Goal: Use online tool/utility

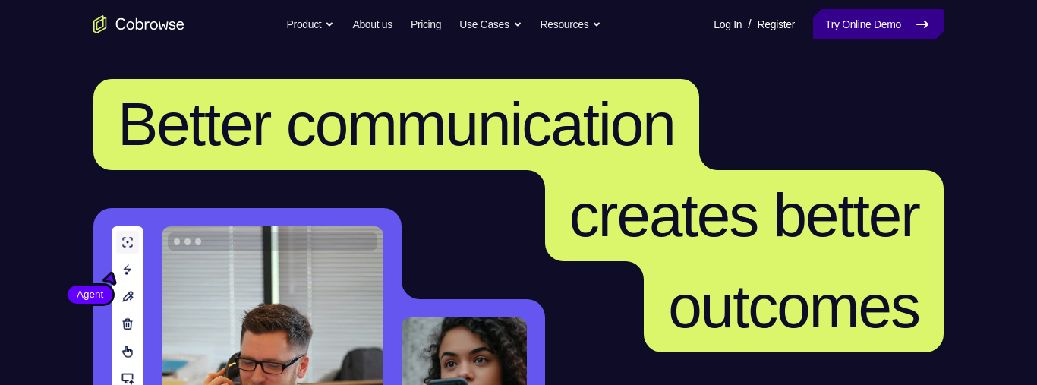
click at [905, 33] on link "Try Online Demo" at bounding box center [878, 24] width 131 height 30
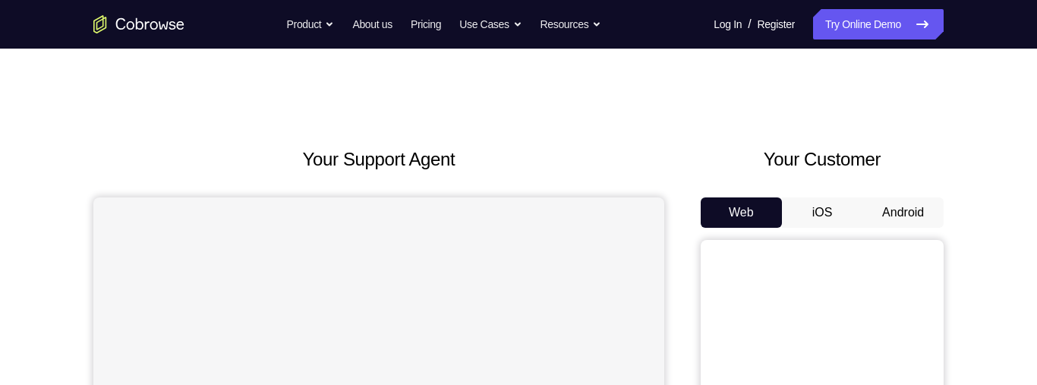
click at [907, 205] on button "Android" at bounding box center [902, 212] width 81 height 30
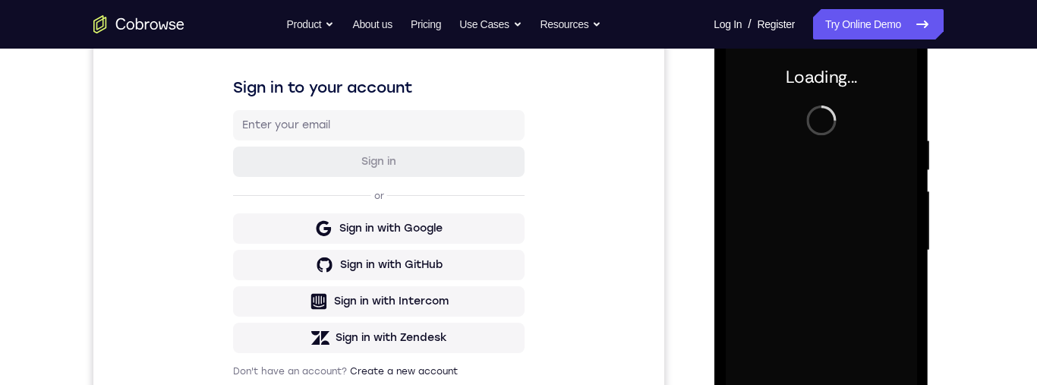
scroll to position [331, 0]
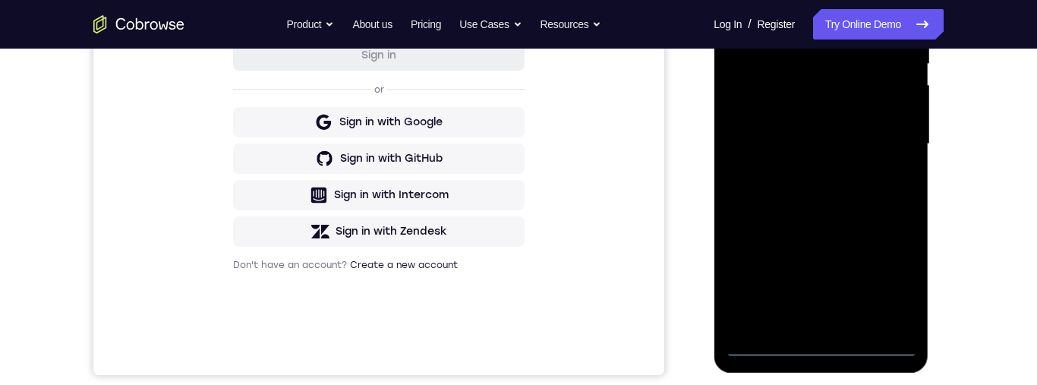
click at [830, 355] on div at bounding box center [820, 144] width 191 height 425
click at [883, 277] on div at bounding box center [820, 144] width 191 height 425
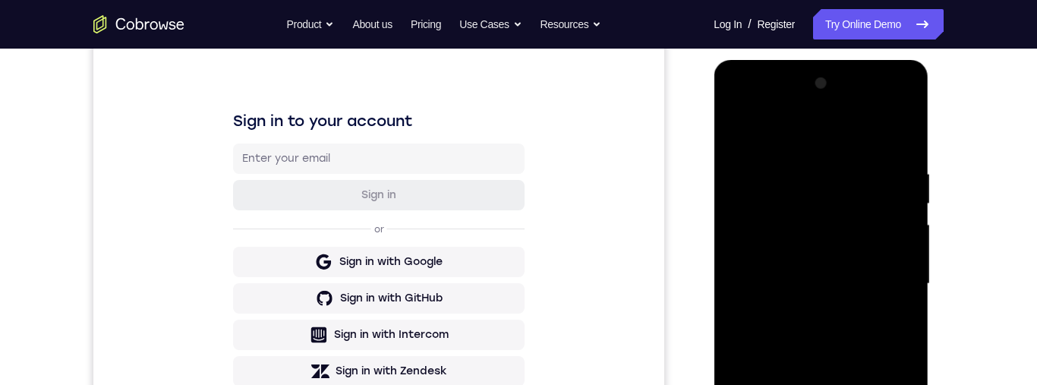
scroll to position [165, 0]
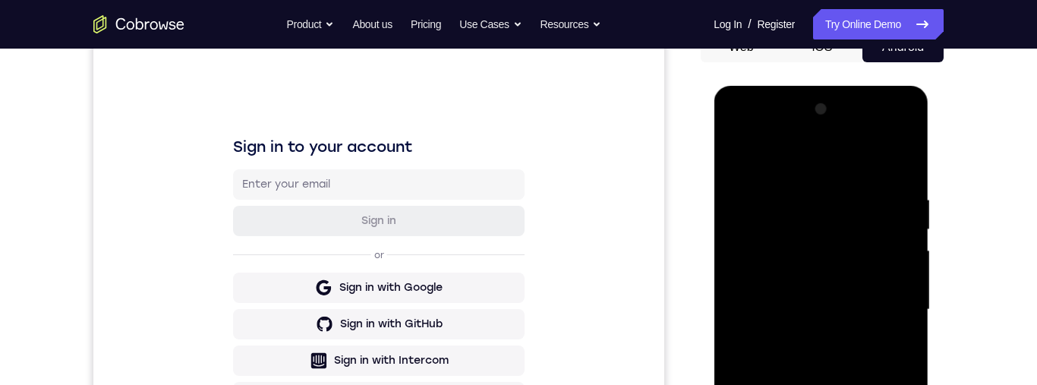
click at [856, 159] on div at bounding box center [820, 309] width 191 height 425
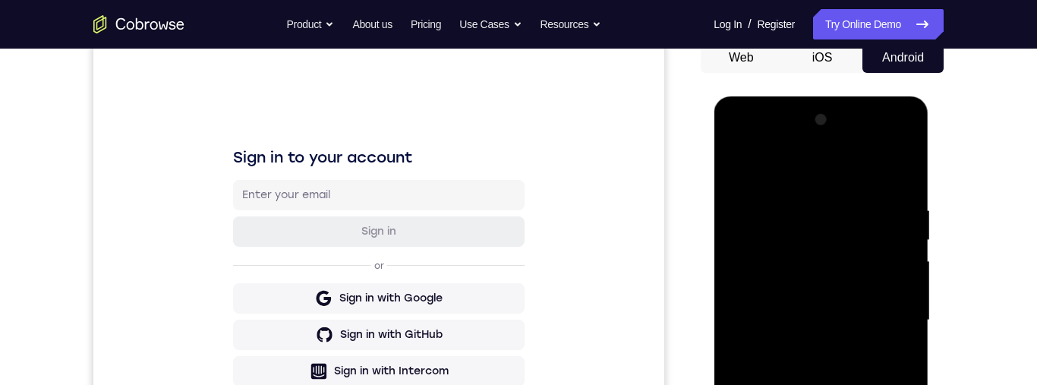
click at [884, 314] on div at bounding box center [820, 320] width 191 height 425
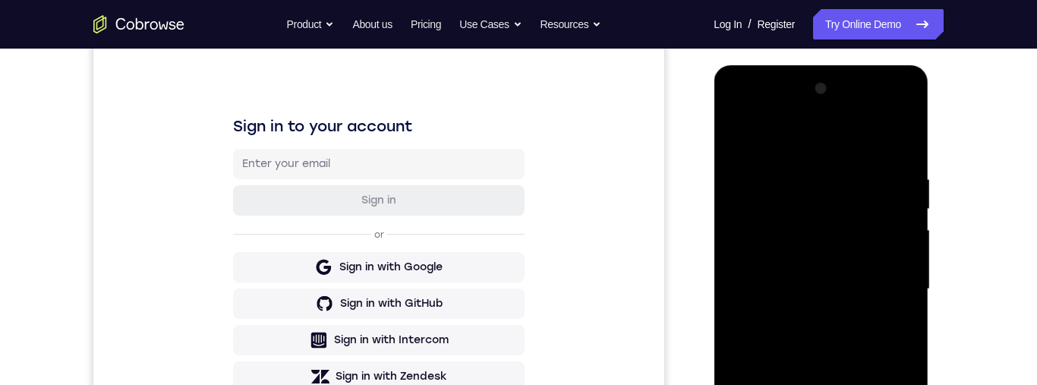
click at [805, 323] on div at bounding box center [820, 289] width 191 height 425
click at [884, 263] on div at bounding box center [820, 289] width 191 height 425
click at [843, 257] on div at bounding box center [820, 289] width 191 height 425
click at [845, 298] on div at bounding box center [820, 289] width 191 height 425
click at [855, 350] on div at bounding box center [820, 289] width 191 height 425
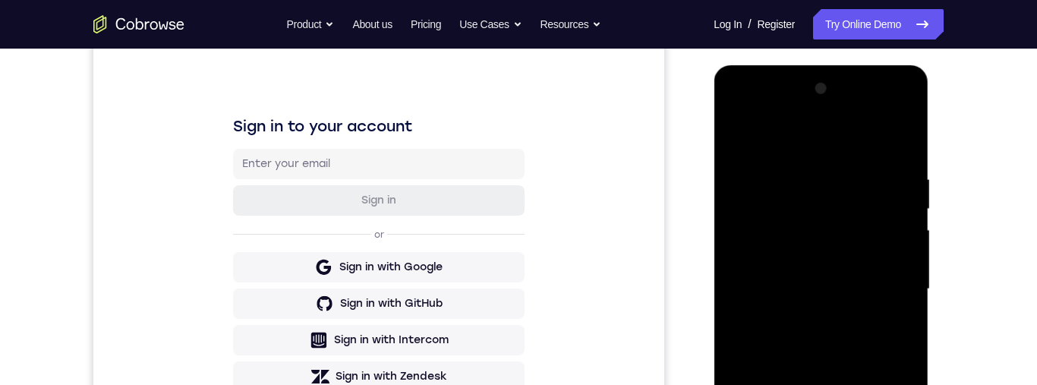
click at [805, 344] on div at bounding box center [820, 289] width 191 height 425
click at [897, 142] on div at bounding box center [820, 289] width 191 height 425
click at [737, 112] on div at bounding box center [820, 289] width 191 height 425
click at [755, 247] on div at bounding box center [820, 289] width 191 height 425
click at [852, 357] on div at bounding box center [820, 289] width 191 height 425
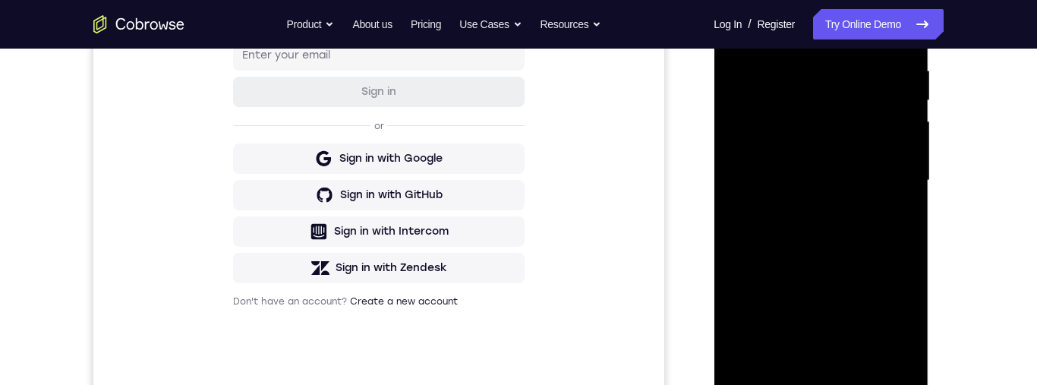
scroll to position [327, 0]
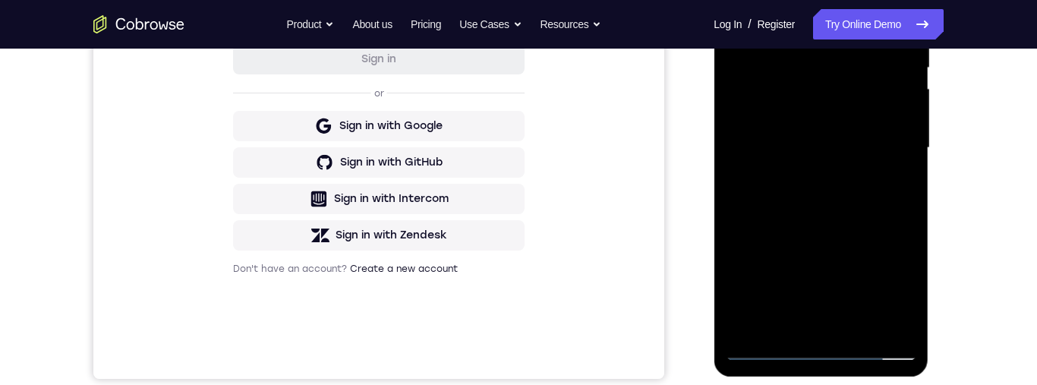
click at [865, 326] on div at bounding box center [820, 147] width 191 height 425
click at [819, 231] on div at bounding box center [820, 147] width 191 height 425
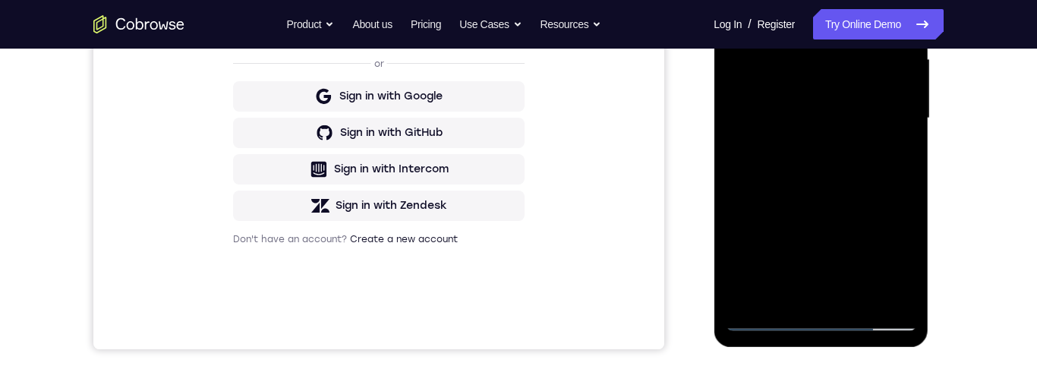
click at [855, 264] on div at bounding box center [820, 118] width 191 height 425
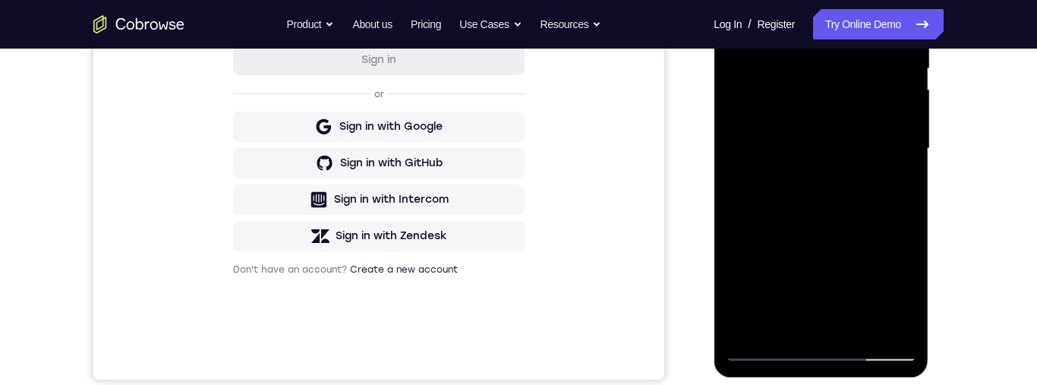
scroll to position [170, 0]
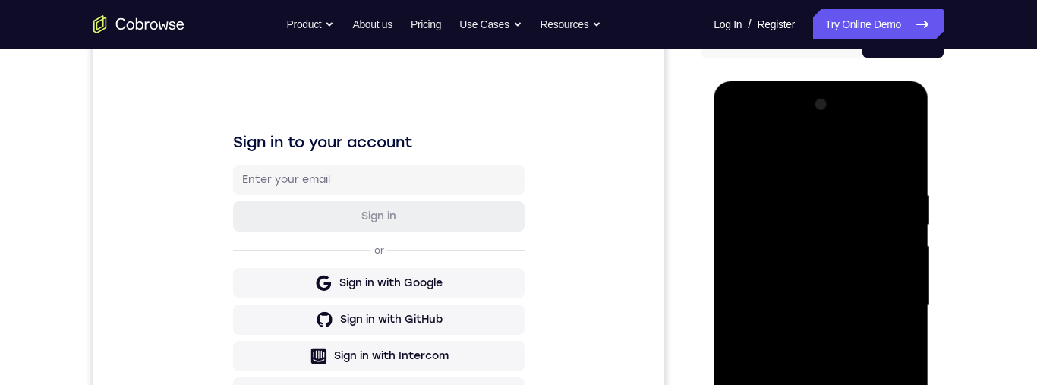
click at [750, 154] on div at bounding box center [820, 305] width 191 height 425
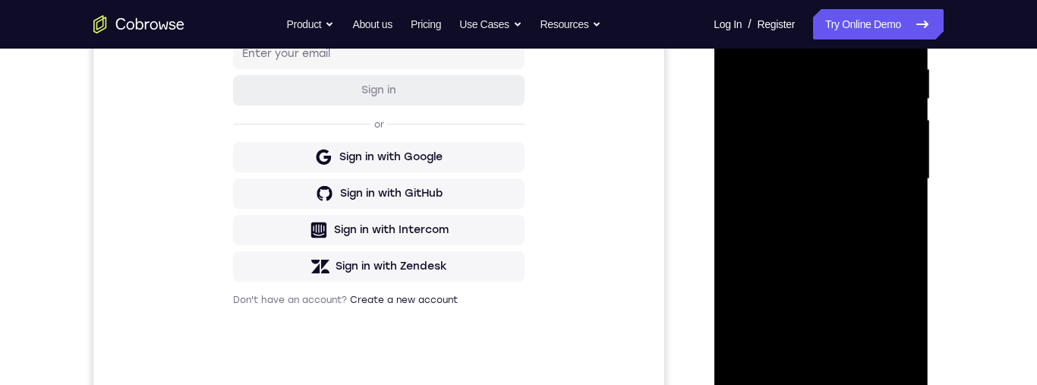
scroll to position [295, 0]
click at [850, 197] on div at bounding box center [820, 179] width 191 height 425
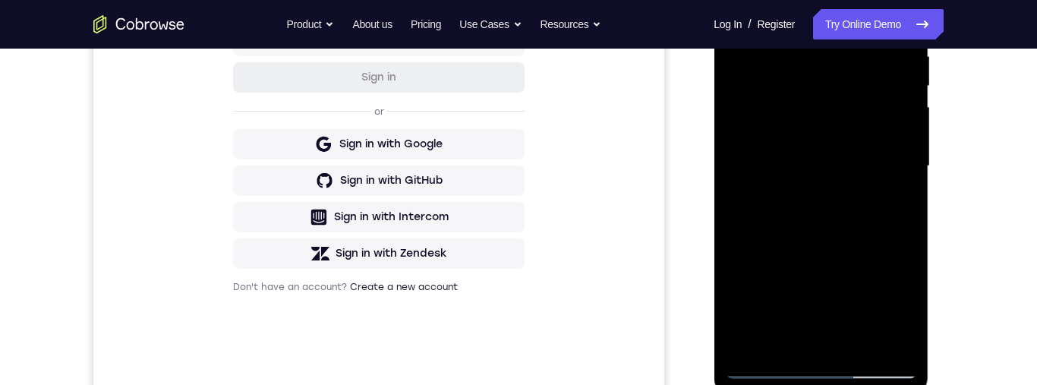
scroll to position [172, 0]
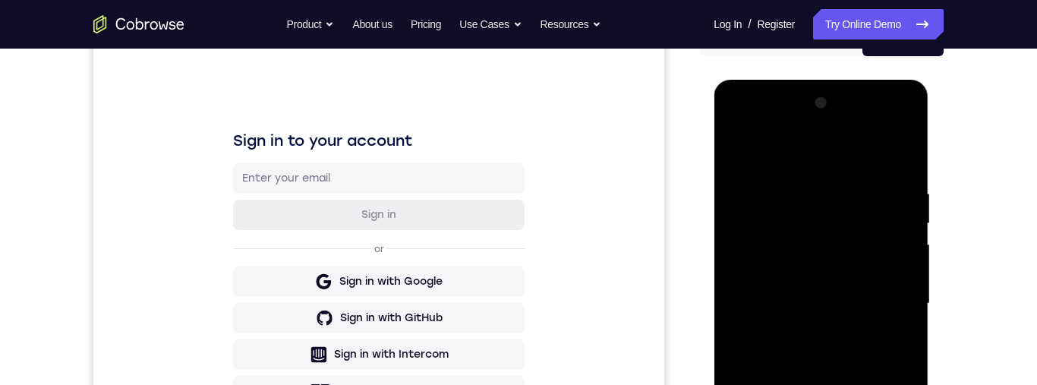
click at [745, 156] on div at bounding box center [820, 303] width 191 height 425
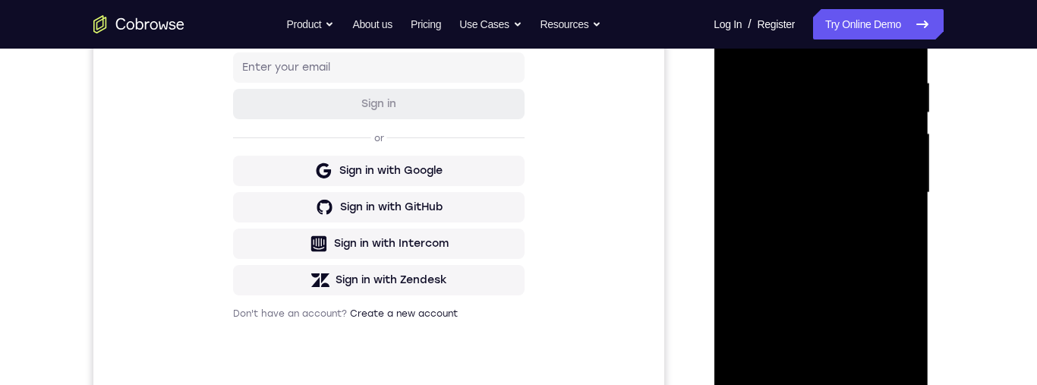
click at [852, 238] on div at bounding box center [820, 192] width 191 height 425
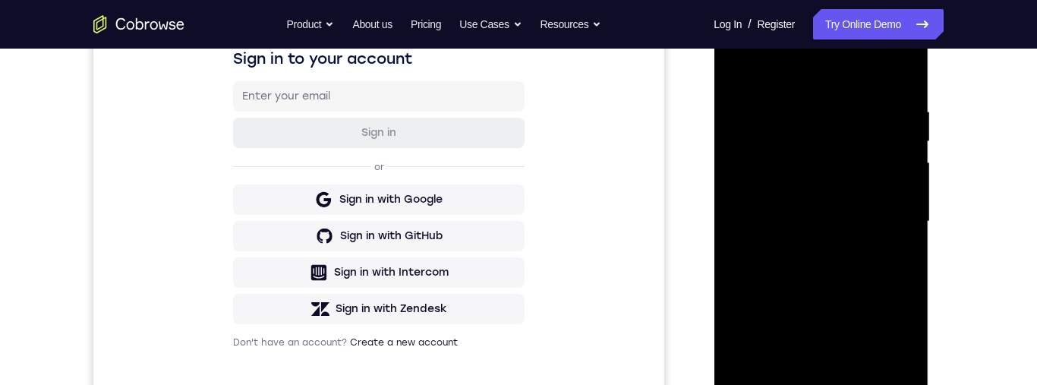
scroll to position [309, 0]
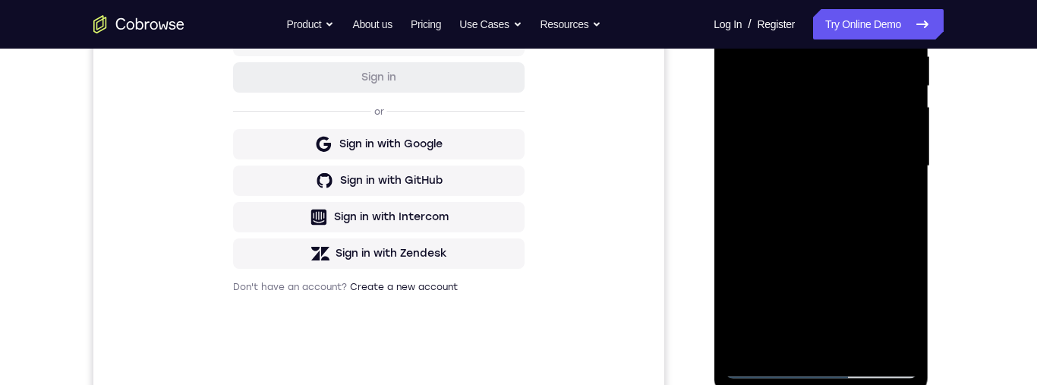
click at [830, 232] on div at bounding box center [820, 166] width 191 height 425
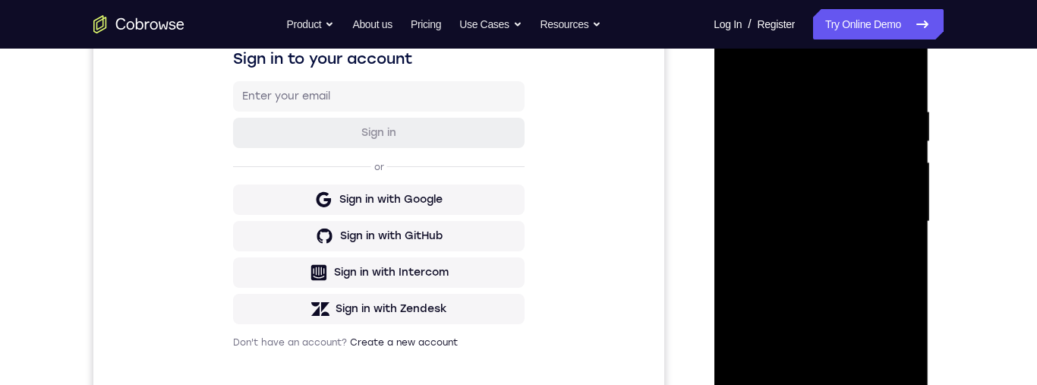
scroll to position [253, 0]
click at [908, 228] on div at bounding box center [820, 222] width 191 height 425
click at [905, 233] on div at bounding box center [820, 222] width 191 height 425
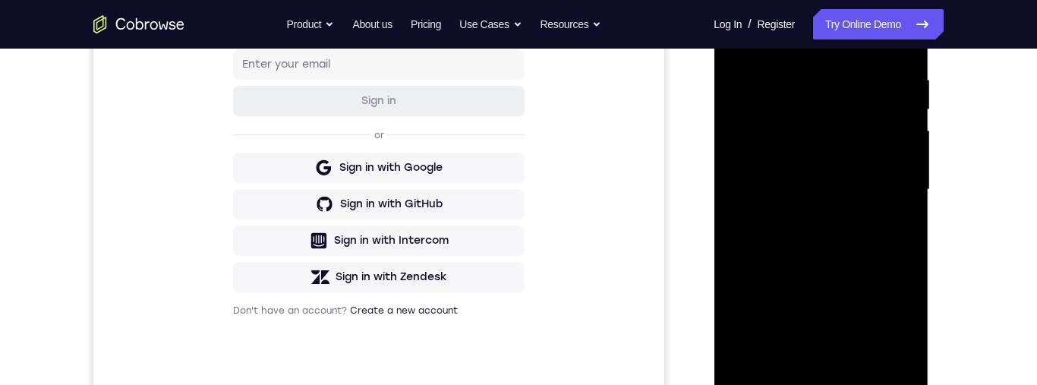
scroll to position [285, 0]
click at [862, 363] on div at bounding box center [820, 190] width 191 height 425
click at [839, 269] on div at bounding box center [820, 190] width 191 height 425
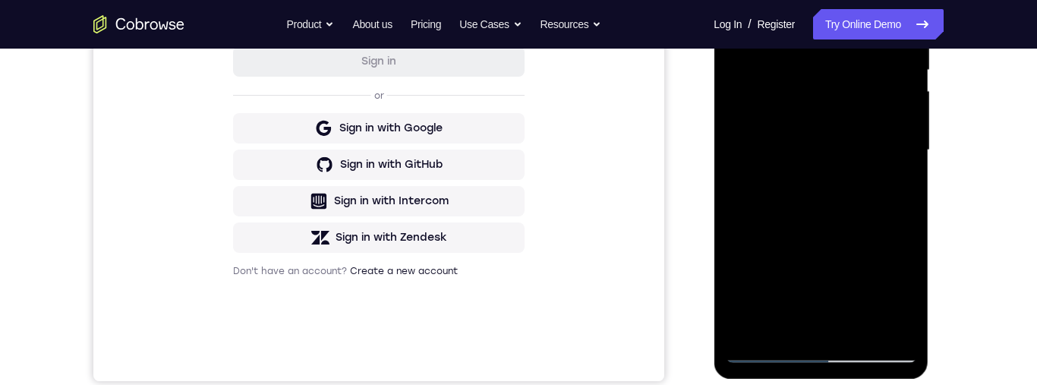
scroll to position [141, 0]
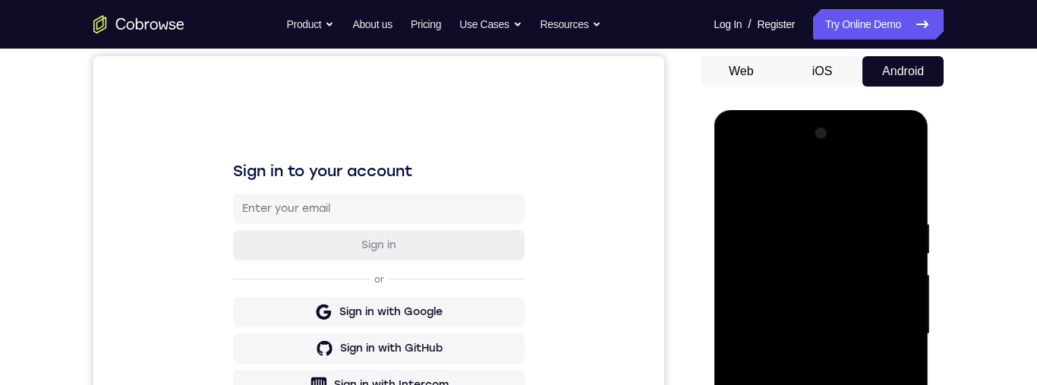
click at [748, 185] on div at bounding box center [820, 333] width 191 height 425
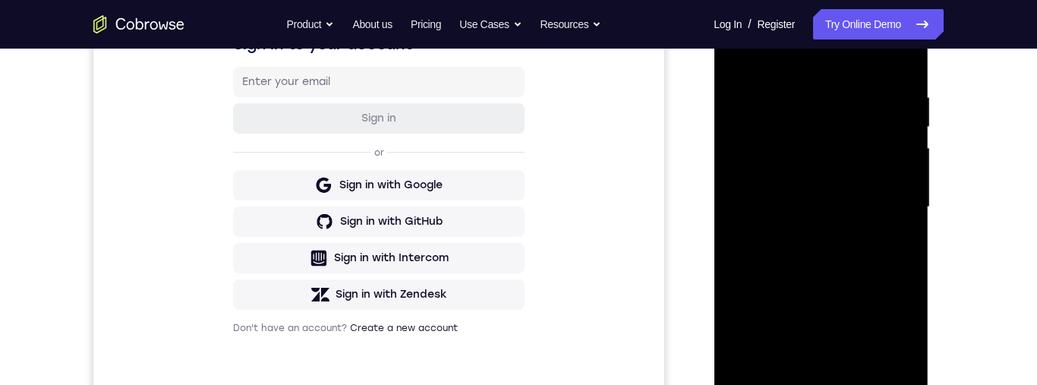
click at [850, 317] on div at bounding box center [820, 207] width 191 height 425
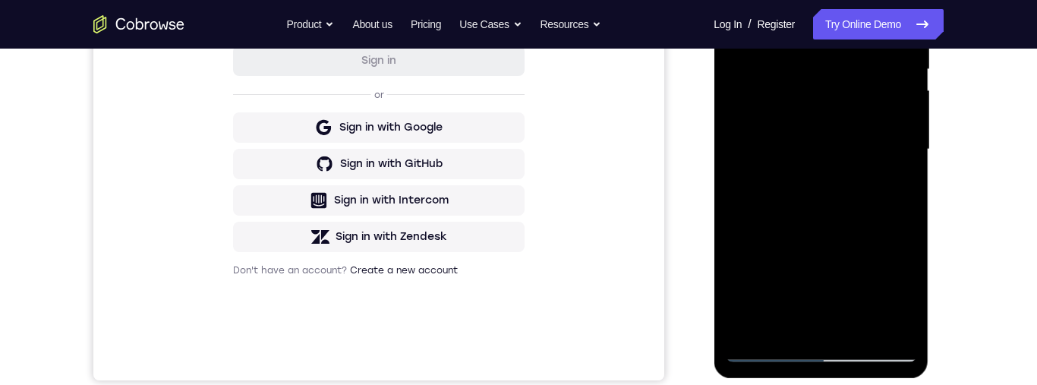
scroll to position [147, 0]
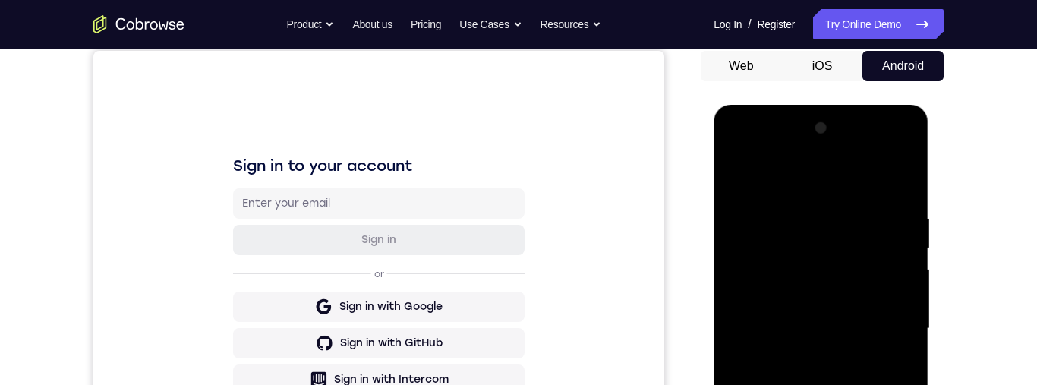
click at [745, 175] on div at bounding box center [820, 328] width 191 height 425
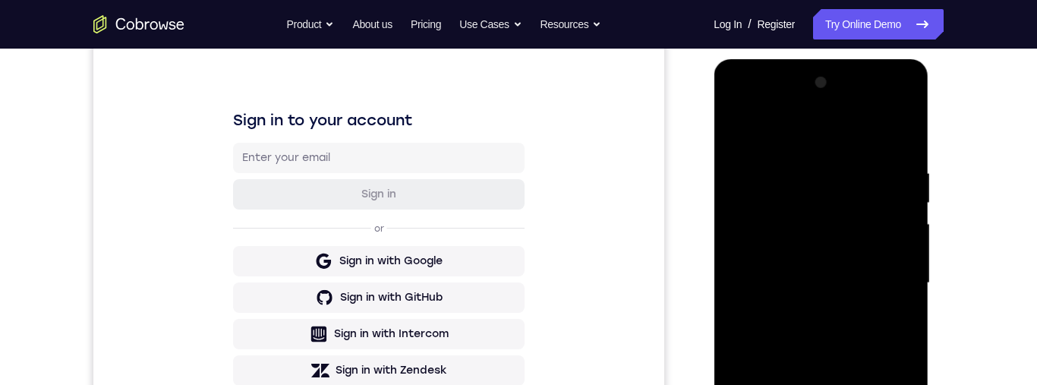
scroll to position [184, 0]
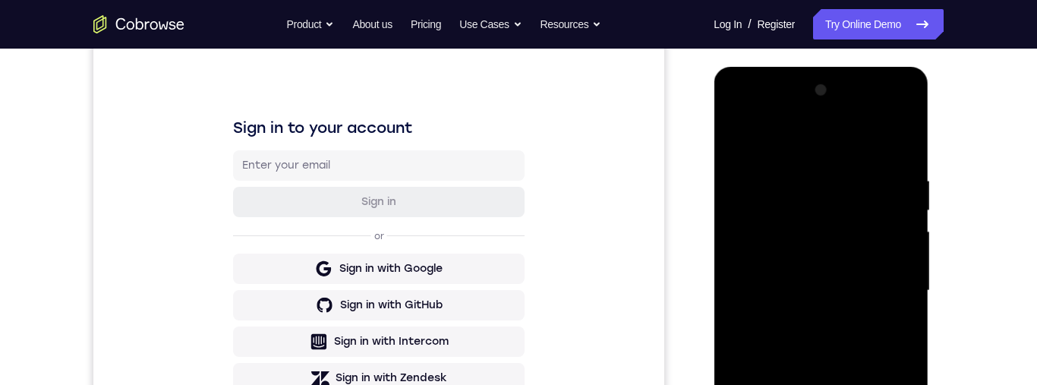
click at [747, 134] on div at bounding box center [820, 290] width 191 height 425
click at [805, 177] on div at bounding box center [820, 290] width 191 height 425
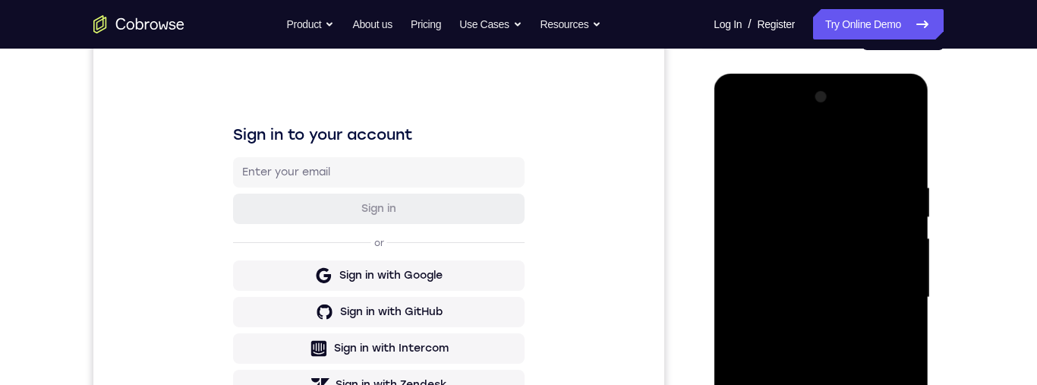
scroll to position [190, 0]
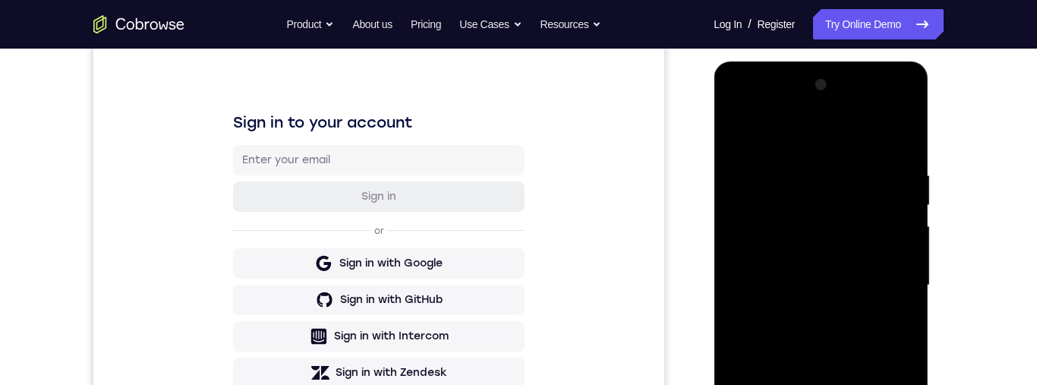
click at [909, 237] on div at bounding box center [820, 285] width 191 height 425
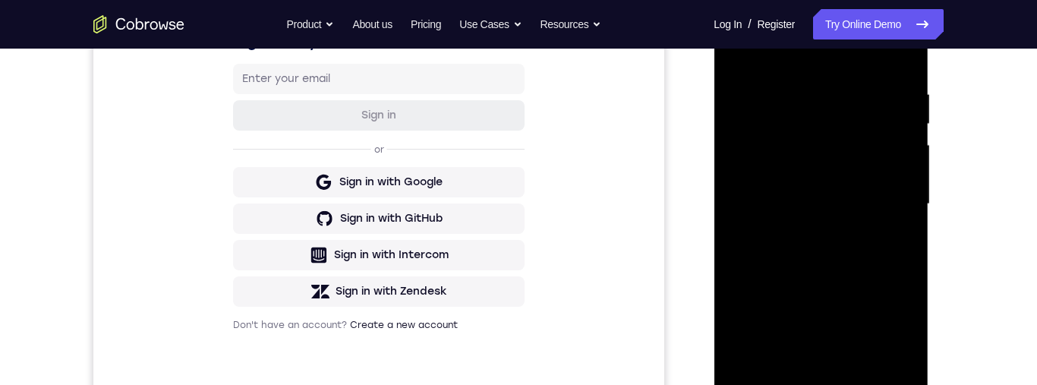
scroll to position [226, 0]
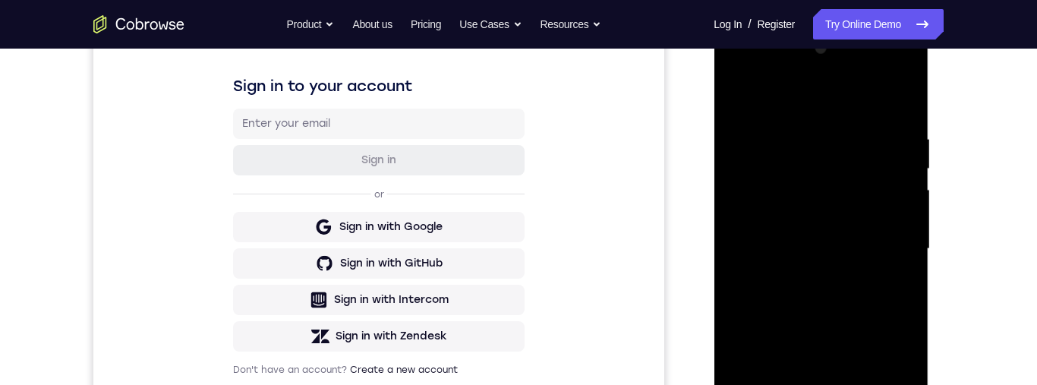
click at [916, 254] on div at bounding box center [821, 251] width 215 height 452
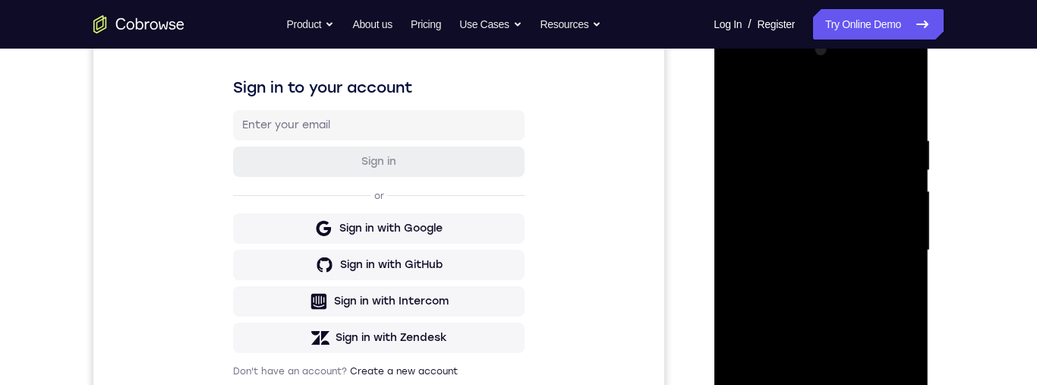
click at [903, 102] on div at bounding box center [820, 250] width 191 height 425
click at [846, 137] on div at bounding box center [820, 250] width 191 height 425
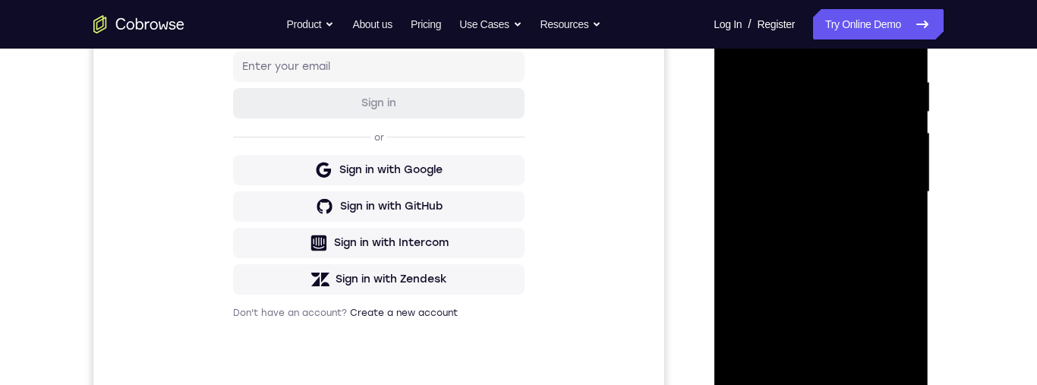
scroll to position [235, 0]
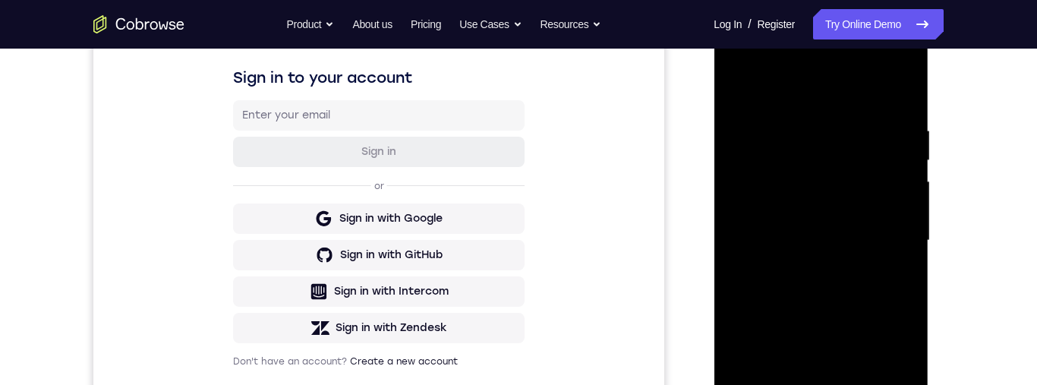
click at [903, 85] on div at bounding box center [820, 240] width 191 height 425
click at [804, 118] on div at bounding box center [820, 242] width 191 height 425
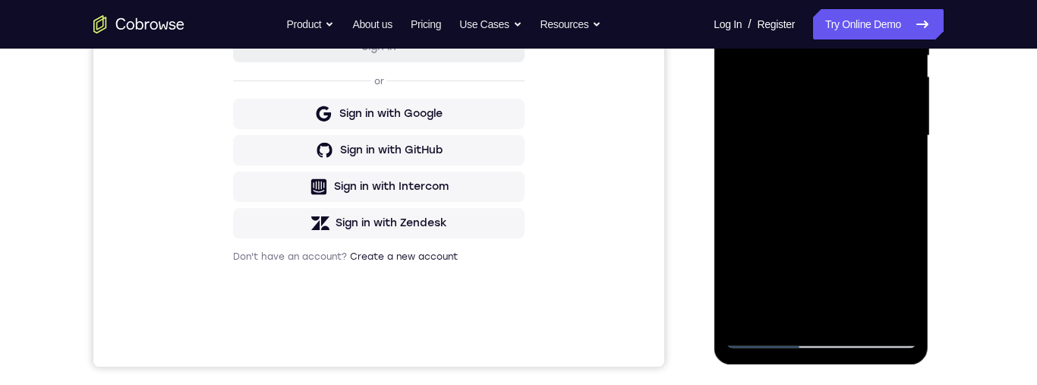
scroll to position [308, 0]
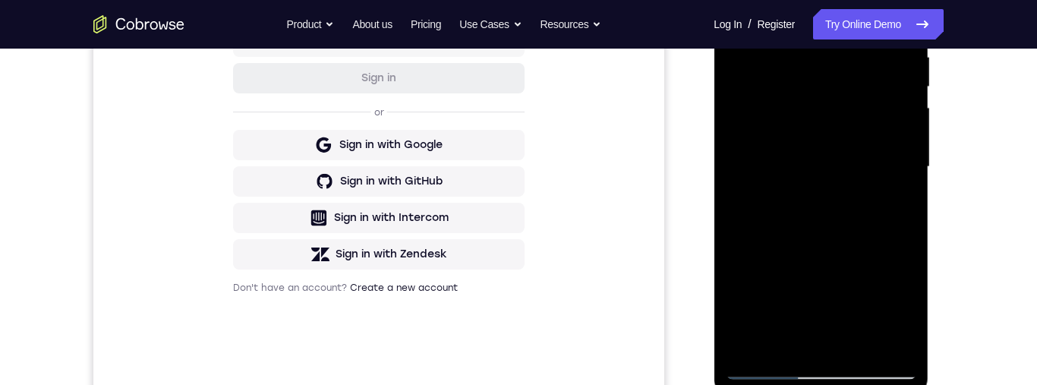
click at [910, 153] on div at bounding box center [820, 166] width 191 height 425
click at [909, 153] on div at bounding box center [820, 166] width 191 height 425
click at [905, 155] on div at bounding box center [820, 166] width 191 height 425
click at [903, 156] on div at bounding box center [820, 166] width 191 height 425
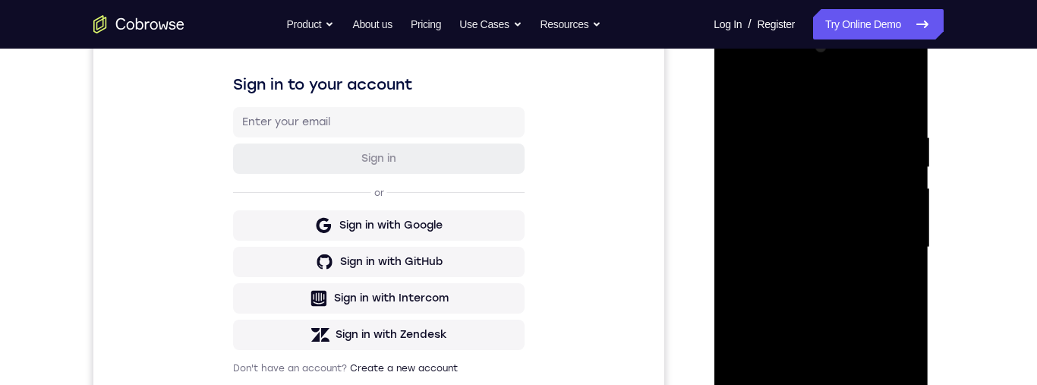
click at [905, 205] on div at bounding box center [820, 247] width 191 height 425
click at [908, 202] on div at bounding box center [820, 247] width 191 height 425
click at [909, 202] on div at bounding box center [820, 247] width 191 height 425
click at [909, 203] on div at bounding box center [820, 247] width 191 height 425
click at [906, 203] on div at bounding box center [820, 247] width 191 height 425
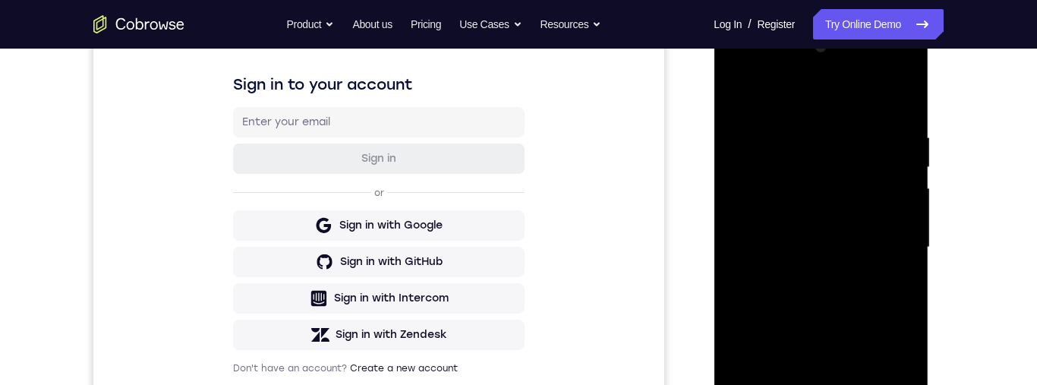
click at [904, 203] on div at bounding box center [820, 247] width 191 height 425
click at [903, 202] on div at bounding box center [820, 247] width 191 height 425
click at [904, 201] on div at bounding box center [820, 247] width 191 height 425
click at [907, 199] on div at bounding box center [820, 247] width 191 height 425
click at [905, 201] on div at bounding box center [820, 247] width 191 height 425
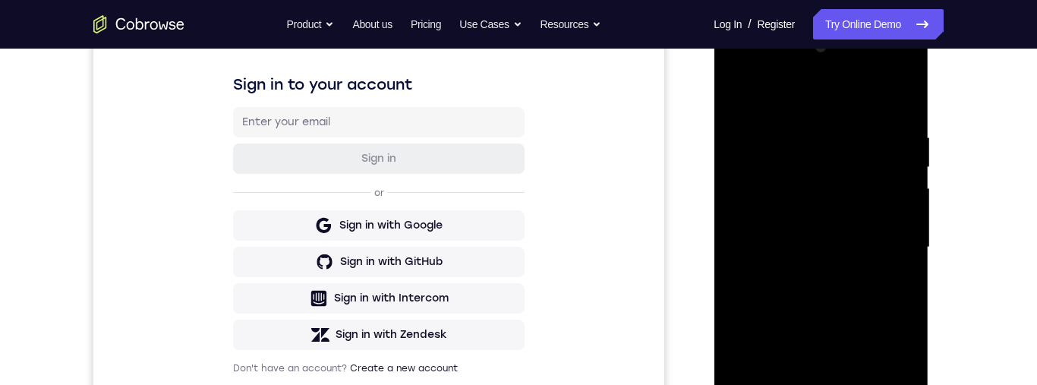
click at [905, 201] on div at bounding box center [820, 247] width 191 height 425
click at [913, 203] on div at bounding box center [820, 247] width 191 height 425
click at [912, 201] on div at bounding box center [820, 247] width 191 height 425
click at [913, 201] on div at bounding box center [820, 247] width 191 height 425
click at [905, 201] on div at bounding box center [820, 247] width 191 height 425
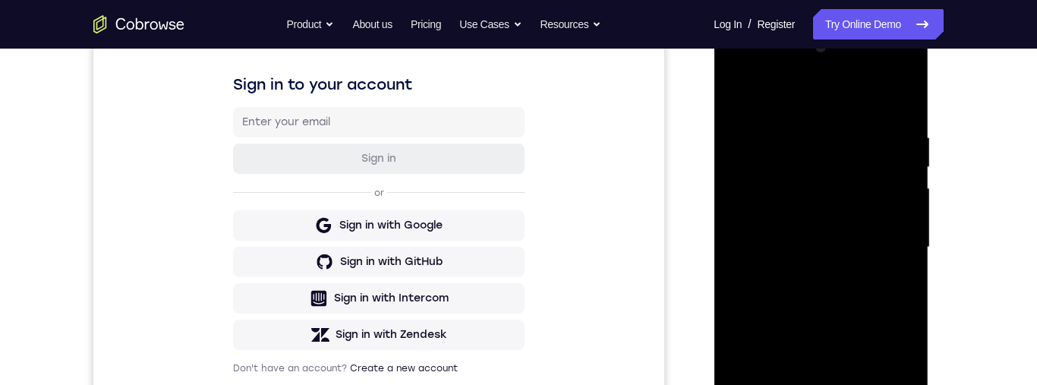
click at [909, 206] on div at bounding box center [820, 247] width 191 height 425
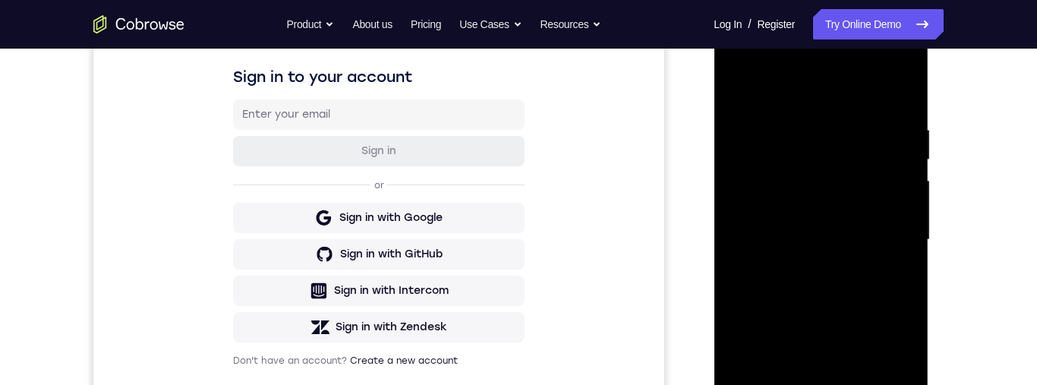
scroll to position [236, 0]
click at [901, 92] on div at bounding box center [820, 239] width 191 height 425
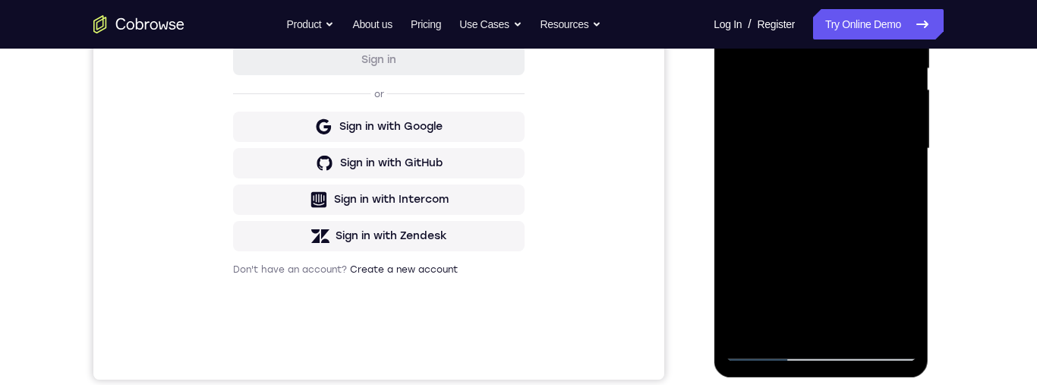
scroll to position [279, 0]
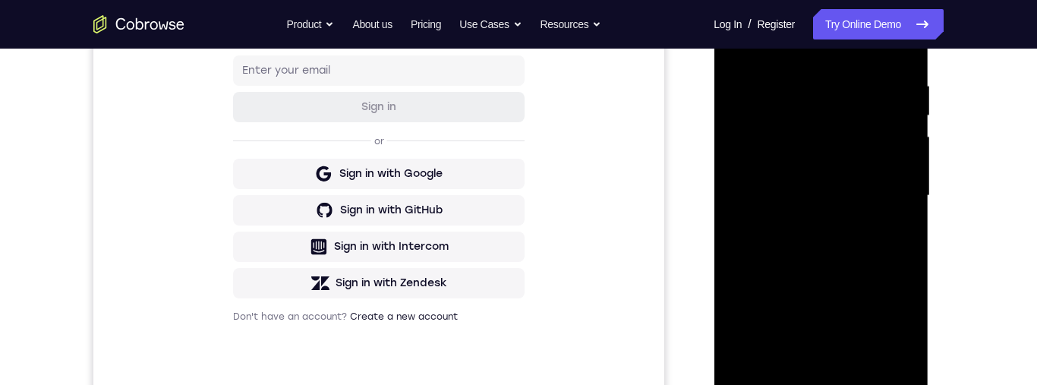
click at [864, 373] on div at bounding box center [820, 195] width 191 height 425
click at [862, 169] on div at bounding box center [820, 196] width 191 height 425
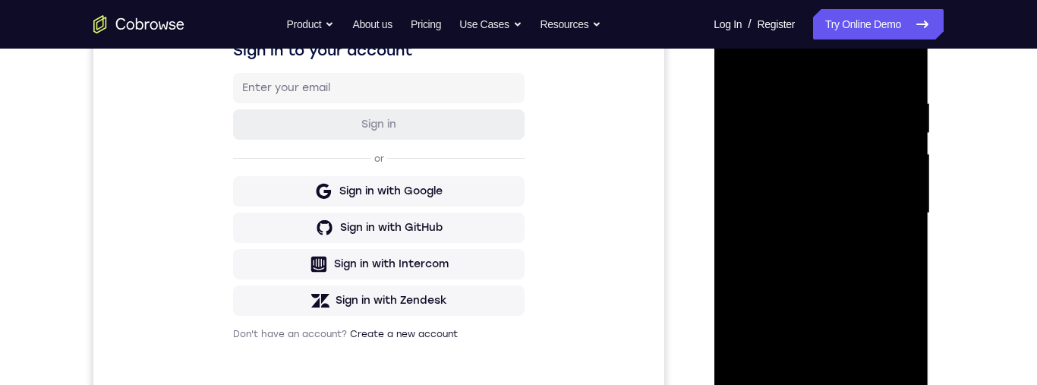
scroll to position [273, 0]
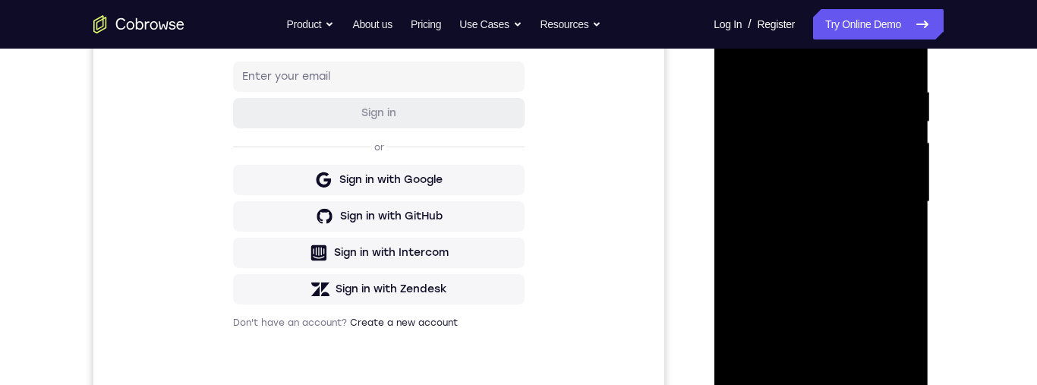
click at [909, 350] on div at bounding box center [820, 201] width 191 height 425
click at [908, 350] on div at bounding box center [820, 201] width 191 height 425
click at [914, 349] on div at bounding box center [820, 201] width 191 height 425
click at [912, 357] on div at bounding box center [820, 201] width 191 height 425
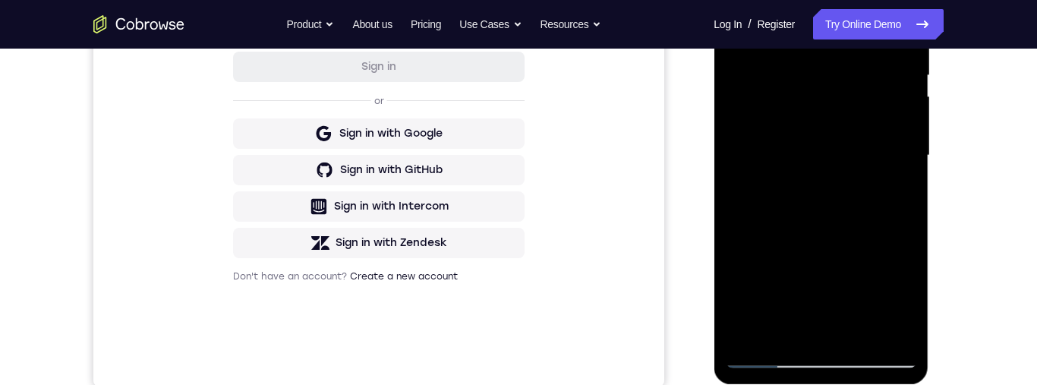
scroll to position [183, 0]
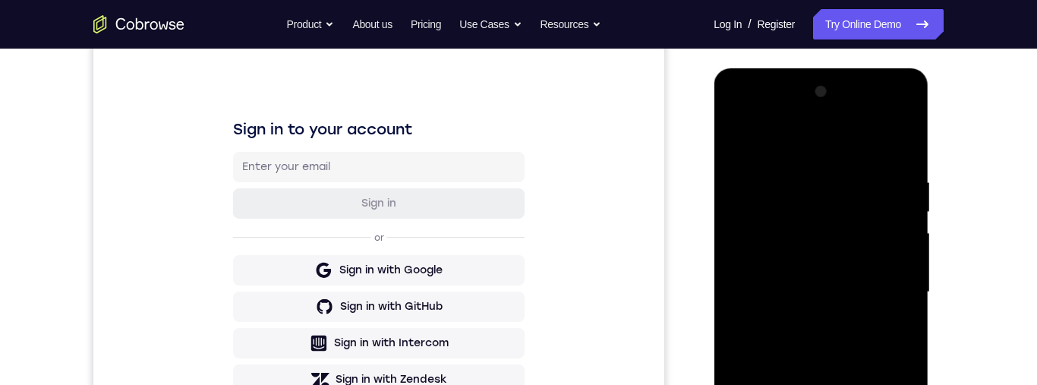
click at [739, 145] on div at bounding box center [820, 292] width 191 height 425
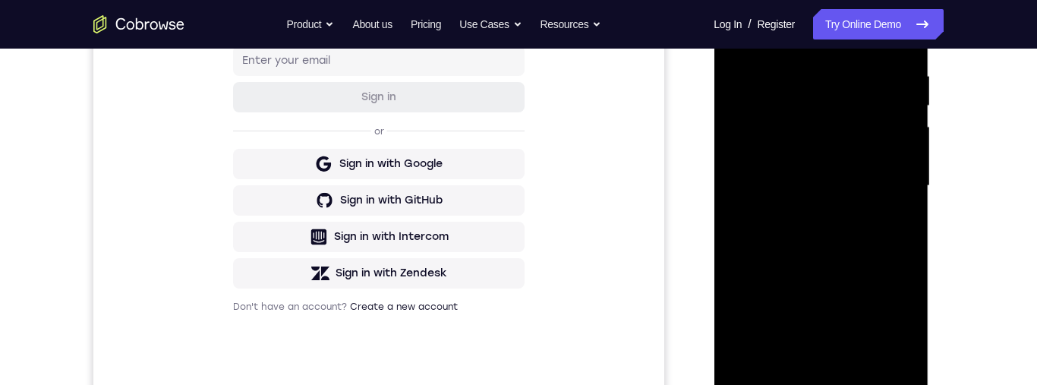
scroll to position [203, 0]
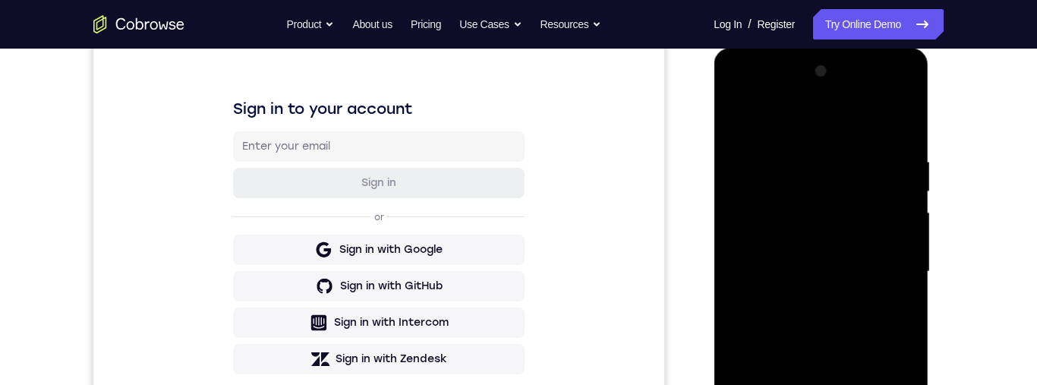
click at [860, 140] on div at bounding box center [820, 271] width 191 height 425
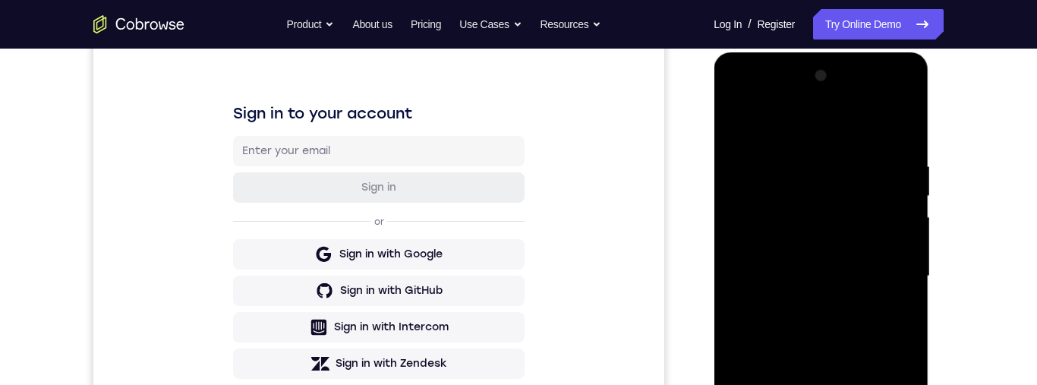
click at [811, 188] on div at bounding box center [820, 276] width 191 height 425
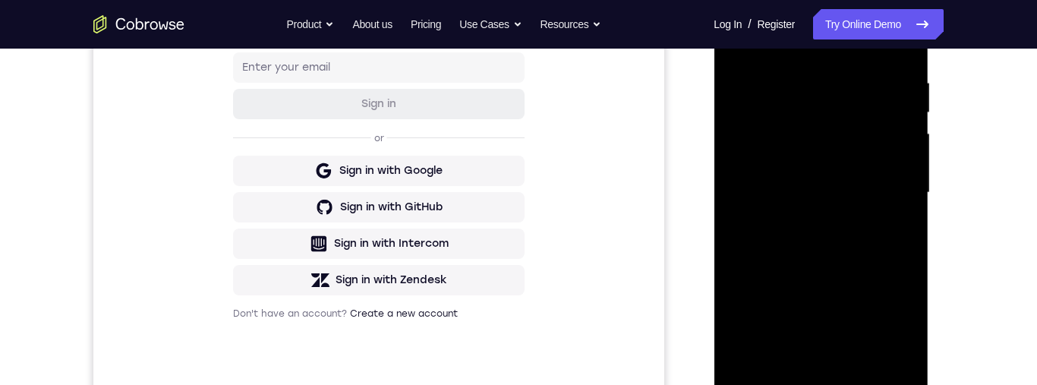
scroll to position [311, 0]
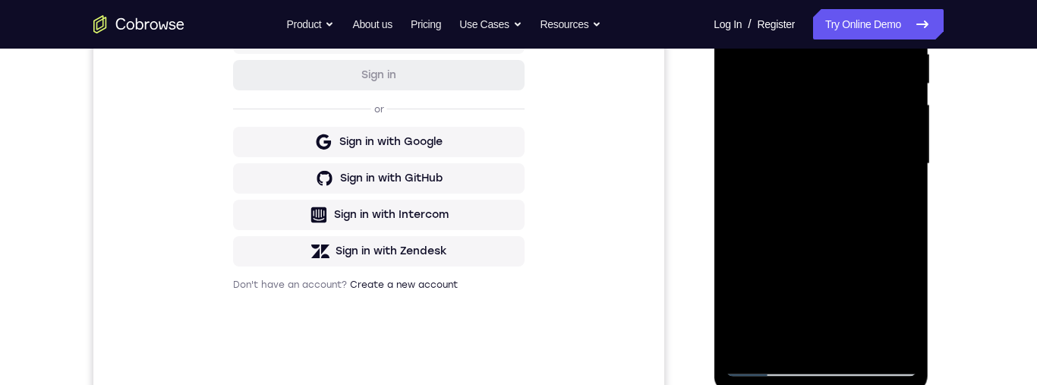
click at [802, 338] on div at bounding box center [820, 163] width 191 height 425
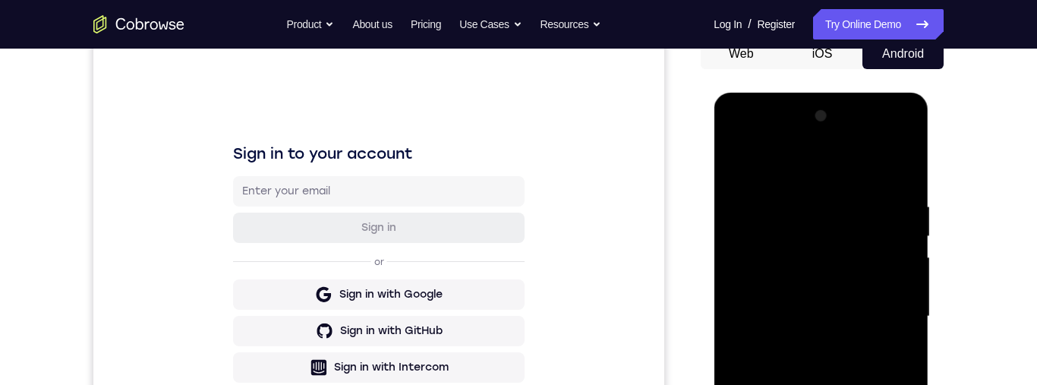
click at [748, 165] on div at bounding box center [820, 316] width 191 height 425
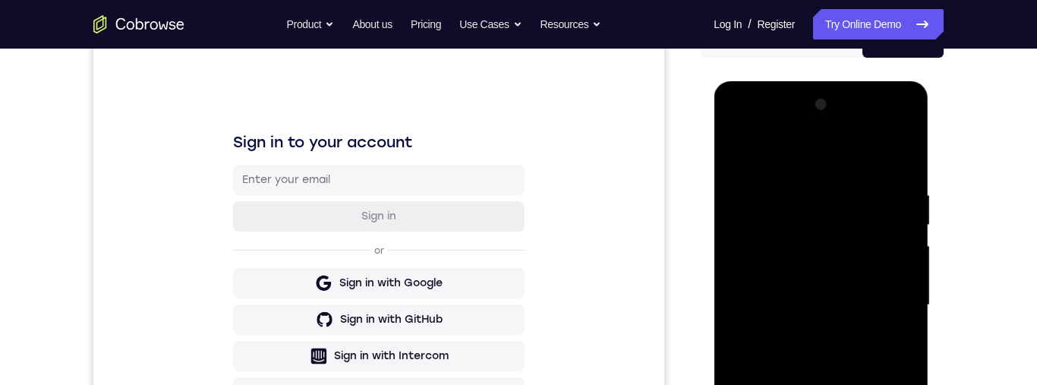
click at [749, 148] on div at bounding box center [820, 305] width 191 height 425
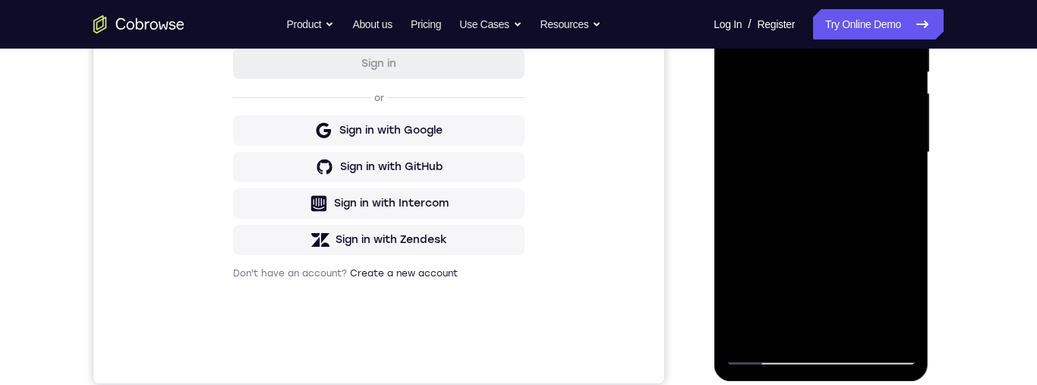
click at [859, 340] on div at bounding box center [820, 152] width 191 height 425
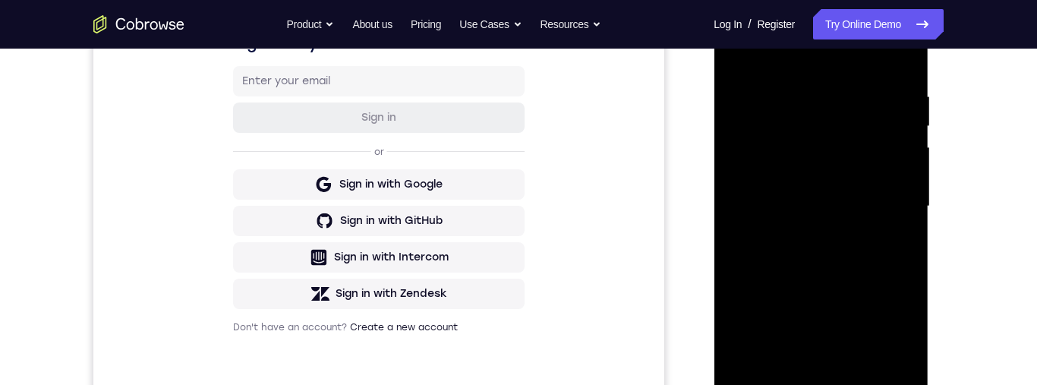
click at [746, 190] on div at bounding box center [820, 206] width 191 height 425
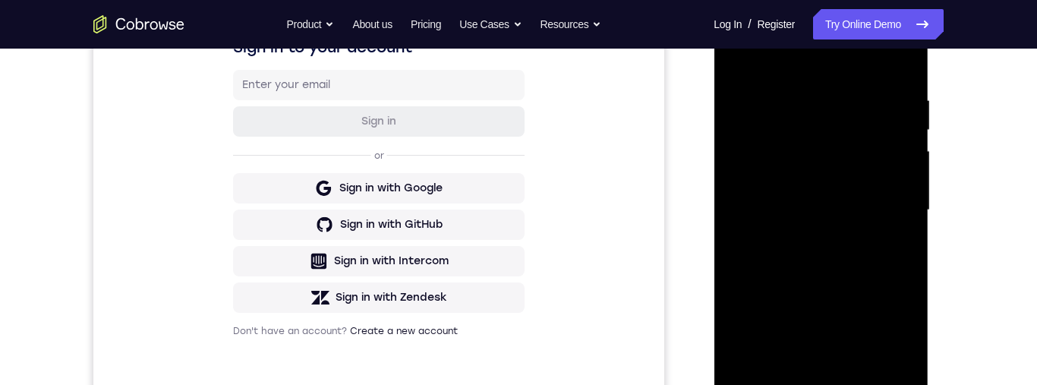
click at [770, 52] on div at bounding box center [820, 210] width 191 height 425
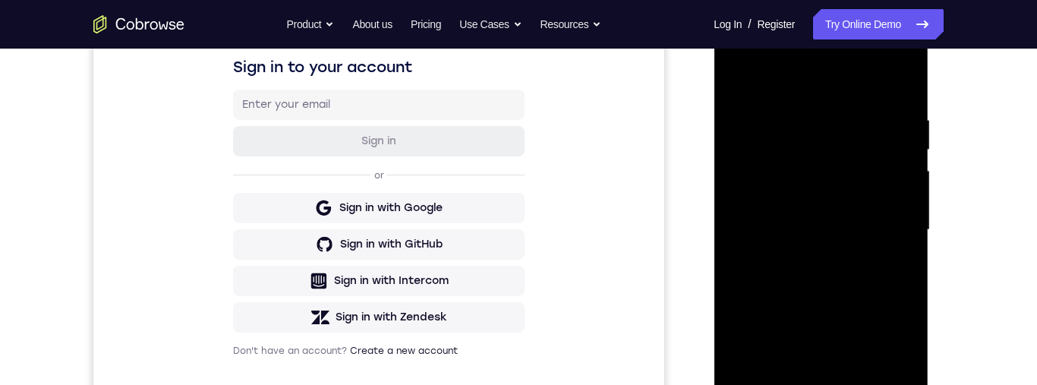
click at [846, 128] on div at bounding box center [820, 229] width 191 height 425
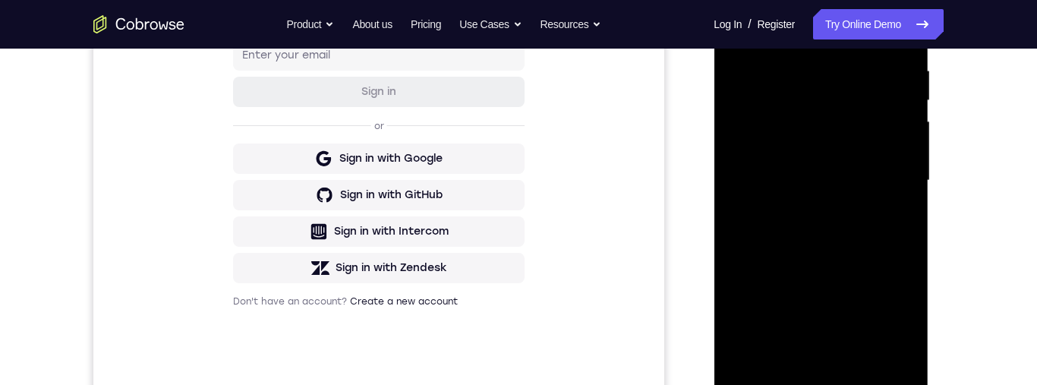
scroll to position [301, 0]
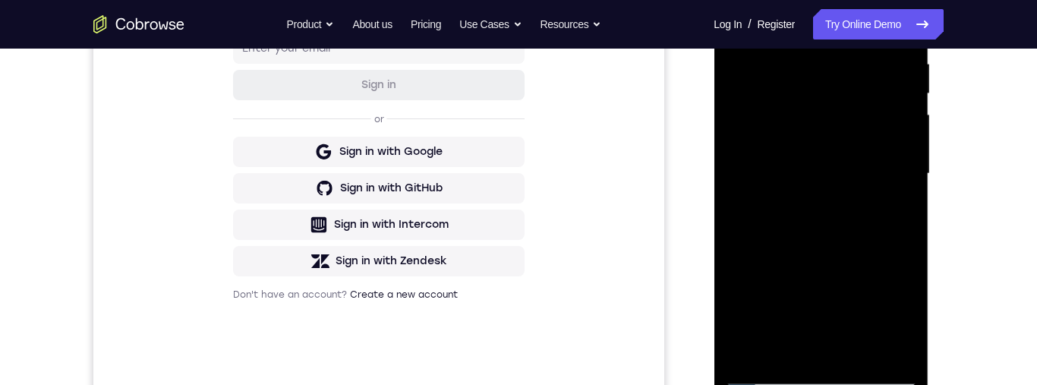
click at [859, 348] on div at bounding box center [820, 173] width 191 height 425
click at [870, 142] on div at bounding box center [820, 173] width 191 height 425
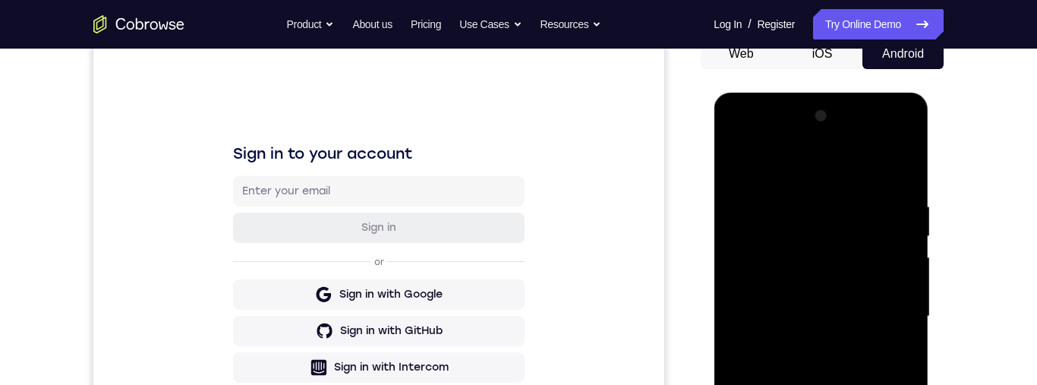
click at [745, 160] on div at bounding box center [820, 316] width 191 height 425
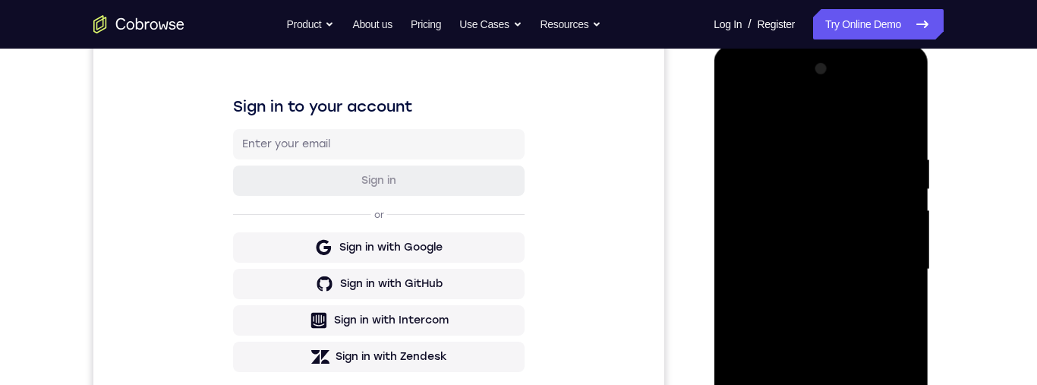
click at [746, 112] on div at bounding box center [820, 269] width 191 height 425
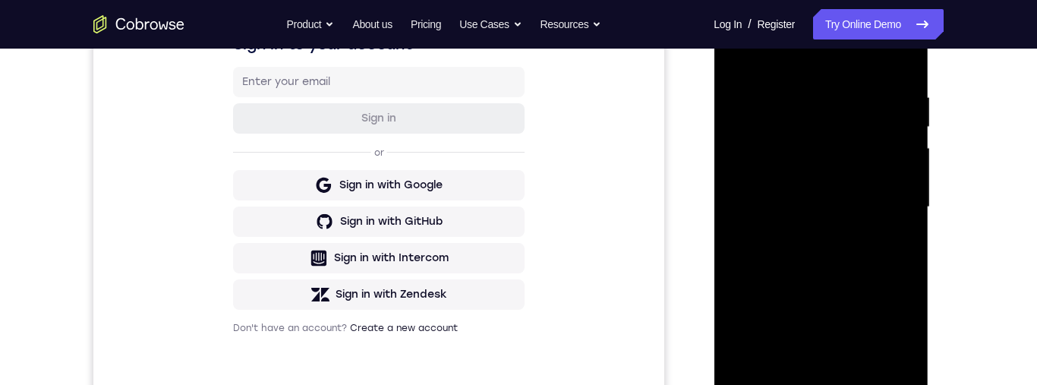
scroll to position [349, 0]
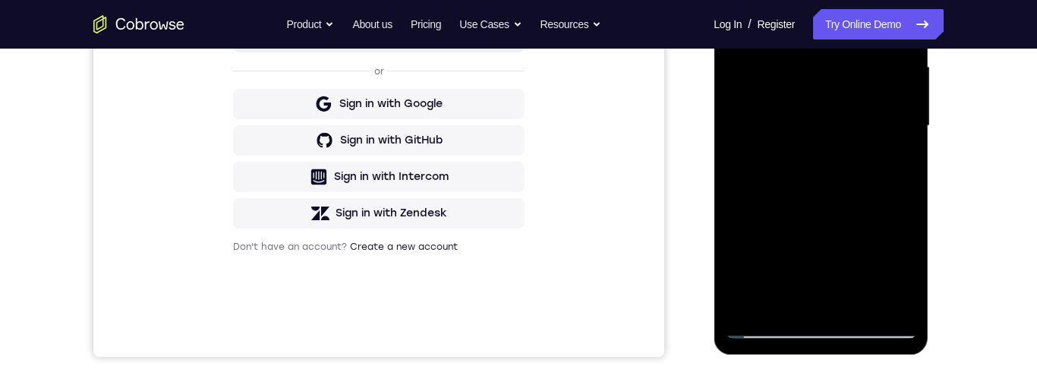
click at [860, 310] on div at bounding box center [820, 125] width 191 height 425
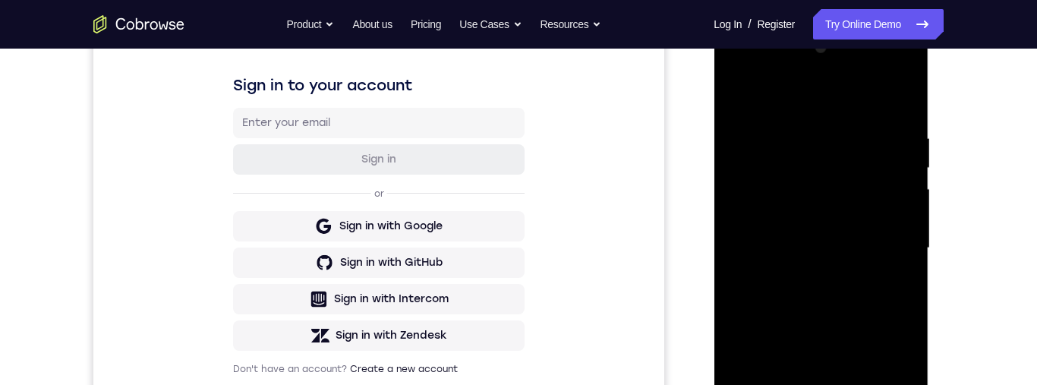
click at [750, 251] on div at bounding box center [820, 248] width 191 height 425
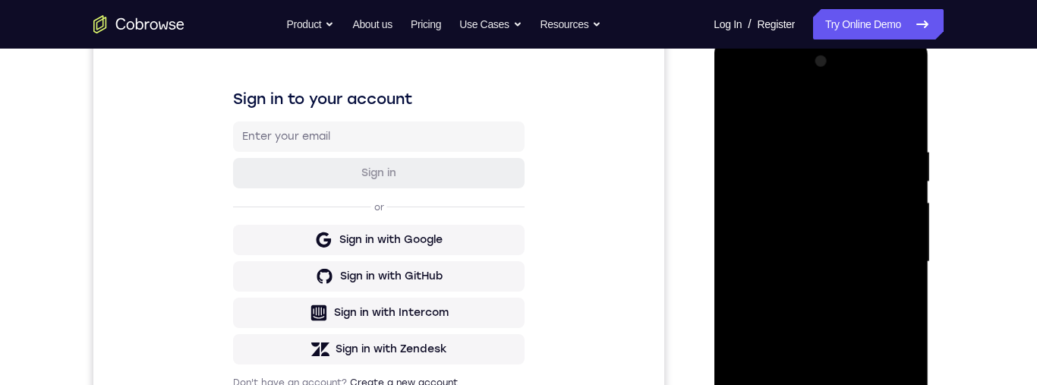
click at [764, 112] on div at bounding box center [820, 261] width 191 height 425
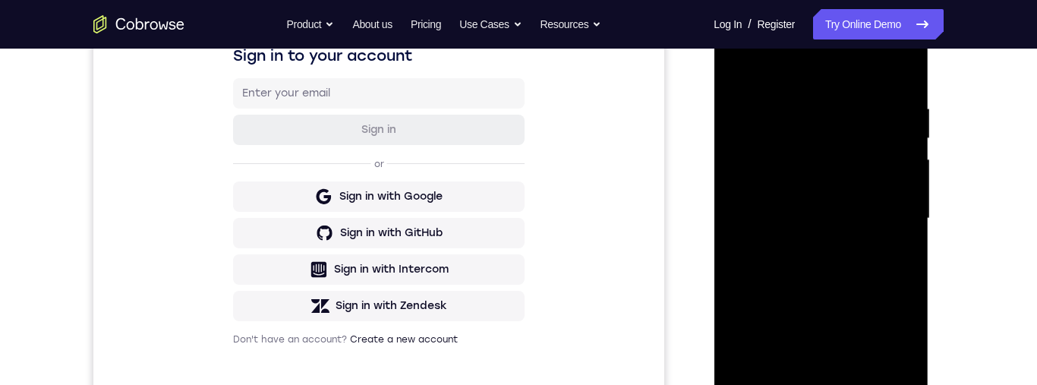
click at [761, 324] on div at bounding box center [820, 218] width 191 height 425
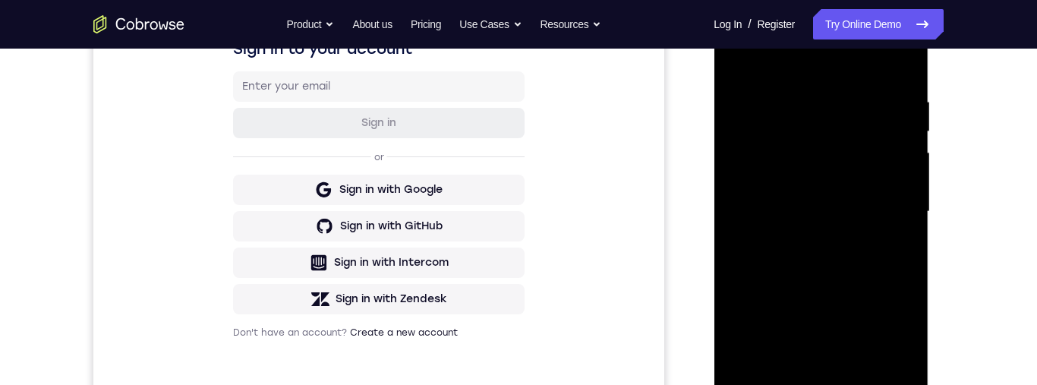
scroll to position [264, 0]
click at [748, 61] on div at bounding box center [820, 210] width 191 height 425
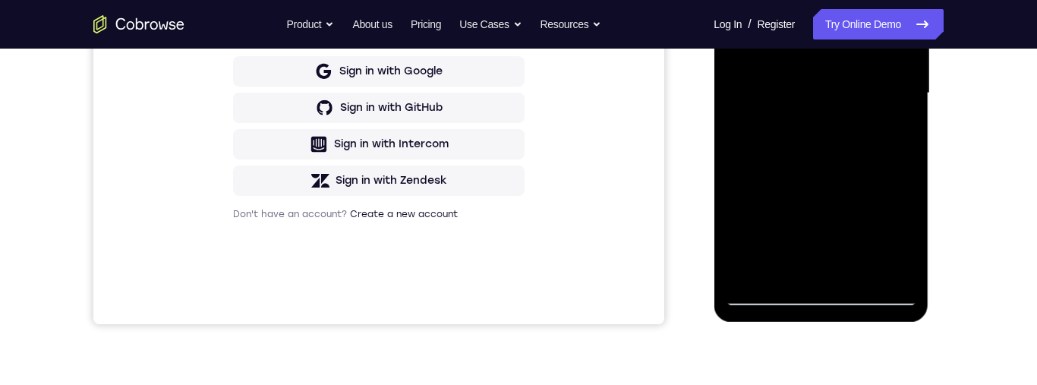
click at [886, 209] on div at bounding box center [820, 93] width 191 height 425
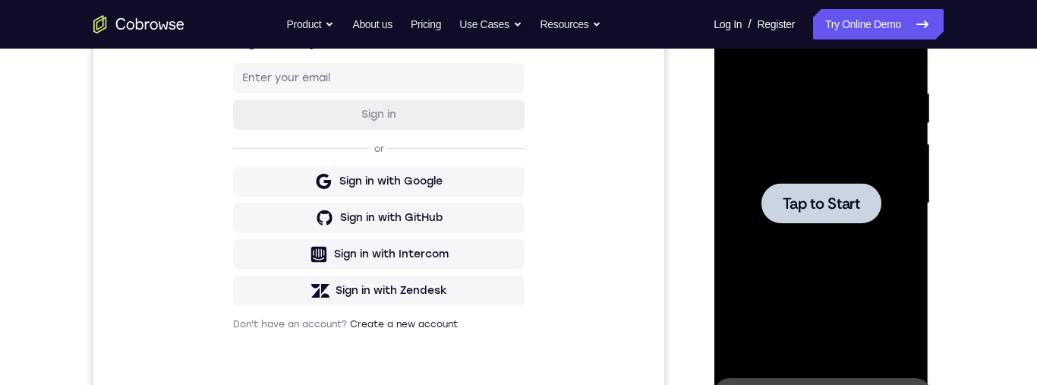
scroll to position [389, 0]
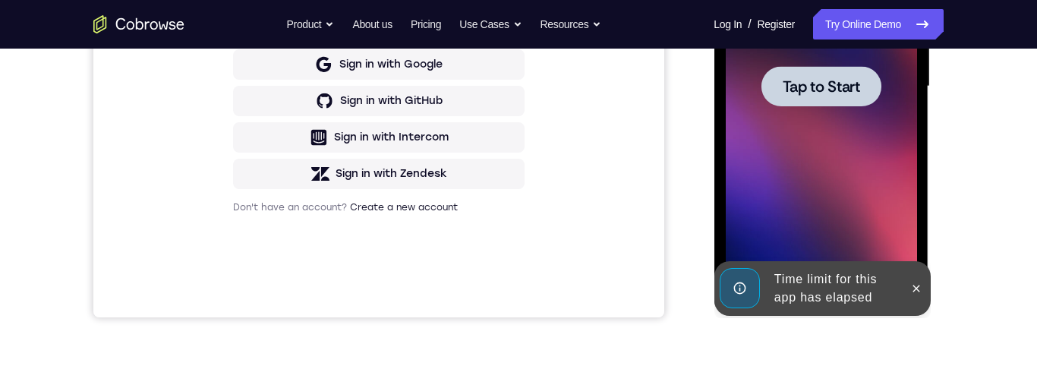
click at [842, 80] on span "Tap to Start" at bounding box center [820, 86] width 77 height 15
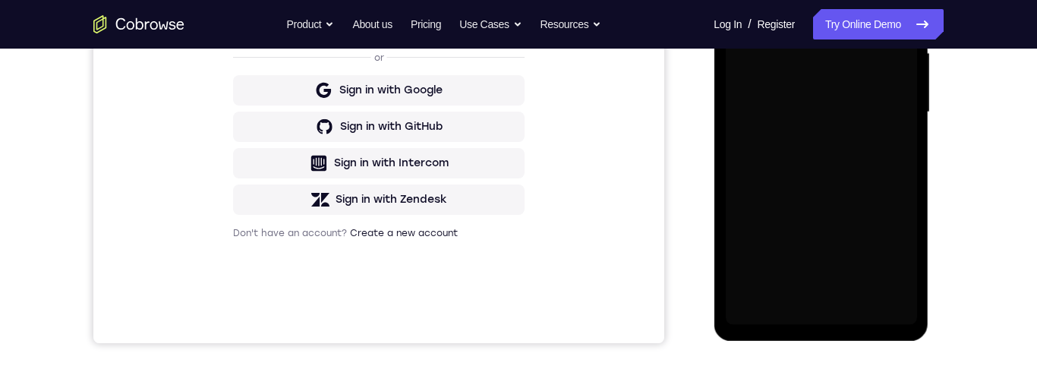
click at [926, 319] on div "Loading..." at bounding box center [821, 114] width 215 height 452
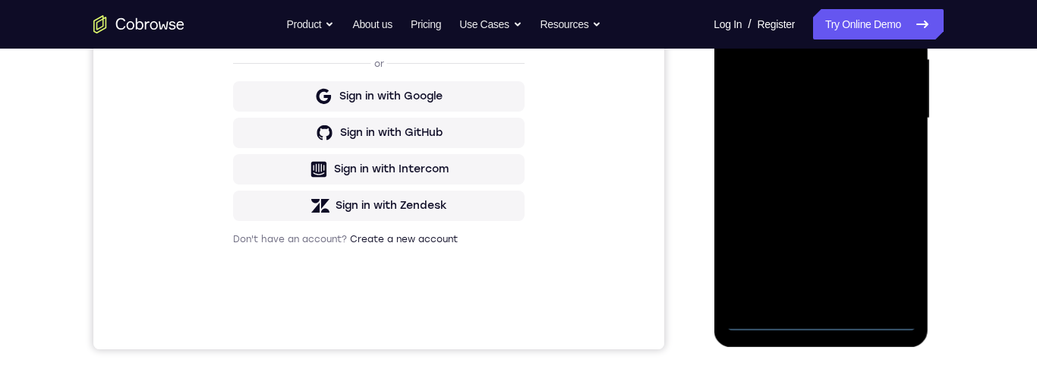
scroll to position [369, 0]
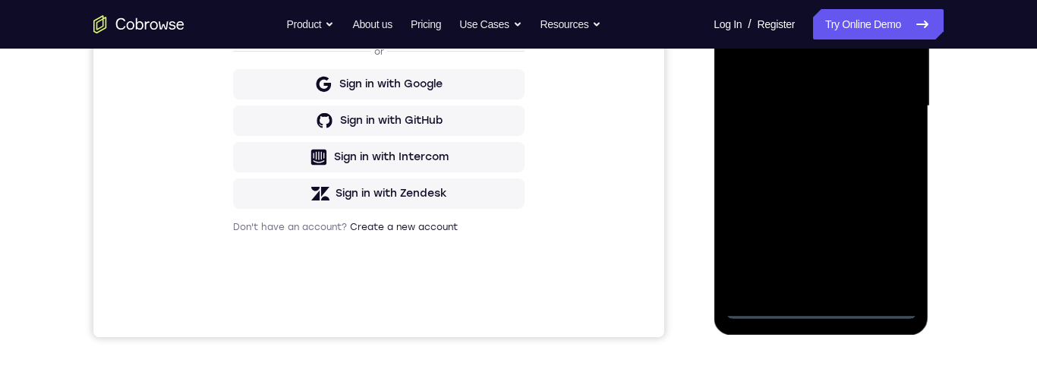
click at [824, 316] on div at bounding box center [820, 106] width 191 height 425
click at [891, 243] on div at bounding box center [820, 106] width 191 height 425
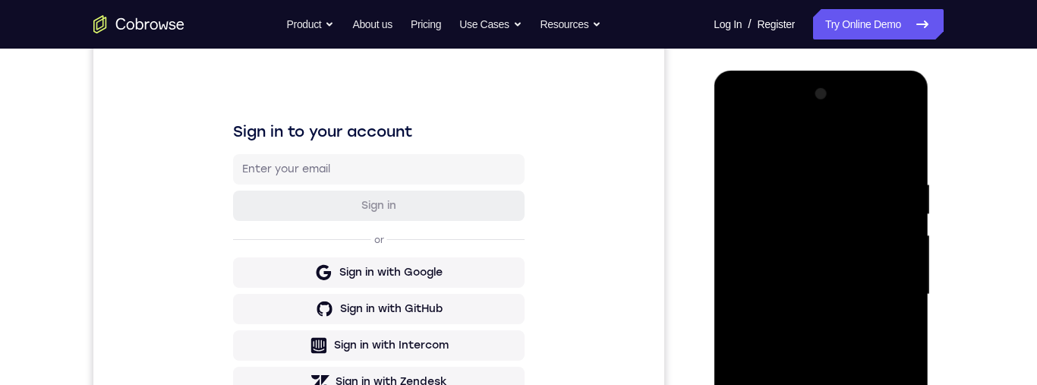
scroll to position [237, 0]
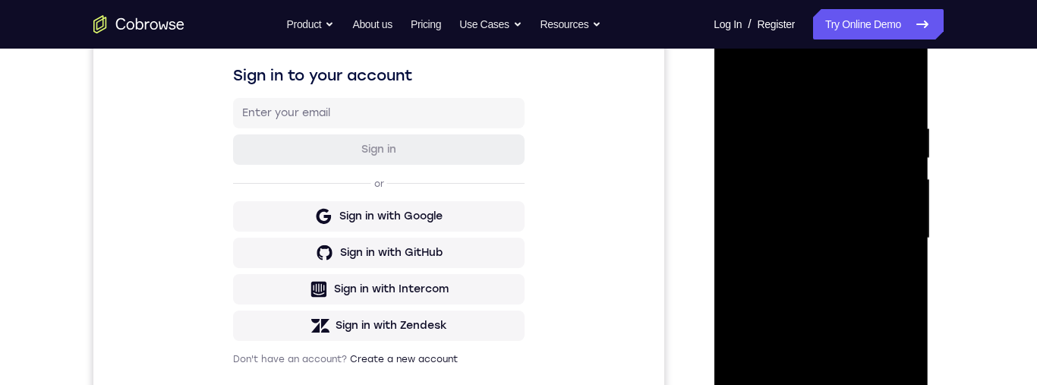
click at [846, 87] on div at bounding box center [820, 238] width 191 height 425
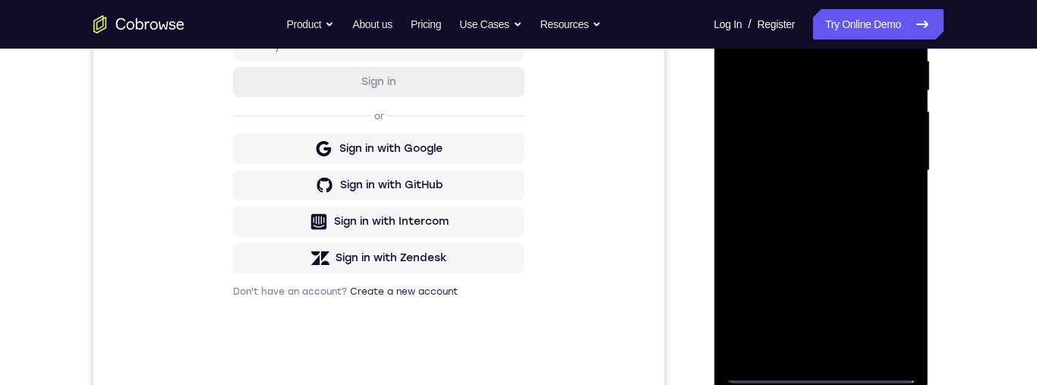
click at [887, 171] on div at bounding box center [820, 170] width 191 height 425
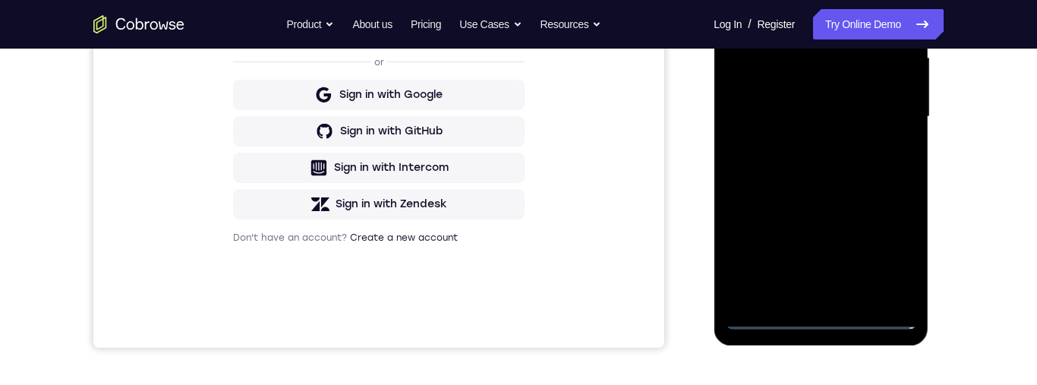
click at [799, 153] on div at bounding box center [820, 116] width 191 height 425
click at [849, 96] on div at bounding box center [820, 116] width 191 height 425
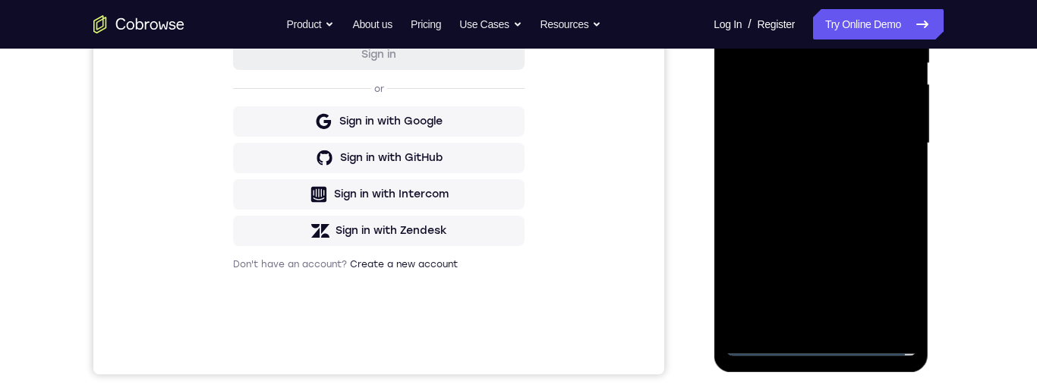
click at [870, 108] on div at bounding box center [820, 143] width 191 height 425
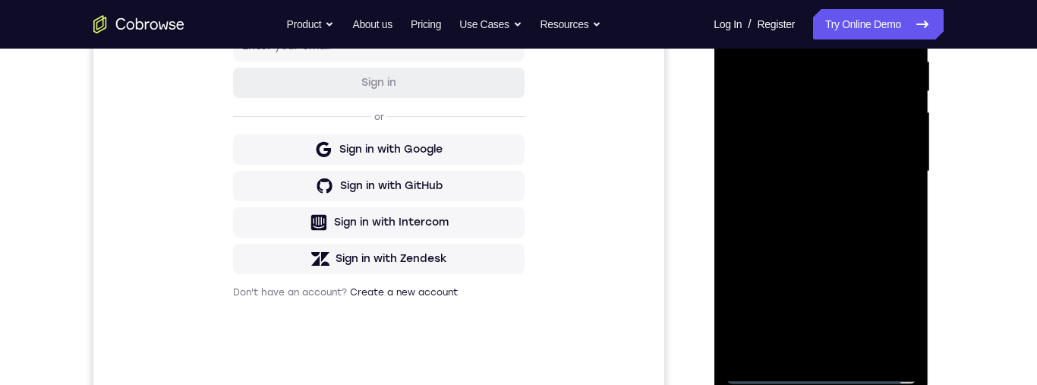
click at [849, 173] on div at bounding box center [820, 171] width 191 height 425
click at [839, 222] on div at bounding box center [820, 171] width 191 height 425
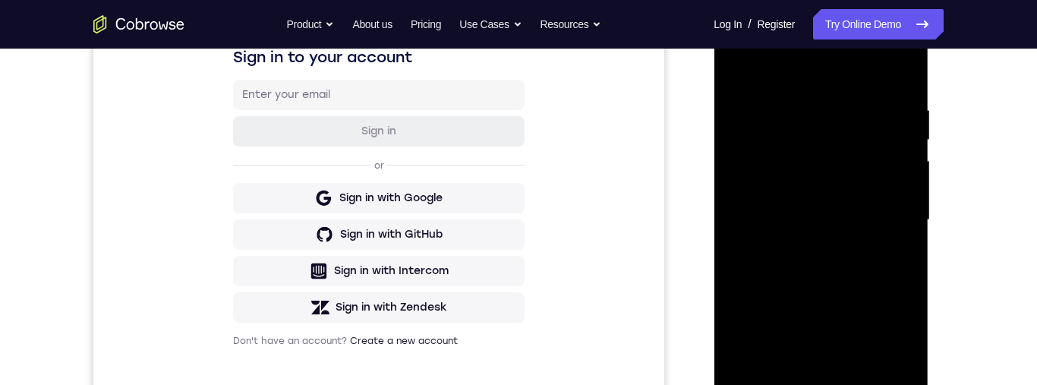
scroll to position [341, 0]
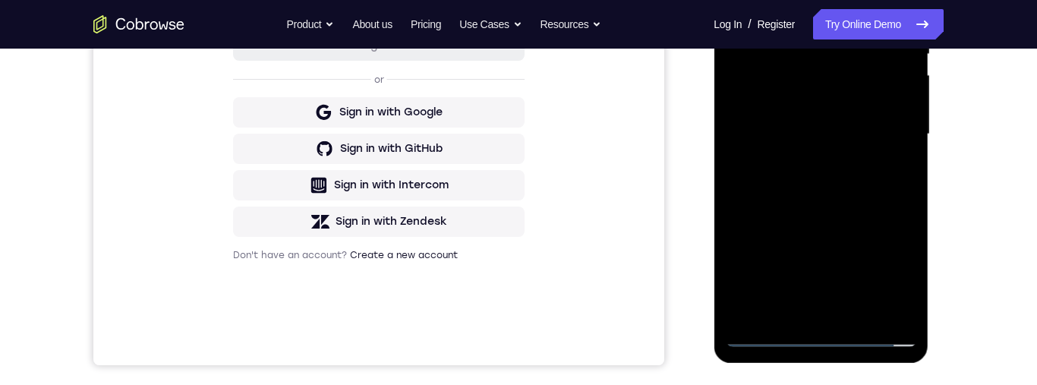
click at [875, 194] on div at bounding box center [820, 134] width 191 height 425
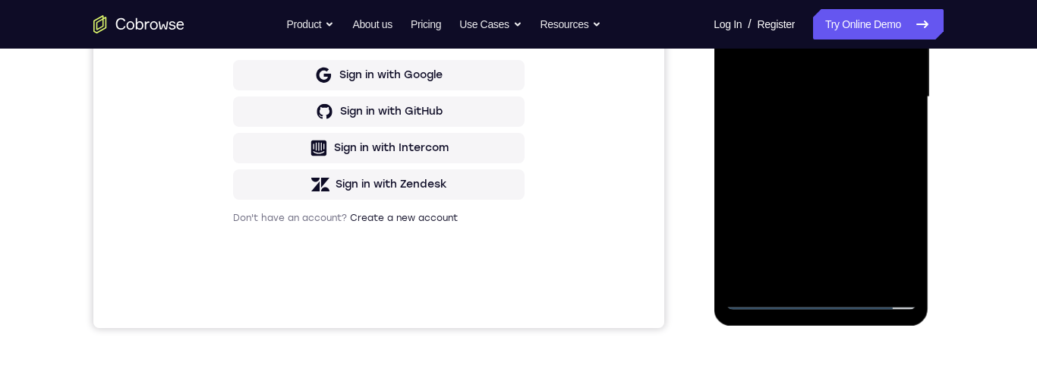
click at [847, 161] on div at bounding box center [820, 97] width 191 height 425
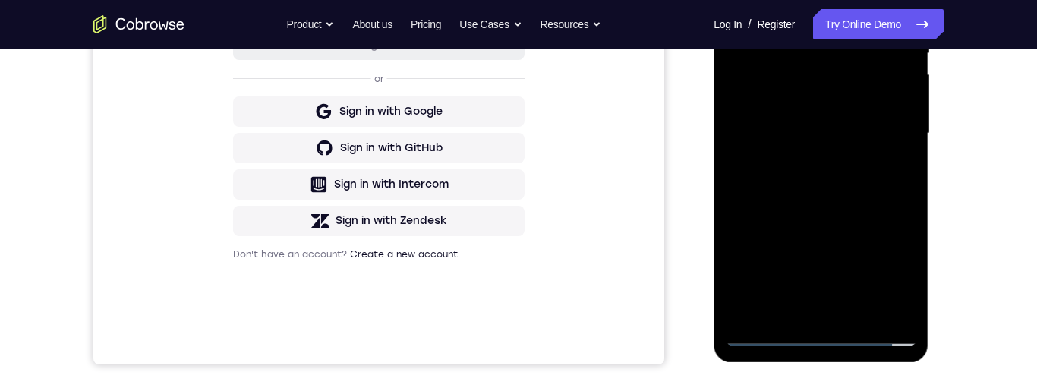
scroll to position [341, 0]
click at [862, 312] on div at bounding box center [820, 134] width 191 height 425
click at [828, 215] on div at bounding box center [820, 134] width 191 height 425
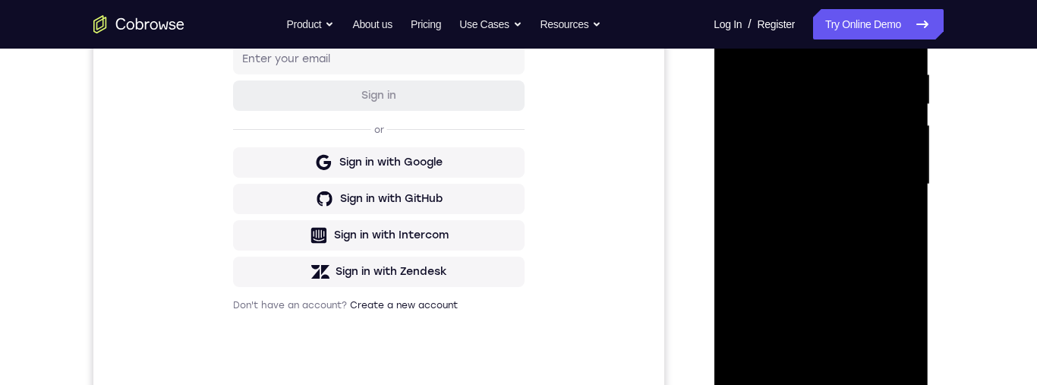
click at [861, 159] on div at bounding box center [820, 184] width 191 height 425
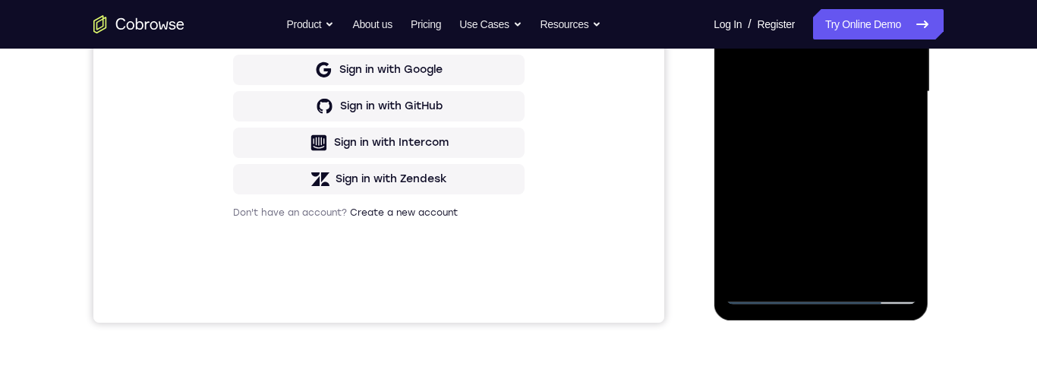
scroll to position [216, 0]
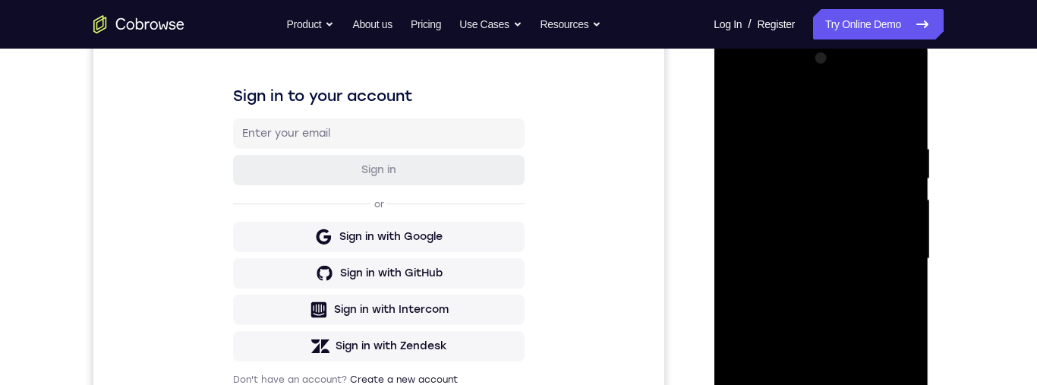
click at [742, 102] on div at bounding box center [820, 258] width 191 height 425
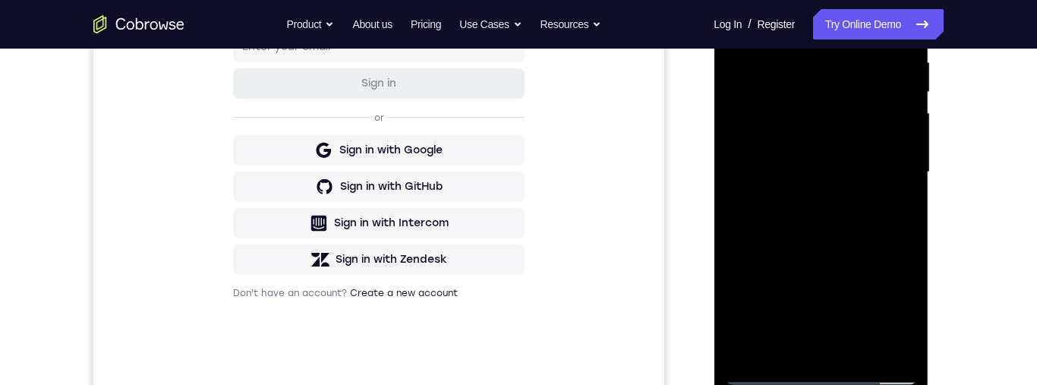
scroll to position [420, 0]
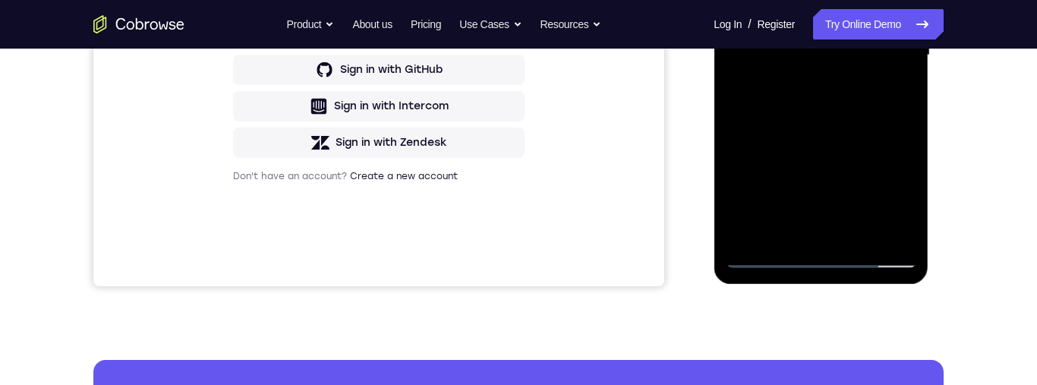
click at [764, 254] on div at bounding box center [820, 55] width 191 height 425
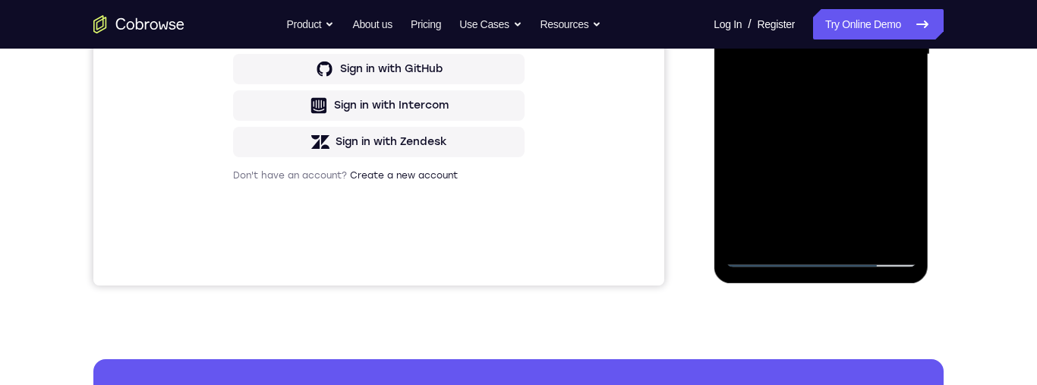
click at [767, 260] on div at bounding box center [820, 54] width 191 height 425
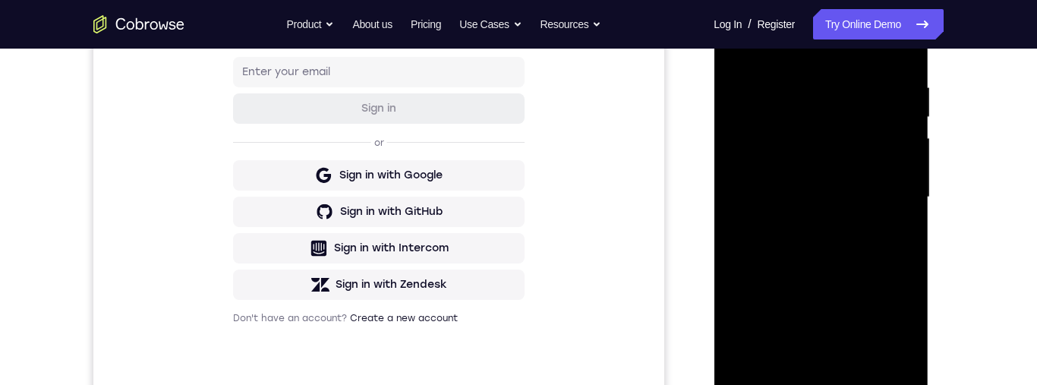
scroll to position [216, 0]
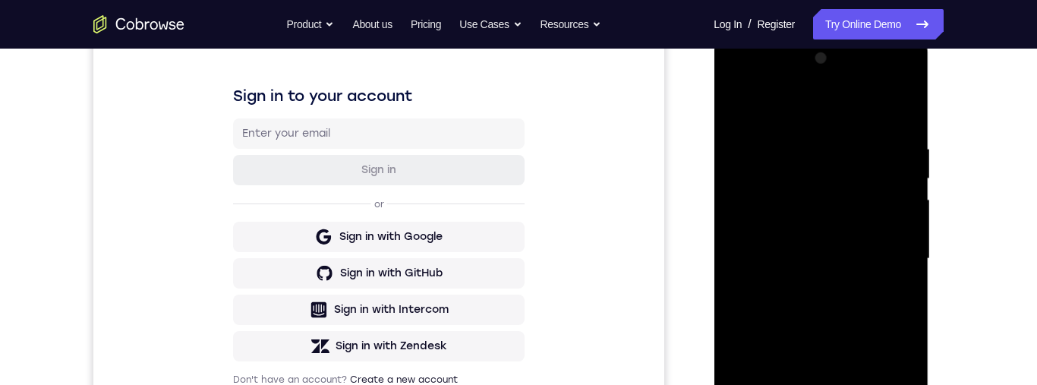
click at [742, 120] on div at bounding box center [820, 258] width 191 height 425
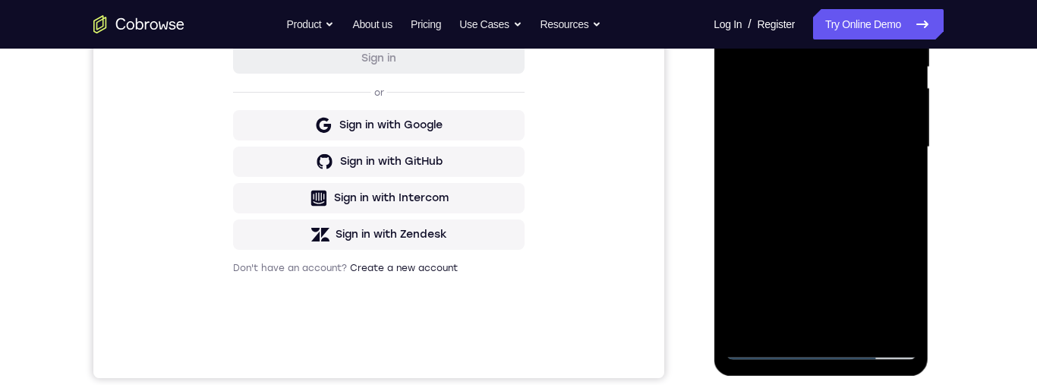
scroll to position [245, 0]
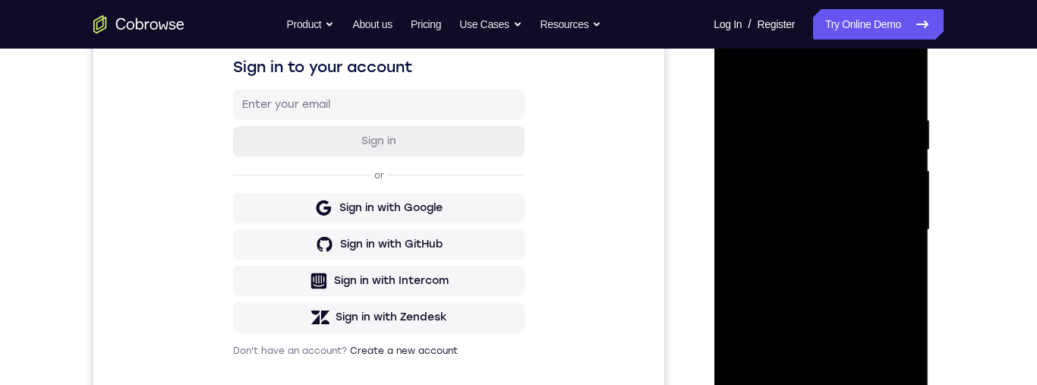
click at [745, 79] on div at bounding box center [820, 229] width 191 height 425
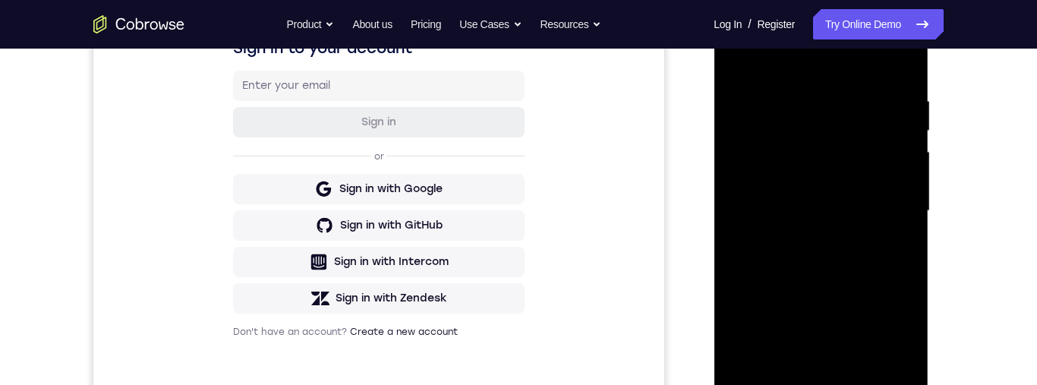
scroll to position [342, 0]
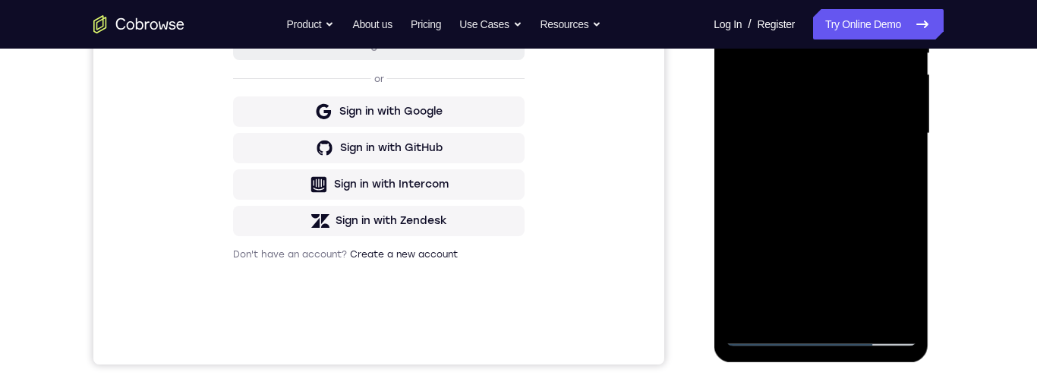
click at [899, 314] on div at bounding box center [820, 133] width 191 height 425
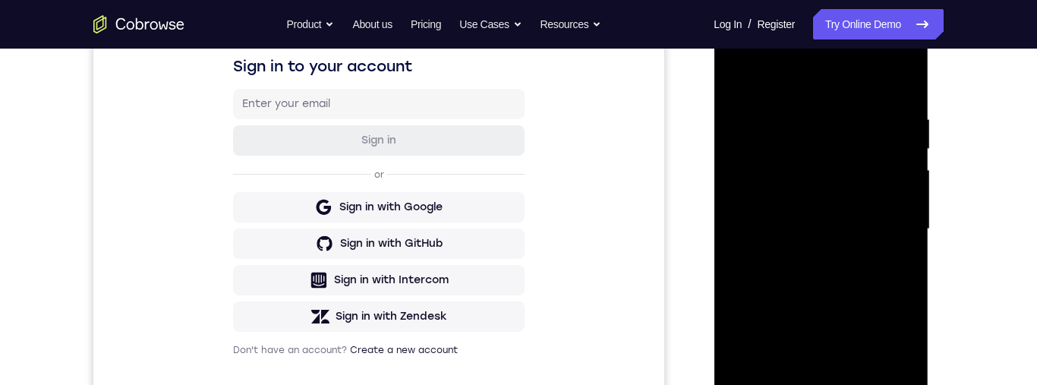
click at [899, 76] on div at bounding box center [820, 229] width 191 height 425
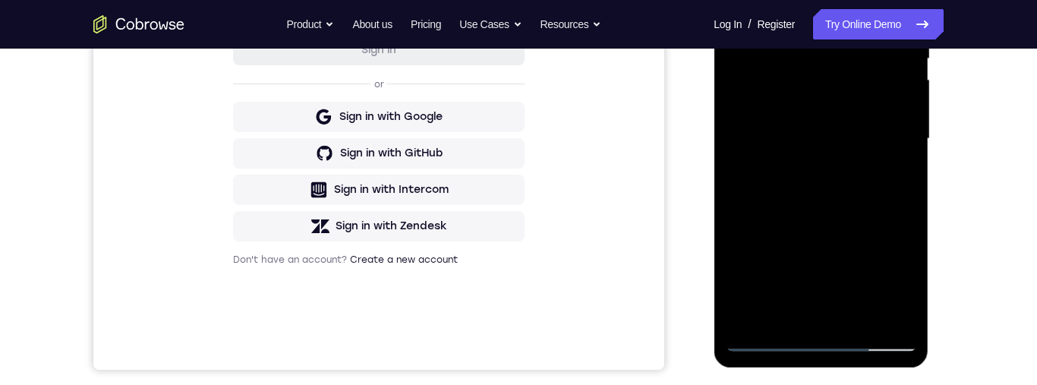
click at [778, 341] on div at bounding box center [820, 138] width 191 height 425
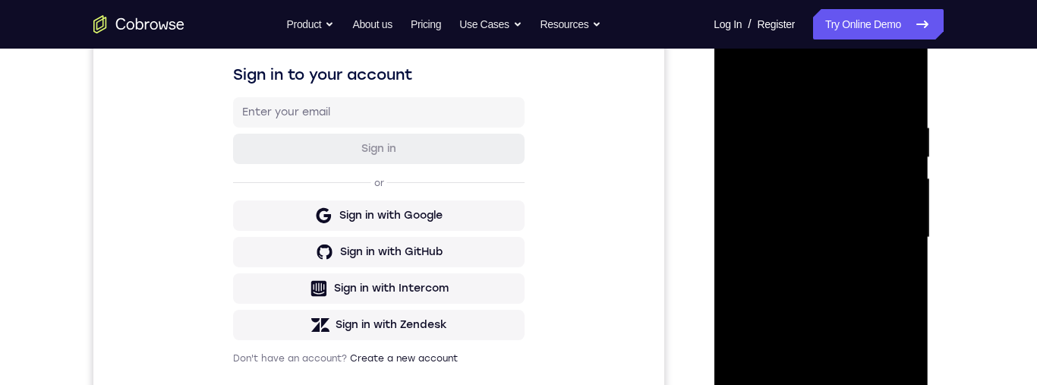
click at [742, 84] on div at bounding box center [820, 237] width 191 height 425
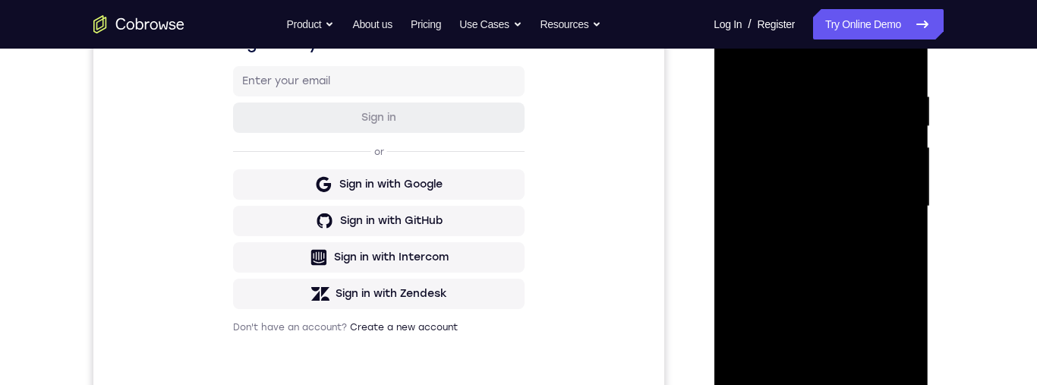
scroll to position [270, 0]
click at [791, 147] on div at bounding box center [820, 204] width 191 height 425
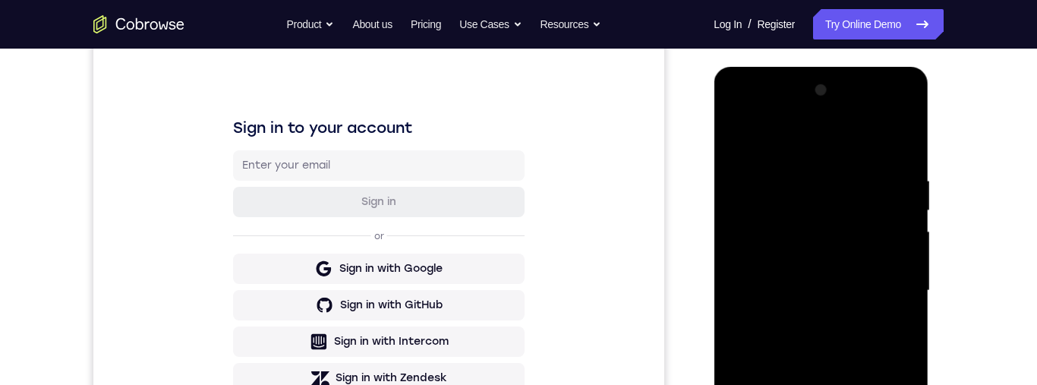
click at [746, 148] on div at bounding box center [820, 290] width 191 height 425
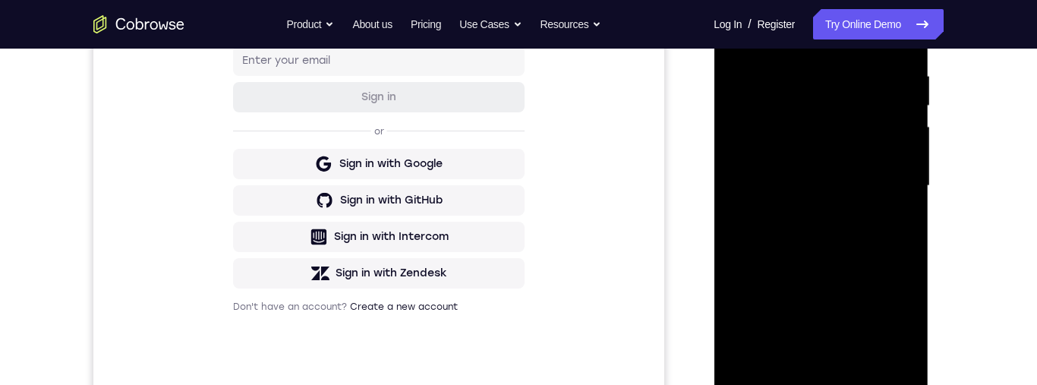
click at [849, 281] on div at bounding box center [820, 185] width 191 height 425
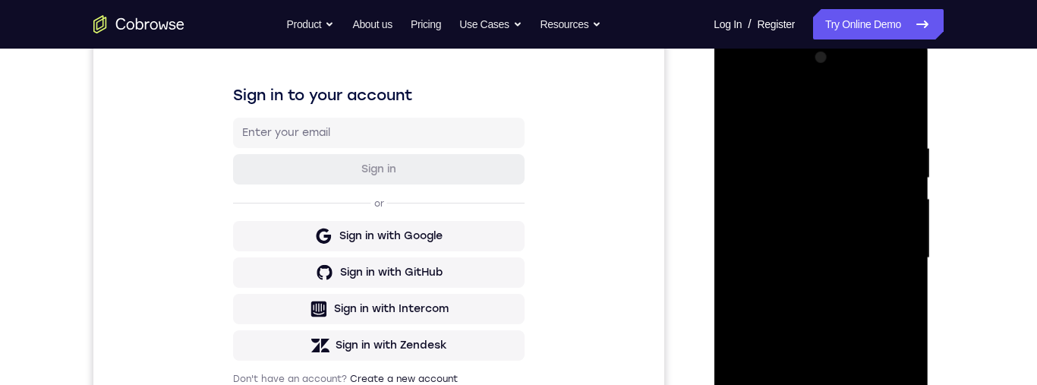
click at [732, 102] on div at bounding box center [820, 258] width 191 height 425
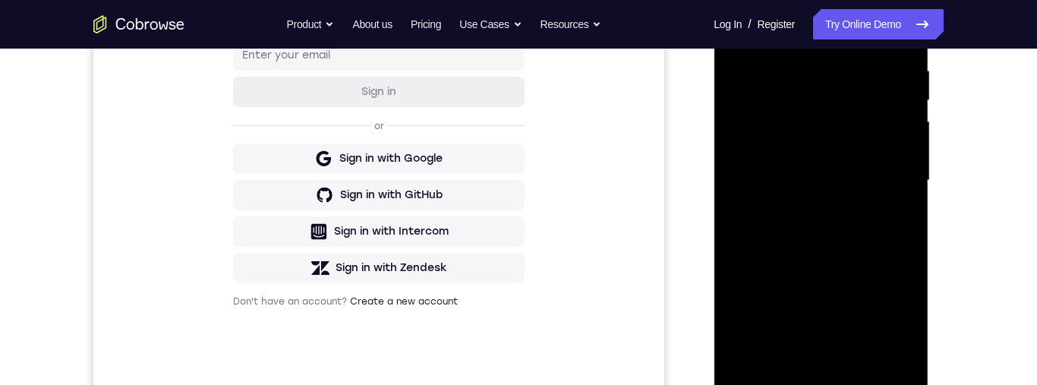
scroll to position [307, 0]
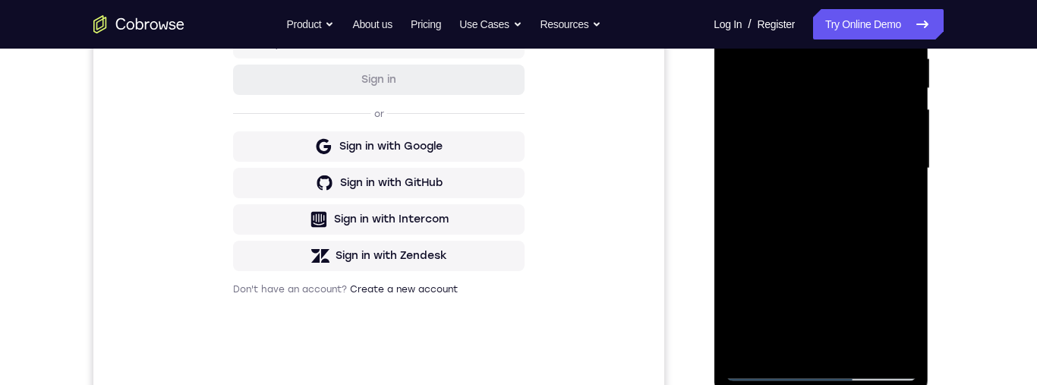
click at [809, 150] on div at bounding box center [820, 168] width 191 height 425
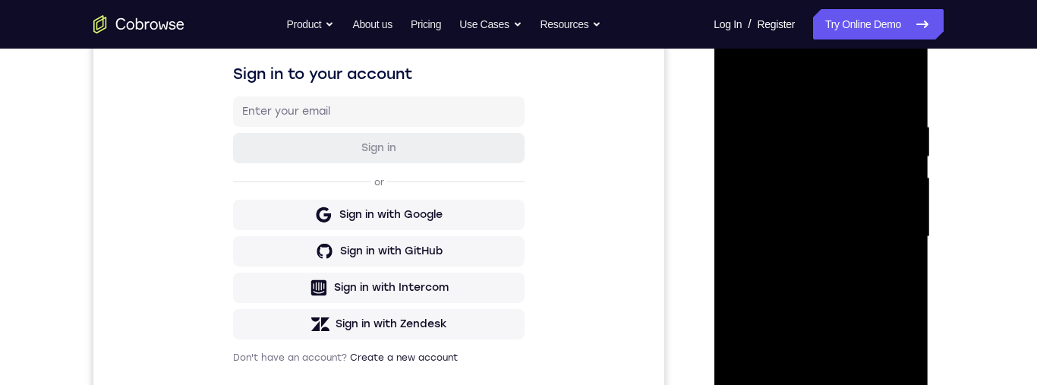
scroll to position [234, 0]
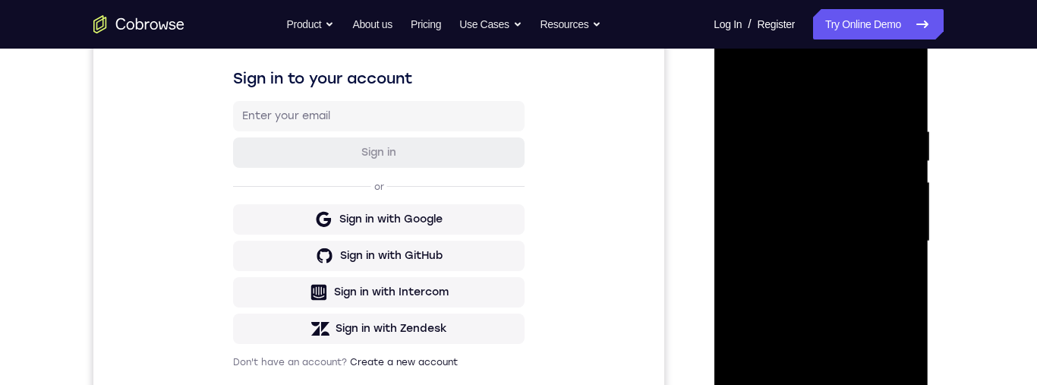
click at [742, 89] on div at bounding box center [820, 241] width 191 height 425
click at [745, 80] on div at bounding box center [820, 241] width 191 height 425
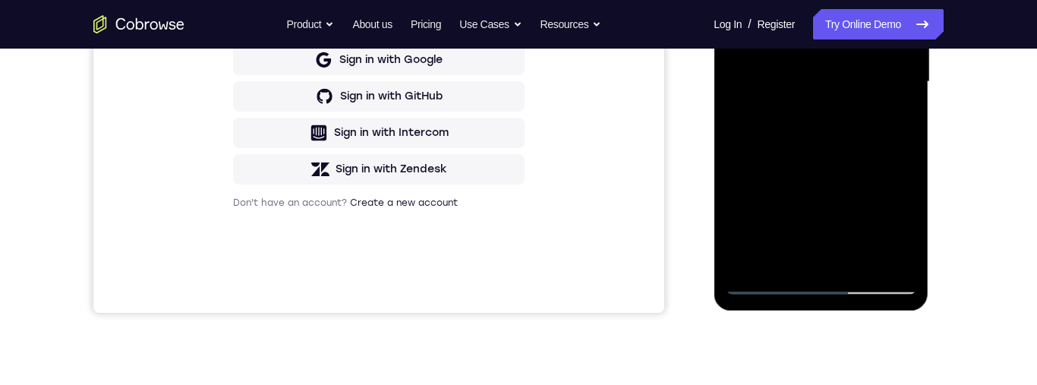
click at [862, 261] on div at bounding box center [820, 81] width 191 height 425
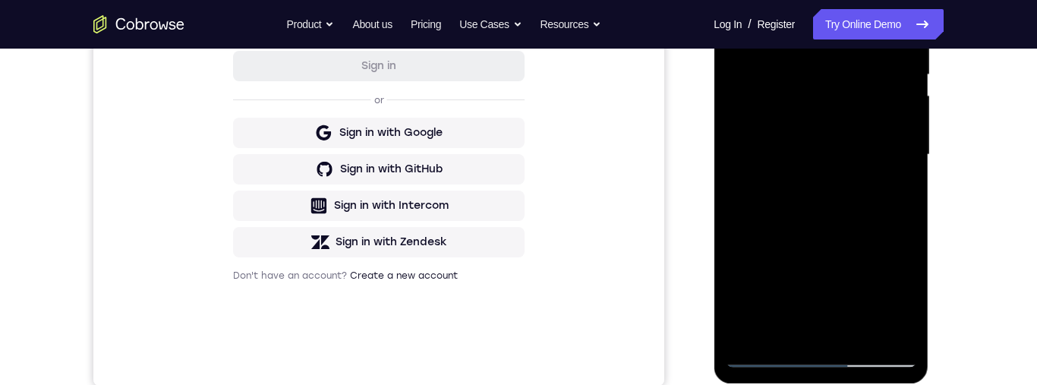
scroll to position [381, 0]
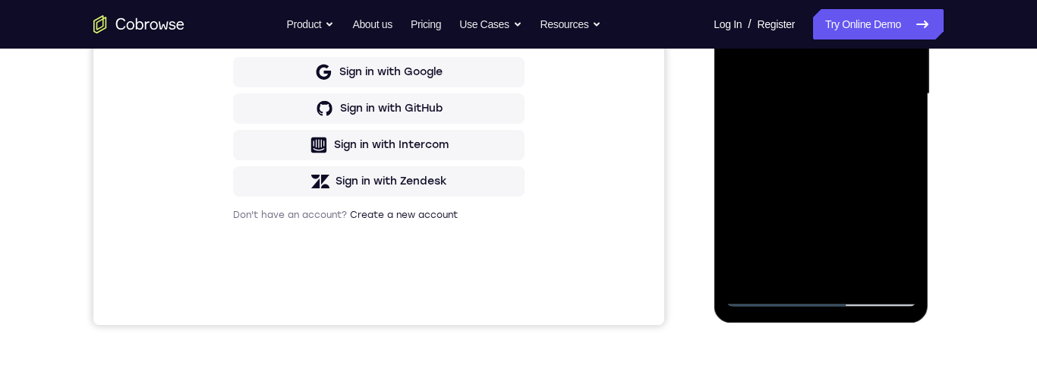
click at [768, 296] on div at bounding box center [820, 94] width 191 height 425
click at [892, 273] on div at bounding box center [820, 94] width 191 height 425
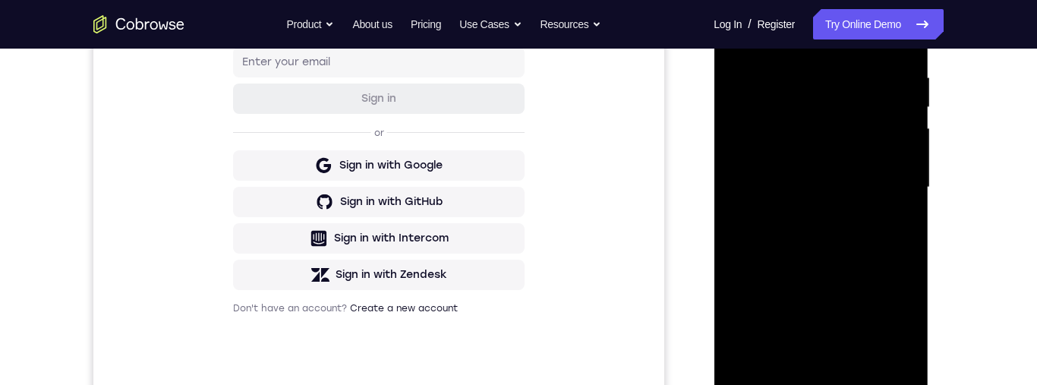
click at [778, 168] on div at bounding box center [820, 187] width 191 height 425
click at [1021, 217] on div "Your Support Agent Your Customer Web iOS Android Next Steps We’d be happy to gi…" at bounding box center [518, 262] width 1037 height 1001
click at [1020, 150] on div "Your Support Agent Your Customer Web iOS Android Next Steps We’d be happy to gi…" at bounding box center [518, 262] width 1037 height 1001
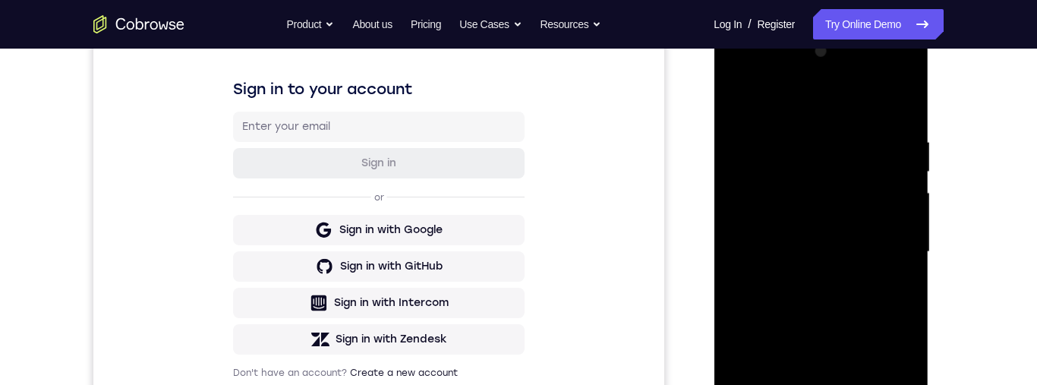
scroll to position [176, 0]
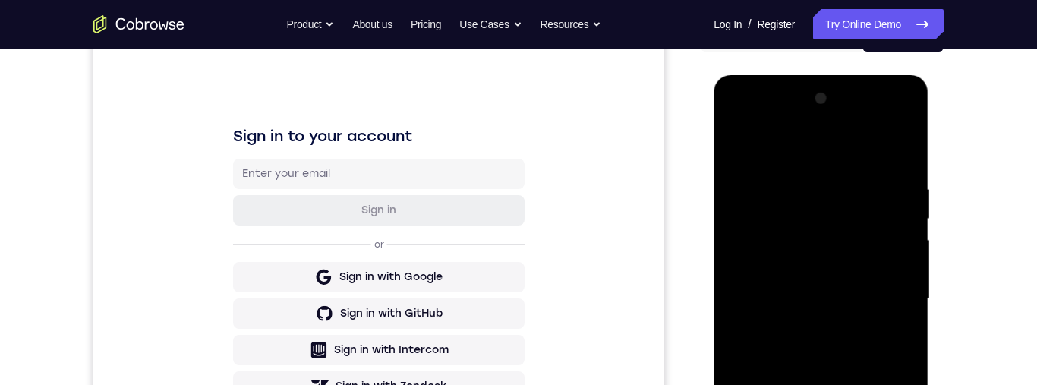
click at [899, 221] on div at bounding box center [820, 299] width 191 height 425
click at [904, 221] on div at bounding box center [820, 299] width 191 height 425
click at [901, 221] on div at bounding box center [820, 299] width 191 height 425
click at [900, 225] on div at bounding box center [820, 299] width 191 height 425
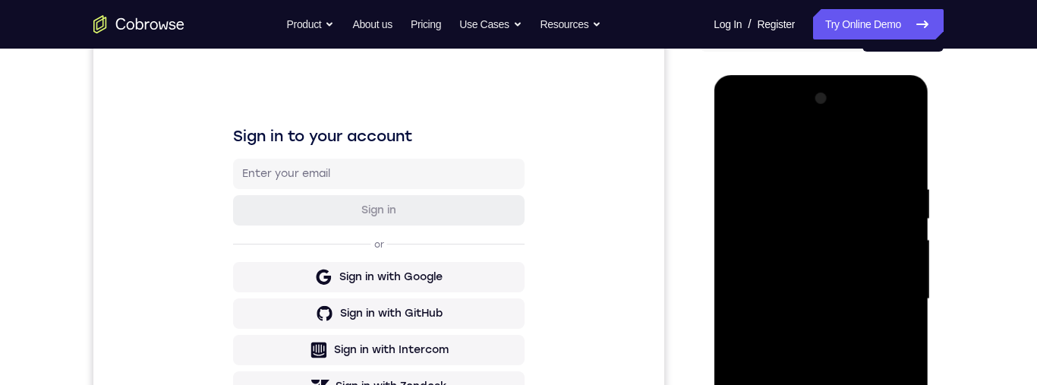
click at [906, 219] on div at bounding box center [820, 299] width 191 height 425
click at [897, 228] on div at bounding box center [820, 299] width 191 height 425
click at [892, 238] on div at bounding box center [820, 299] width 191 height 425
click at [897, 238] on div at bounding box center [820, 299] width 191 height 425
click at [901, 238] on div at bounding box center [820, 299] width 191 height 425
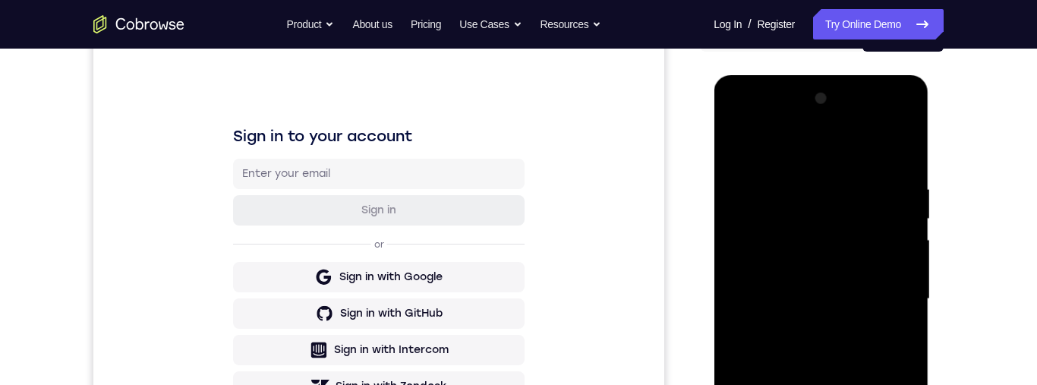
click at [903, 238] on div at bounding box center [820, 299] width 191 height 425
click at [728, 262] on div at bounding box center [820, 299] width 191 height 425
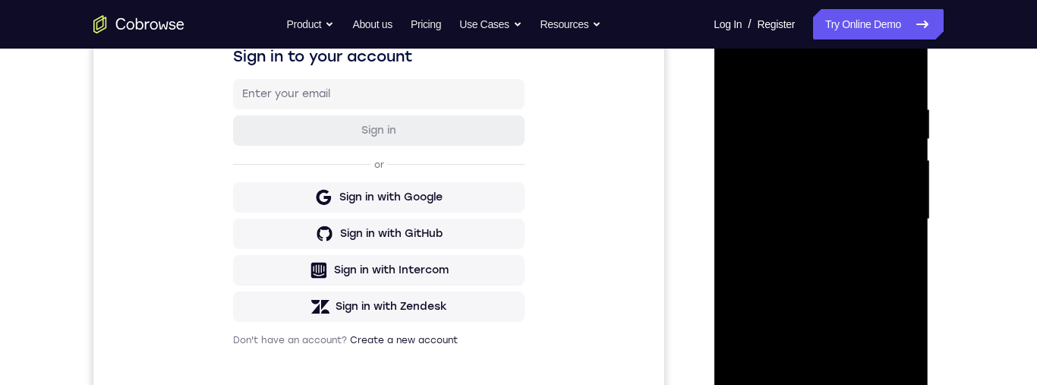
scroll to position [327, 0]
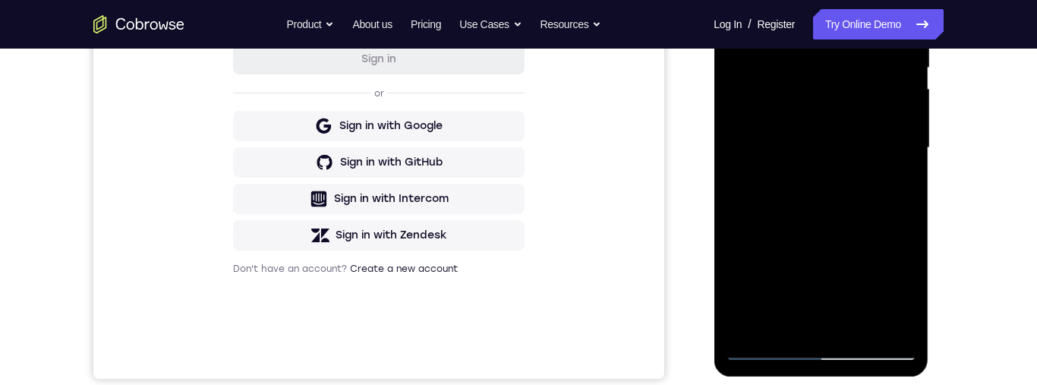
click at [881, 173] on div at bounding box center [820, 147] width 191 height 425
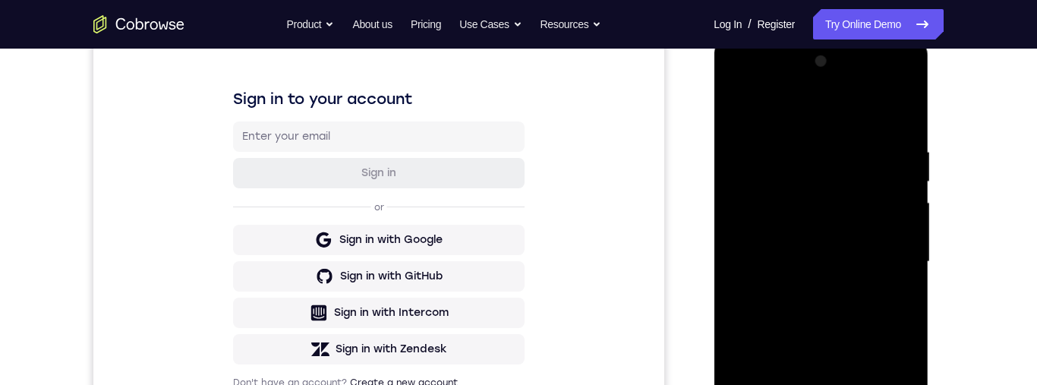
scroll to position [200, 0]
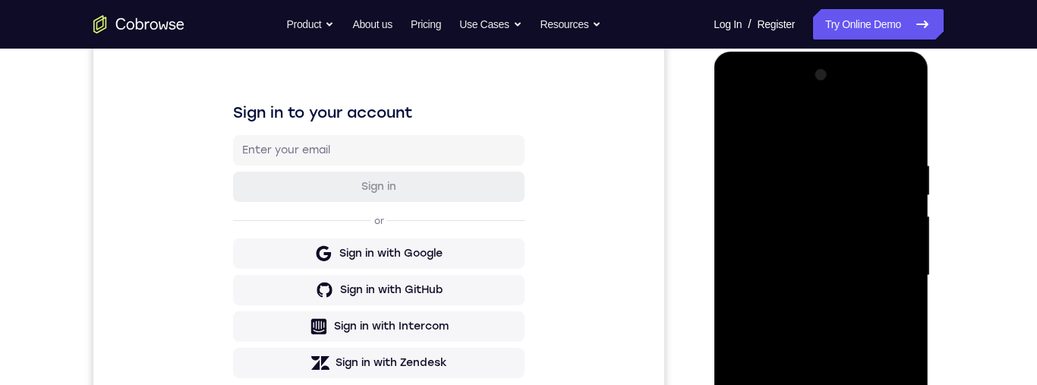
click at [893, 241] on div at bounding box center [820, 275] width 191 height 425
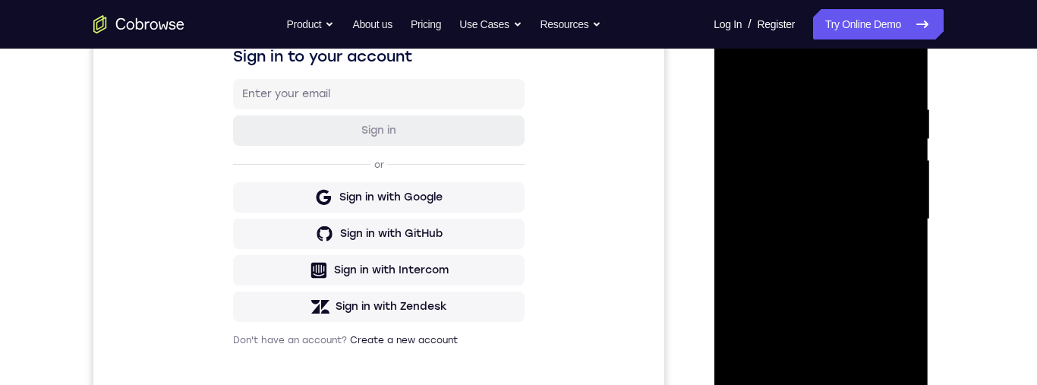
click at [900, 222] on div at bounding box center [820, 219] width 191 height 425
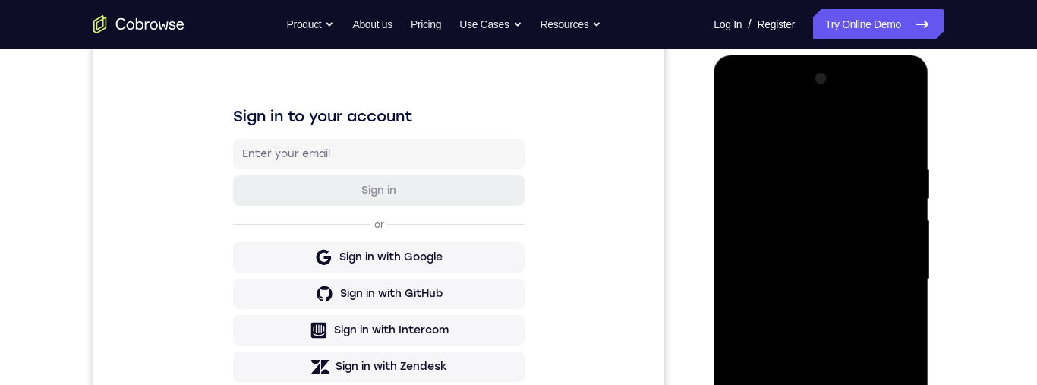
scroll to position [192, 0]
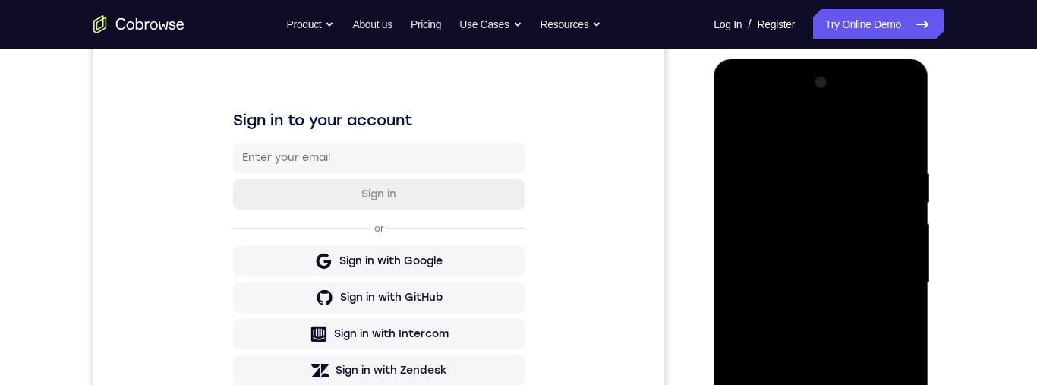
click at [894, 222] on div at bounding box center [820, 283] width 191 height 425
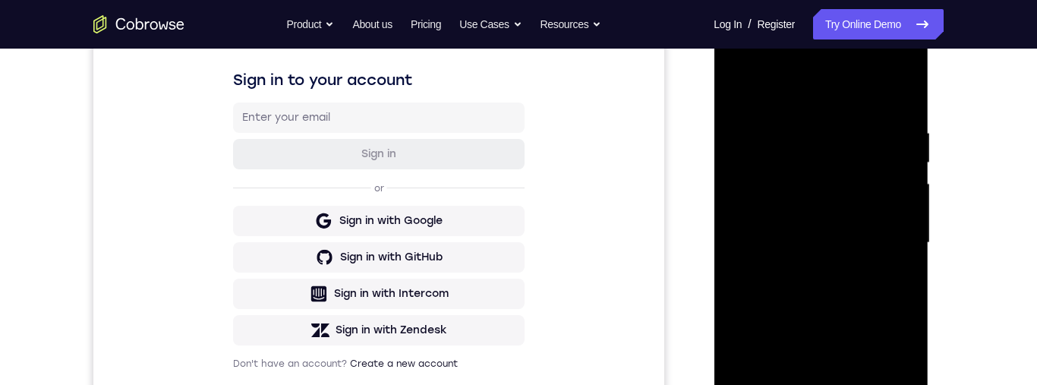
click at [888, 235] on div at bounding box center [820, 242] width 191 height 425
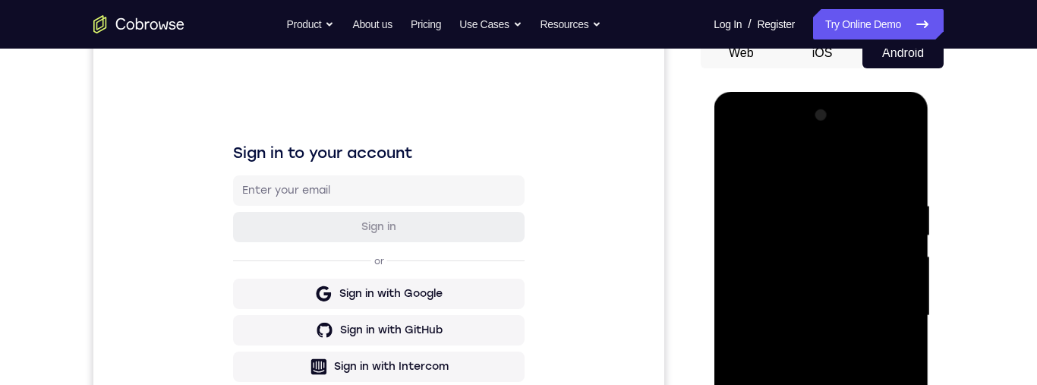
scroll to position [226, 0]
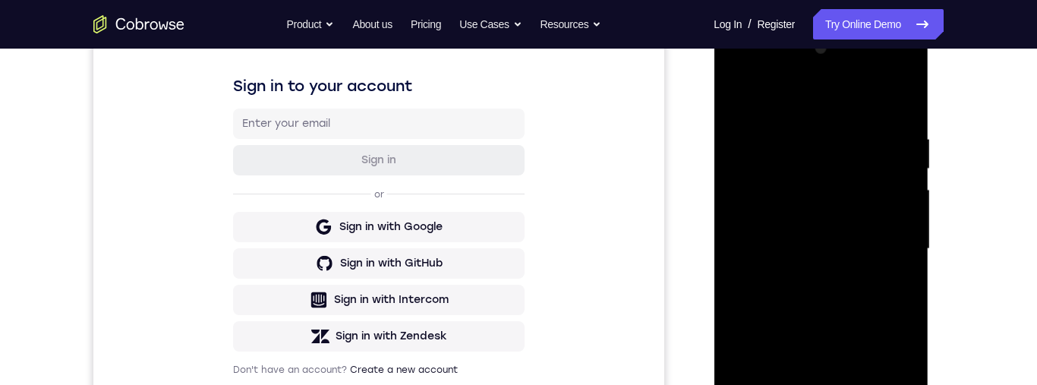
click at [743, 191] on div at bounding box center [820, 248] width 191 height 425
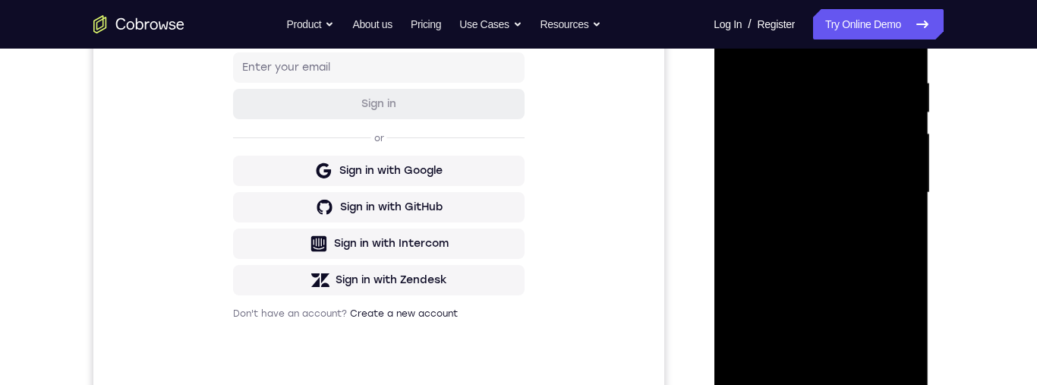
scroll to position [232, 0]
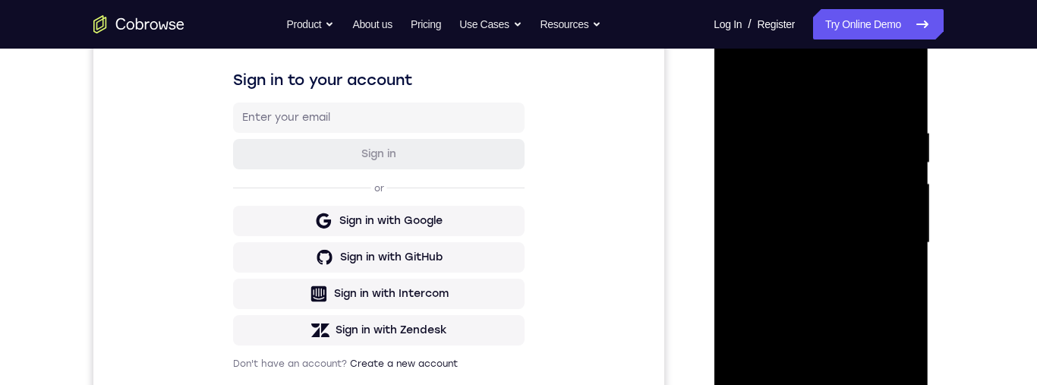
click at [900, 225] on div at bounding box center [820, 242] width 191 height 425
click at [742, 214] on div at bounding box center [820, 242] width 191 height 425
click at [745, 188] on div at bounding box center [820, 242] width 191 height 425
click at [739, 190] on div at bounding box center [820, 242] width 191 height 425
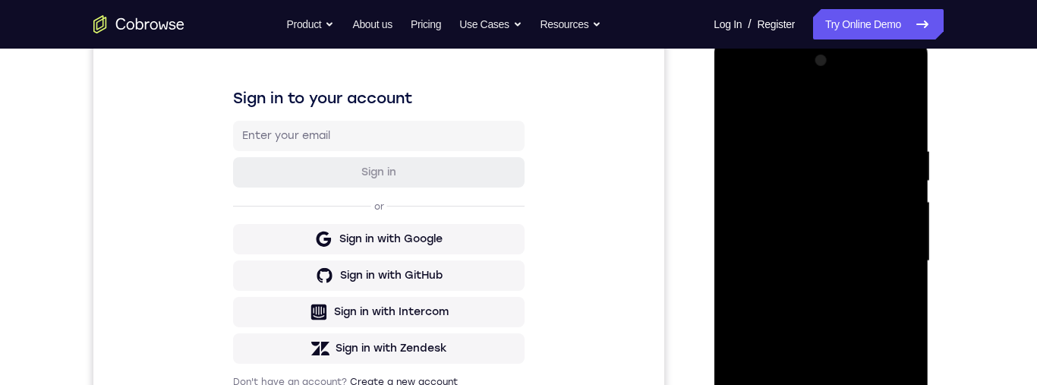
click at [874, 209] on div at bounding box center [820, 261] width 191 height 425
click at [904, 234] on div at bounding box center [820, 261] width 191 height 425
click at [890, 202] on div at bounding box center [820, 261] width 191 height 425
click at [894, 210] on div at bounding box center [820, 261] width 191 height 425
click at [900, 206] on div at bounding box center [820, 261] width 191 height 425
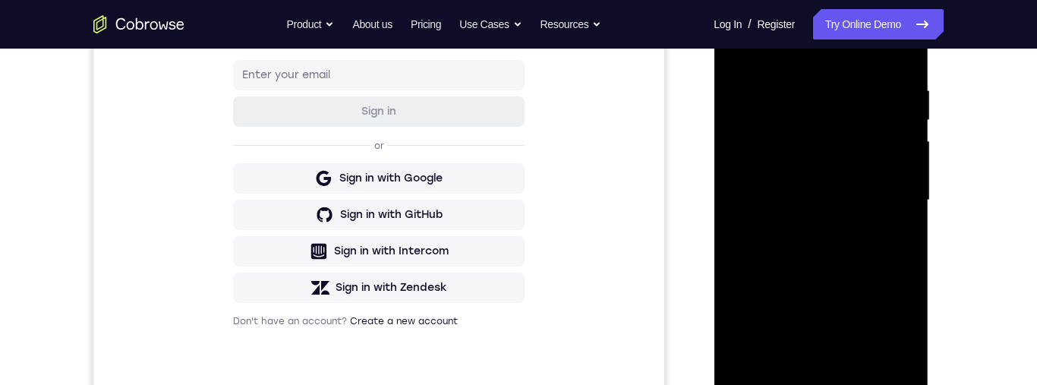
scroll to position [276, 0]
click at [726, 147] on div at bounding box center [820, 198] width 191 height 425
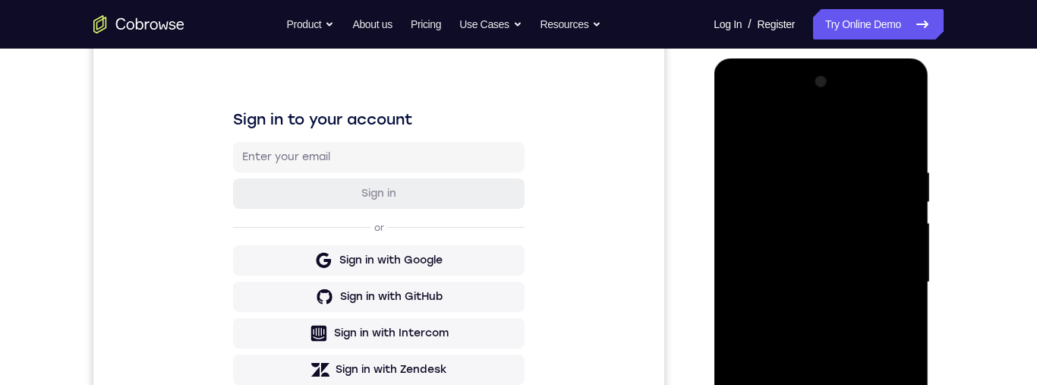
click at [737, 187] on div at bounding box center [820, 282] width 191 height 425
click at [893, 229] on div at bounding box center [820, 282] width 191 height 425
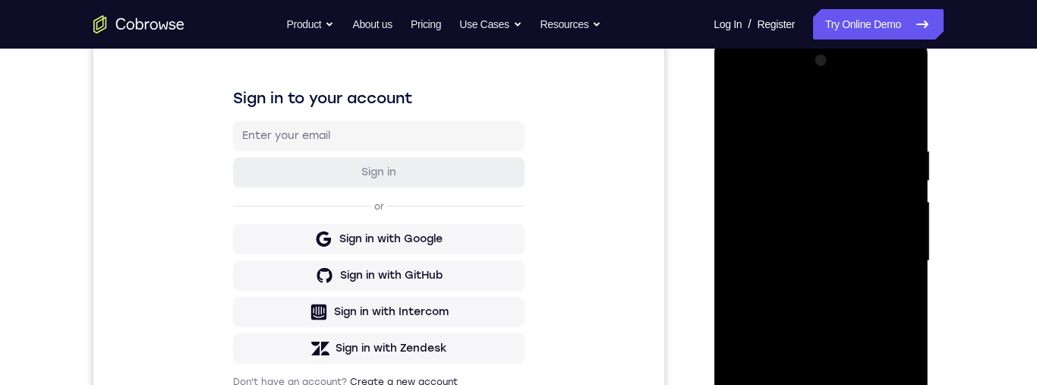
scroll to position [210, 0]
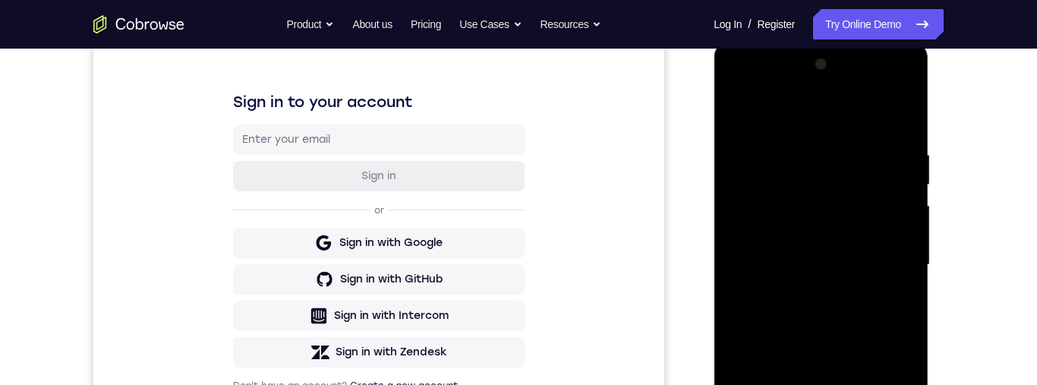
click at [896, 216] on div at bounding box center [820, 264] width 191 height 425
click at [901, 74] on div at bounding box center [820, 264] width 191 height 425
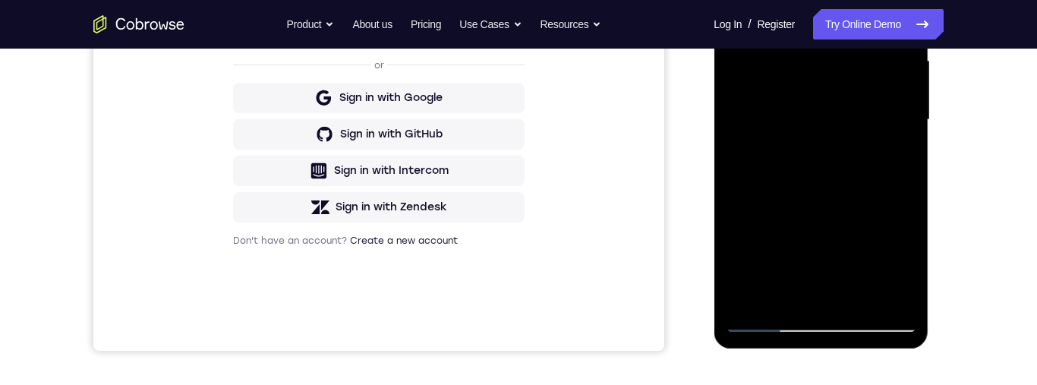
click at [865, 295] on div at bounding box center [820, 119] width 191 height 425
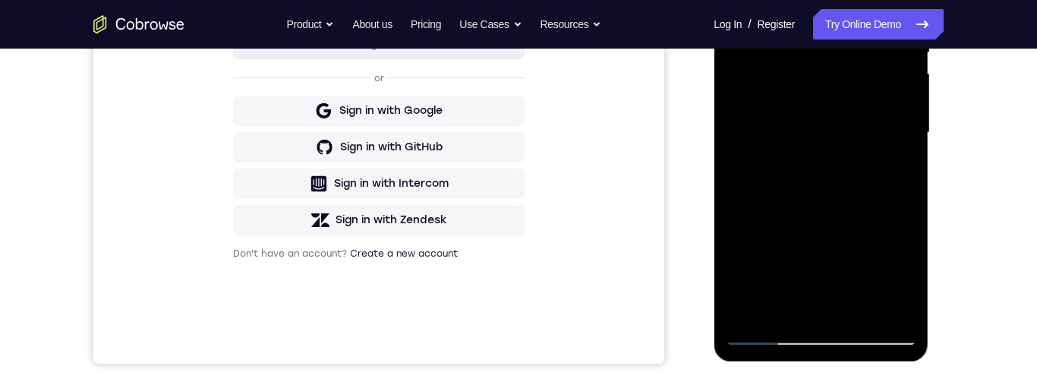
click at [863, 110] on div at bounding box center [820, 132] width 191 height 425
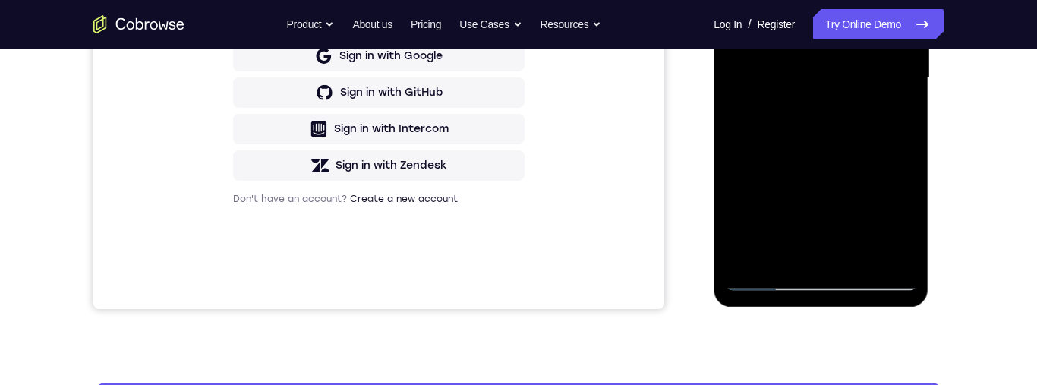
click at [903, 225] on div at bounding box center [820, 78] width 191 height 425
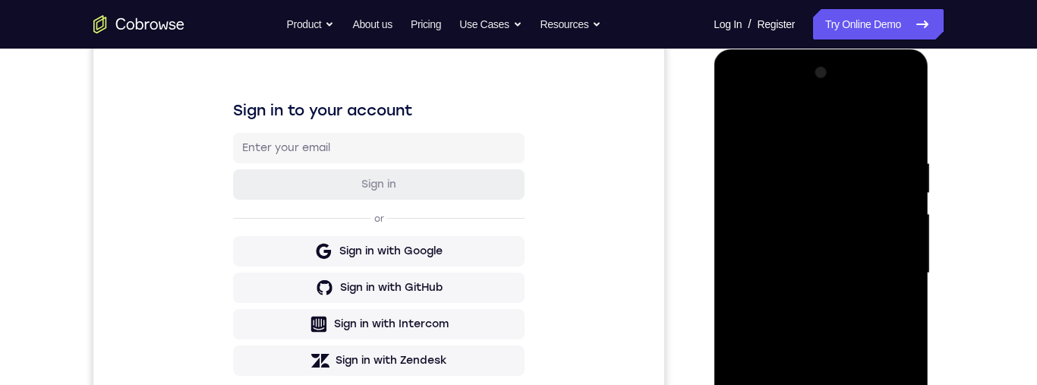
click at [730, 129] on div at bounding box center [820, 273] width 191 height 425
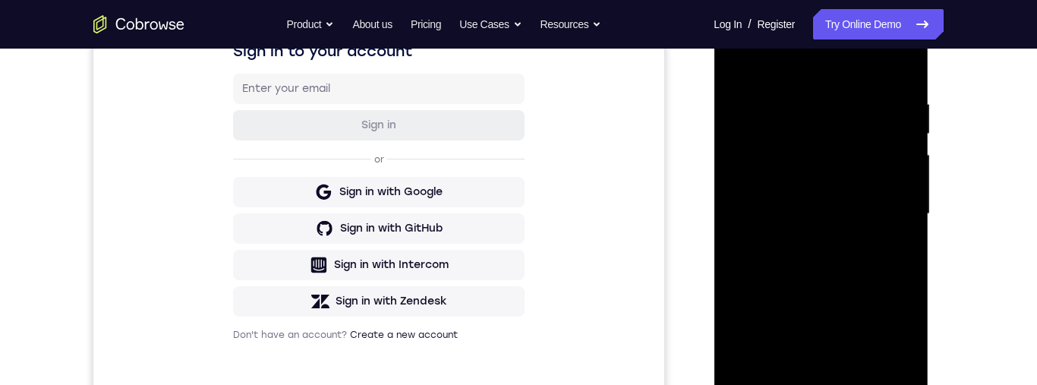
scroll to position [263, 0]
click at [849, 221] on div at bounding box center [820, 212] width 191 height 425
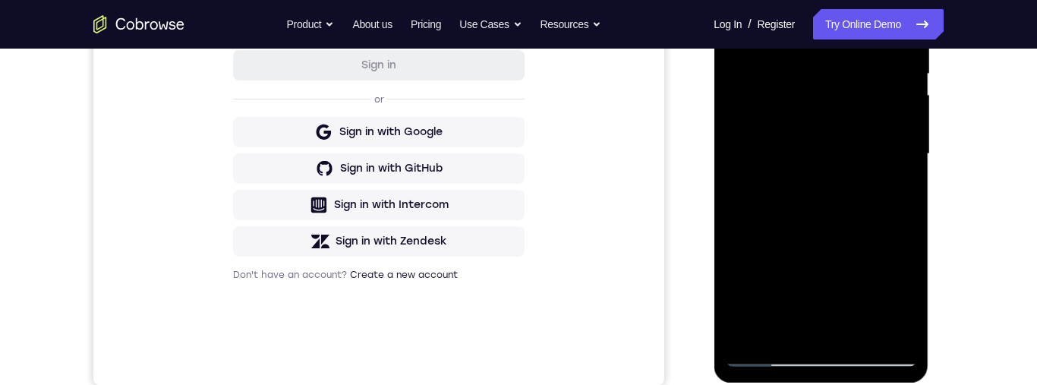
click at [764, 302] on div at bounding box center [820, 154] width 191 height 425
click at [785, 300] on div at bounding box center [820, 154] width 191 height 425
click at [782, 279] on div at bounding box center [820, 154] width 191 height 425
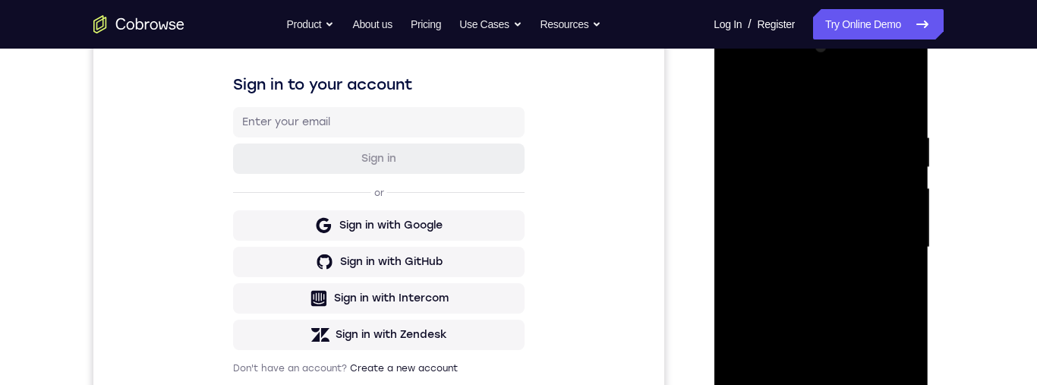
scroll to position [228, 0]
click at [742, 99] on div at bounding box center [820, 246] width 191 height 425
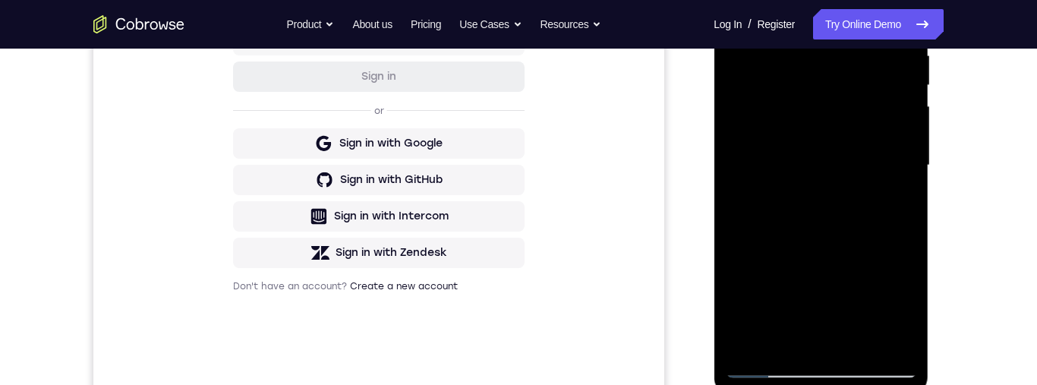
scroll to position [309, 0]
click at [847, 210] on div at bounding box center [820, 166] width 191 height 425
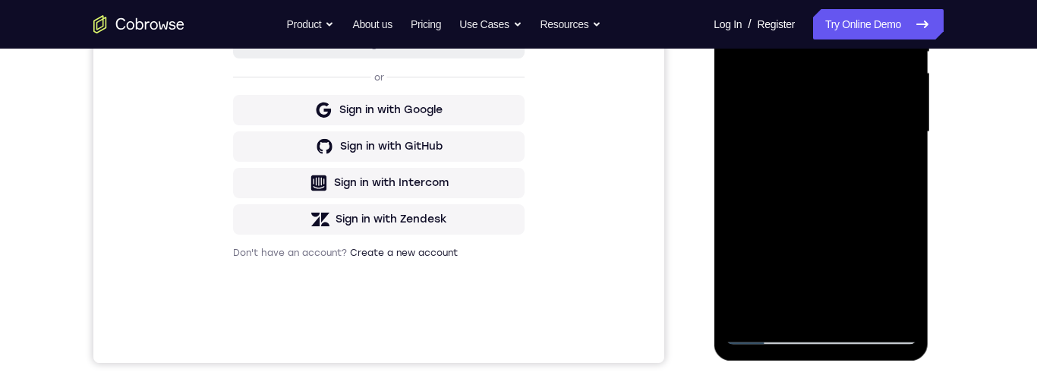
scroll to position [164, 0]
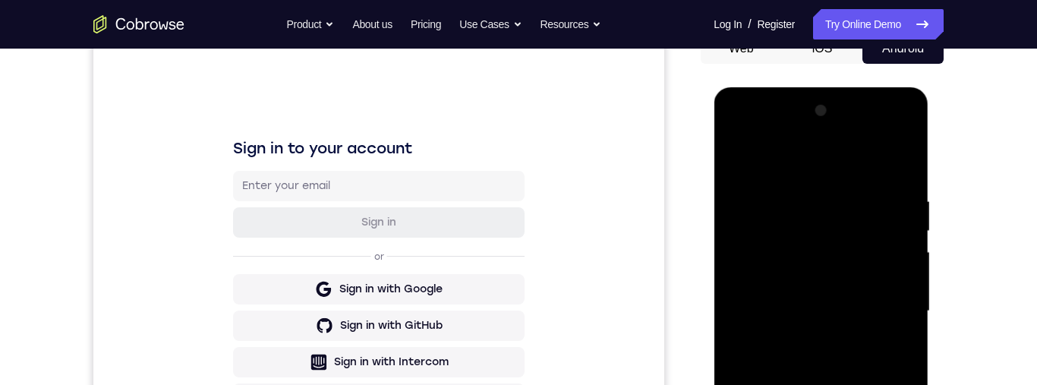
click at [737, 162] on div at bounding box center [820, 311] width 191 height 425
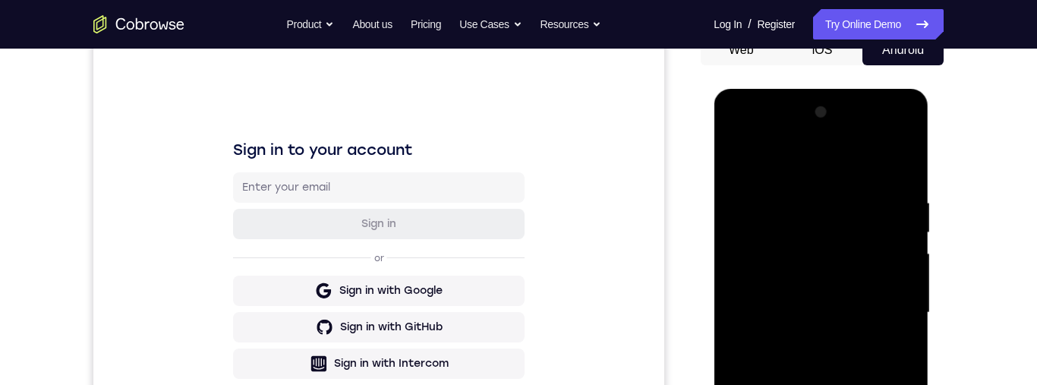
click at [856, 329] on div at bounding box center [820, 312] width 191 height 425
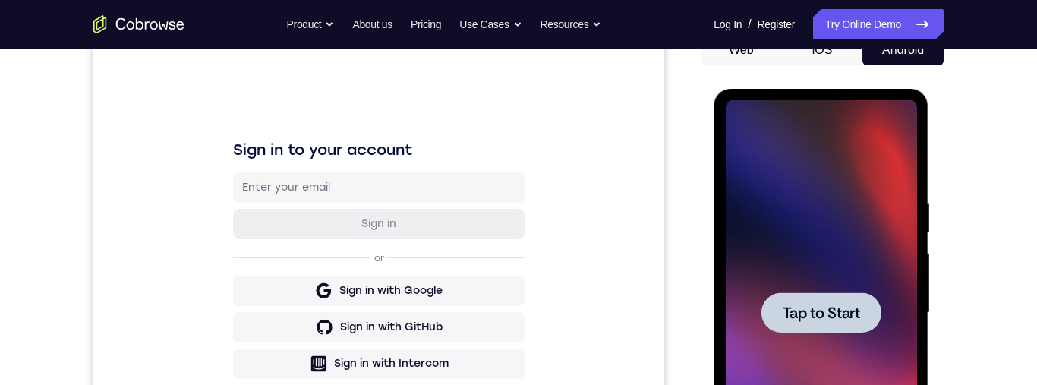
scroll to position [290, 0]
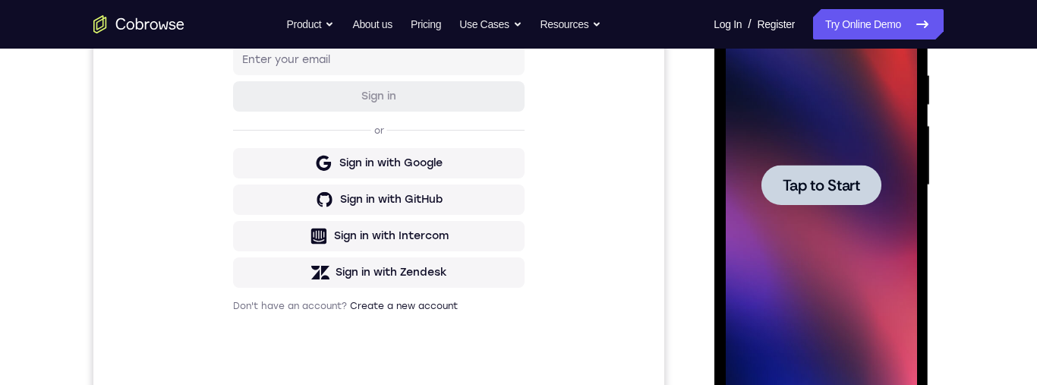
click at [850, 183] on span "Tap to Start" at bounding box center [820, 185] width 77 height 15
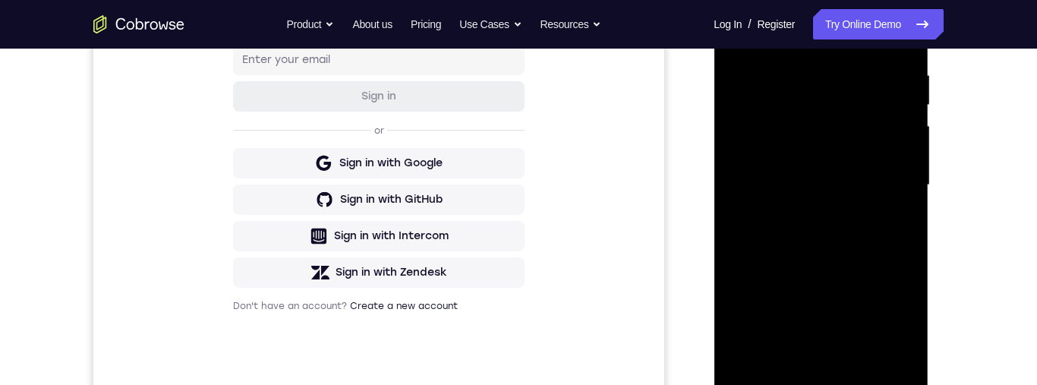
scroll to position [430, 0]
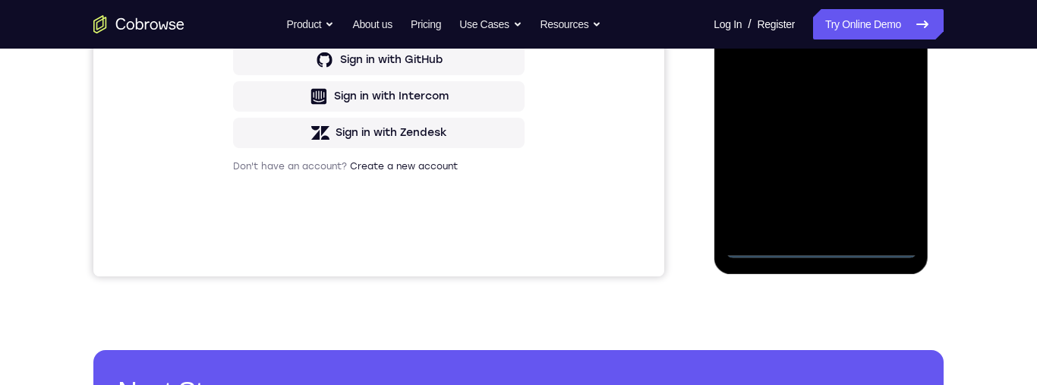
click at [832, 257] on div at bounding box center [820, 45] width 191 height 425
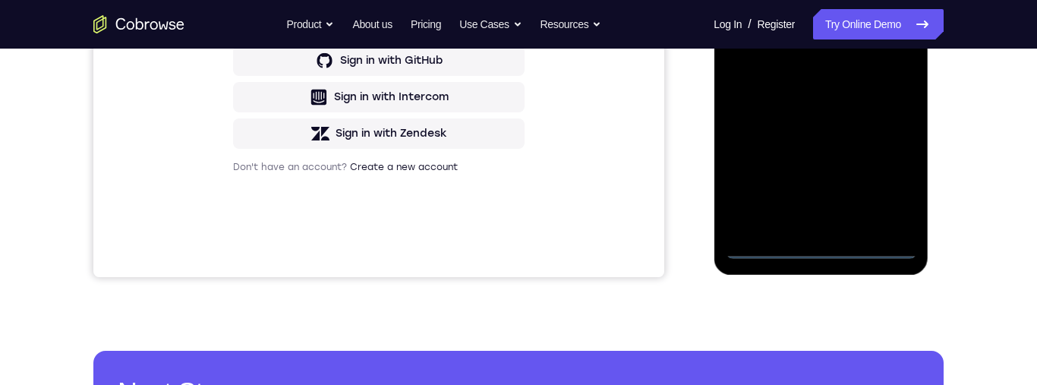
click at [900, 178] on div at bounding box center [820, 46] width 191 height 425
click at [890, 188] on div at bounding box center [820, 46] width 191 height 425
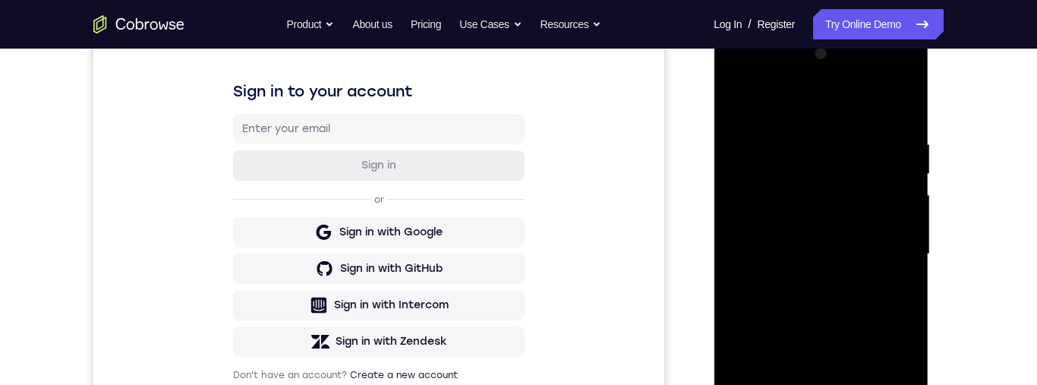
click at [831, 96] on div at bounding box center [820, 254] width 191 height 425
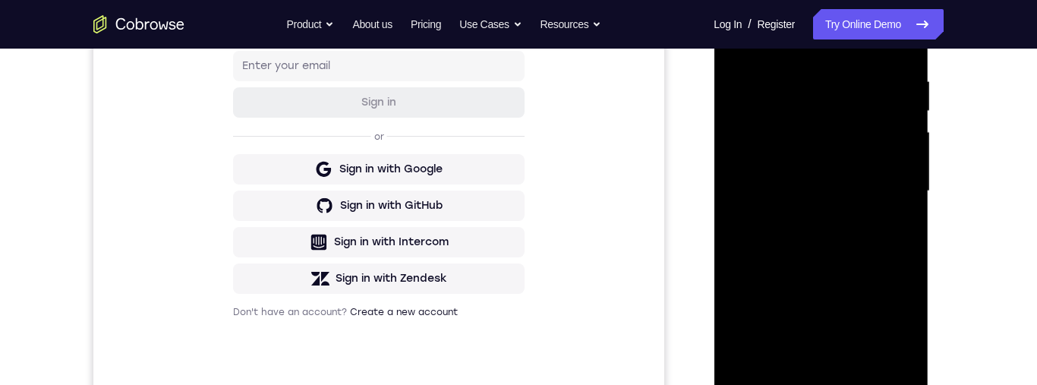
scroll to position [305, 0]
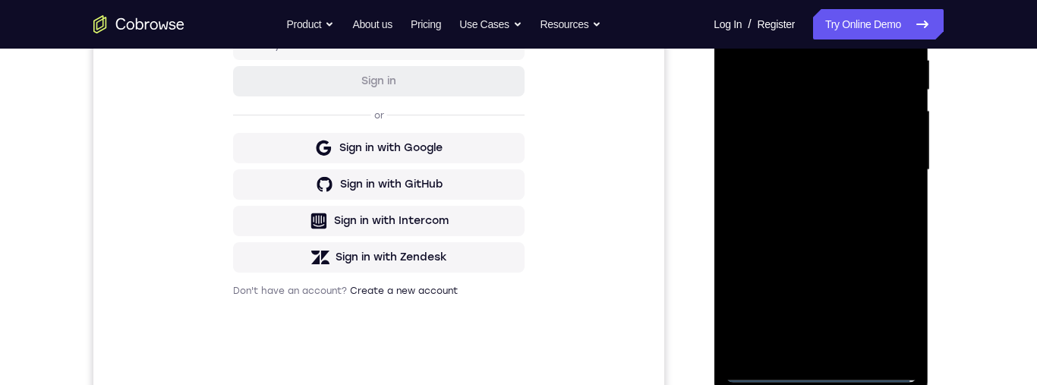
click at [895, 166] on div at bounding box center [820, 169] width 191 height 425
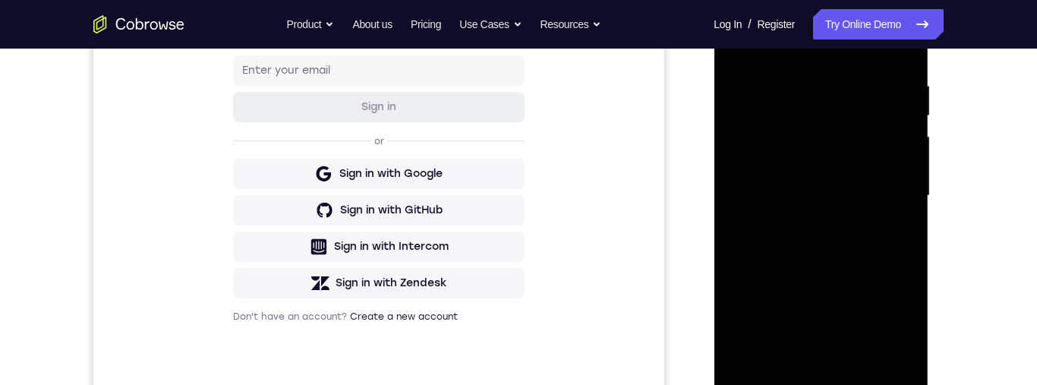
scroll to position [294, 0]
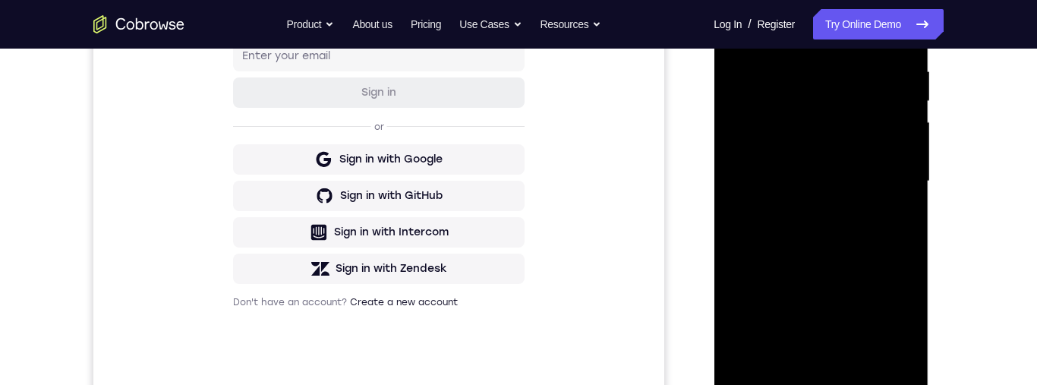
click at [815, 207] on div at bounding box center [820, 181] width 191 height 425
click at [843, 158] on div at bounding box center [820, 181] width 191 height 425
click at [854, 150] on div at bounding box center [820, 181] width 191 height 425
click at [878, 178] on div at bounding box center [820, 181] width 191 height 425
click at [872, 238] on div at bounding box center [820, 181] width 191 height 425
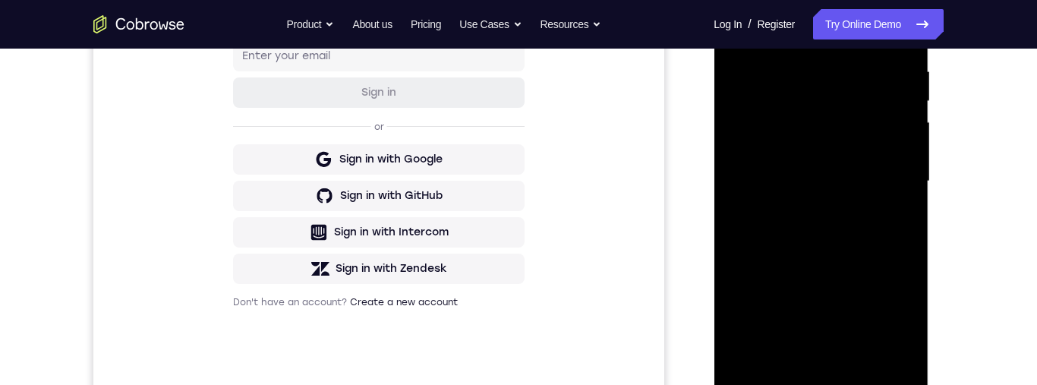
scroll to position [251, 0]
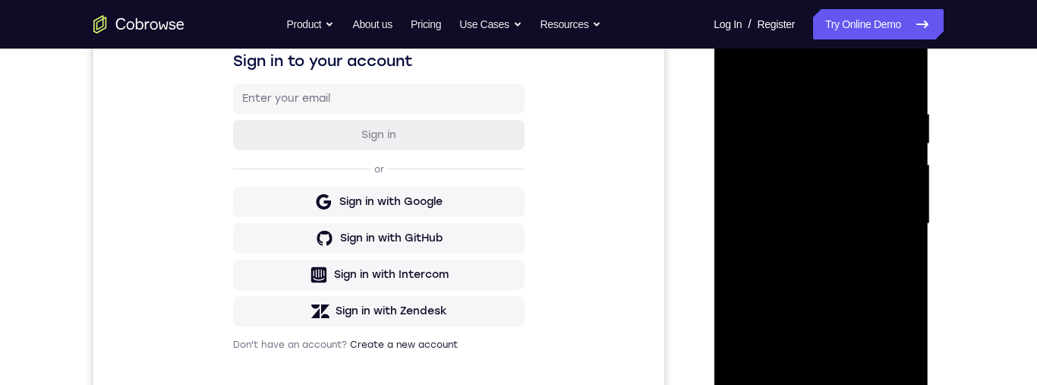
click at [890, 77] on div at bounding box center [820, 223] width 191 height 425
click at [825, 269] on div at bounding box center [820, 223] width 191 height 425
click at [871, 280] on div at bounding box center [820, 223] width 191 height 425
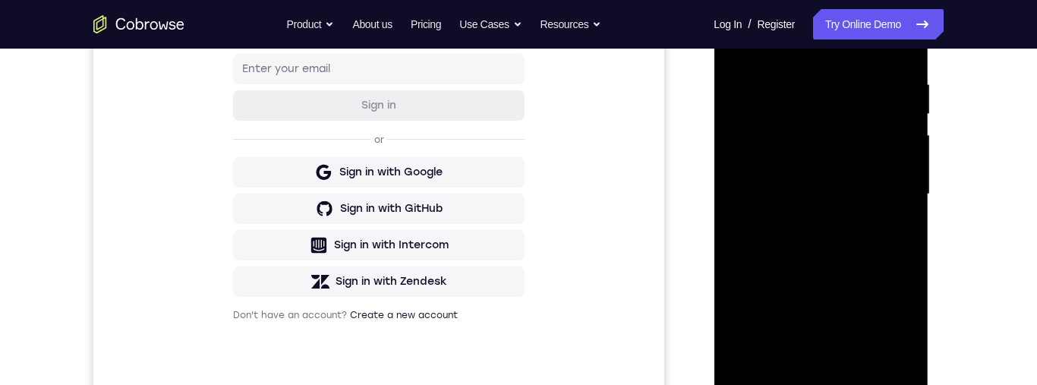
scroll to position [316, 0]
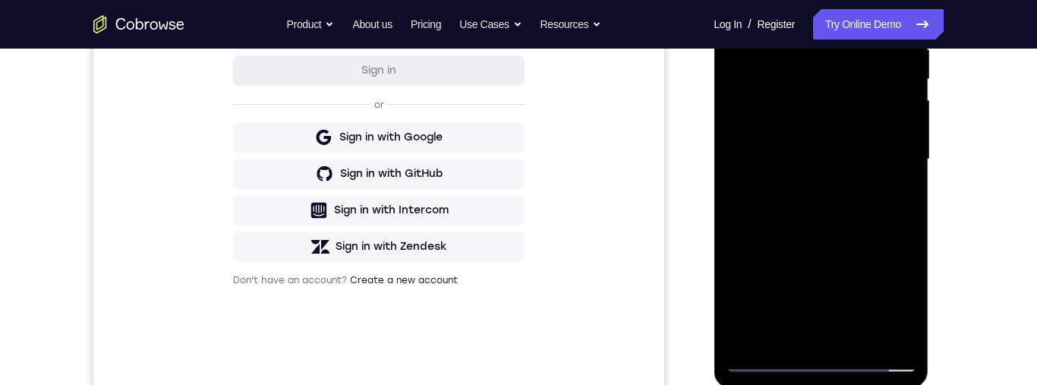
click at [872, 226] on div at bounding box center [820, 159] width 191 height 425
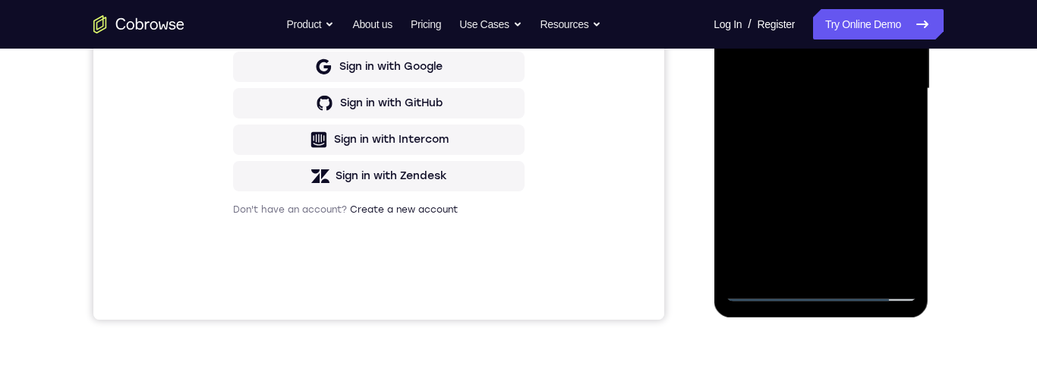
scroll to position [401, 0]
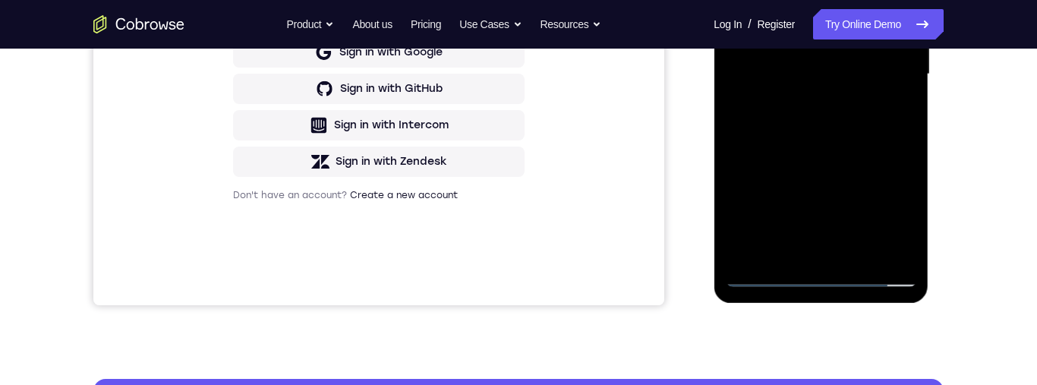
click at [870, 257] on div at bounding box center [820, 74] width 191 height 425
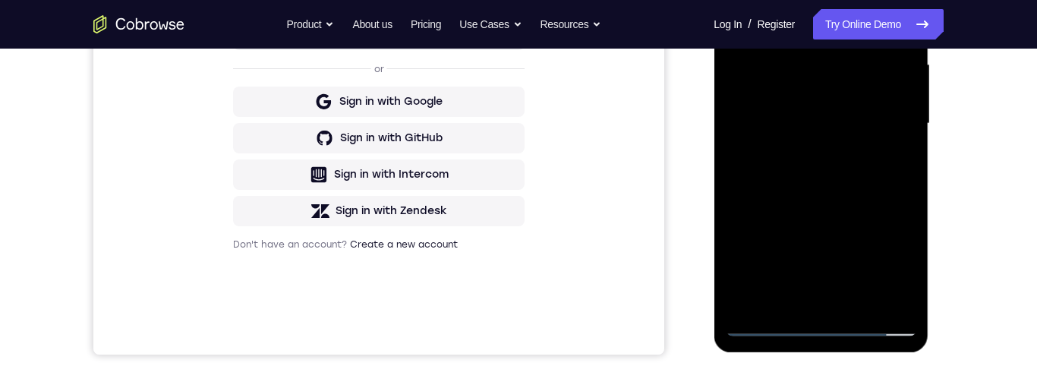
scroll to position [336, 0]
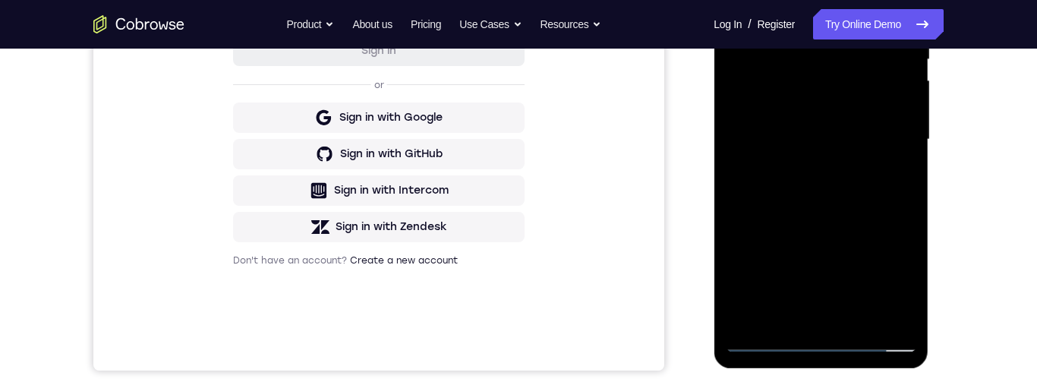
click at [971, 196] on div "Your Support Agent Your Customer Web iOS Android Next Steps We’d be happy to gi…" at bounding box center [519, 213] width 972 height 1001
click at [846, 222] on div at bounding box center [820, 139] width 191 height 425
click at [875, 153] on div at bounding box center [820, 139] width 191 height 425
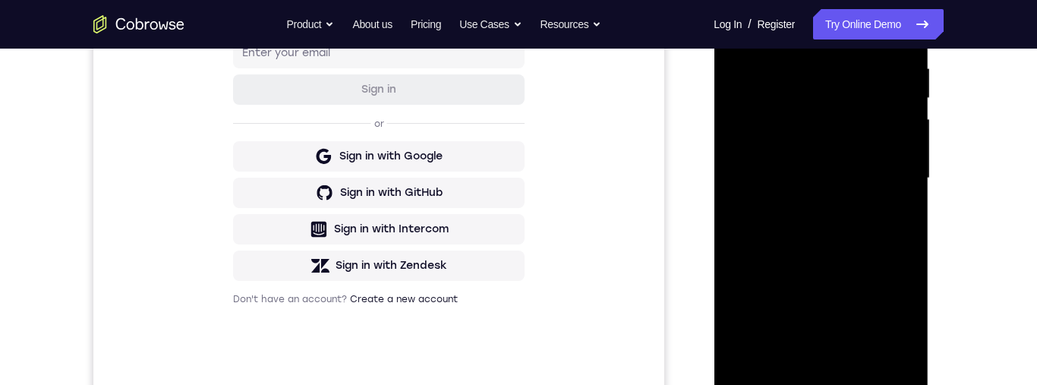
scroll to position [241, 0]
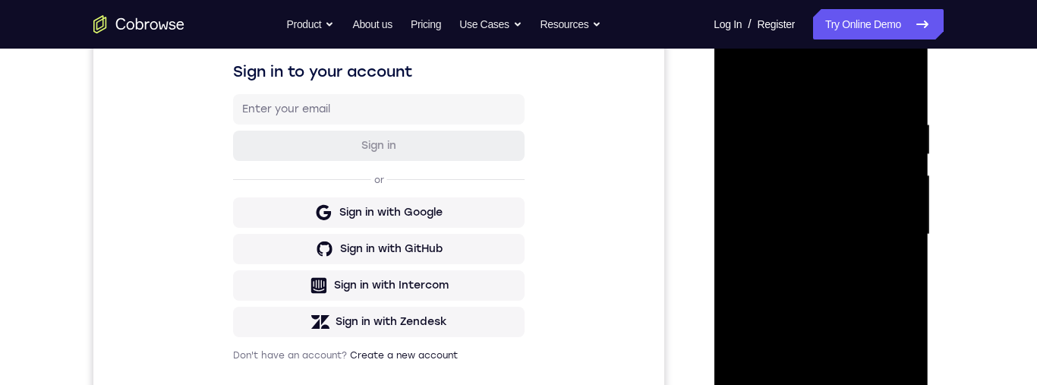
click at [753, 85] on div at bounding box center [820, 234] width 191 height 425
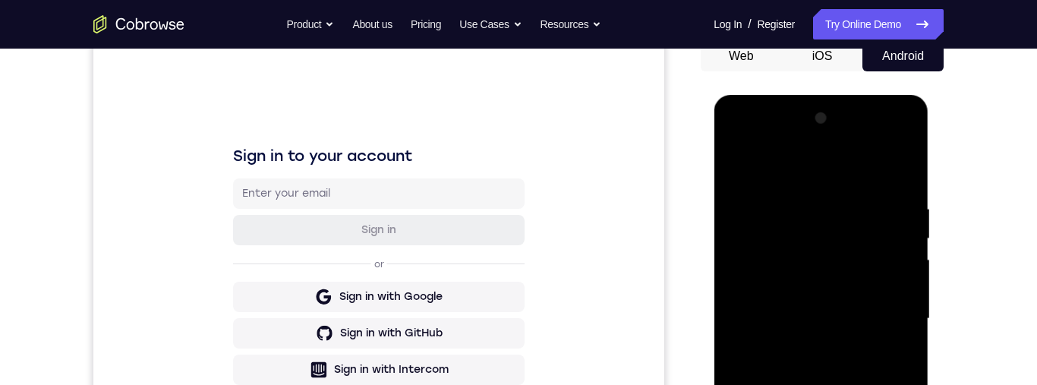
click at [849, 332] on div at bounding box center [820, 318] width 191 height 425
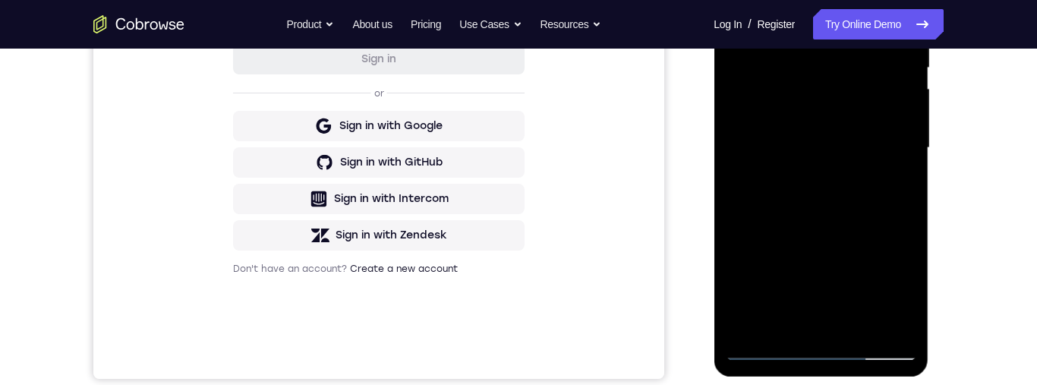
scroll to position [254, 0]
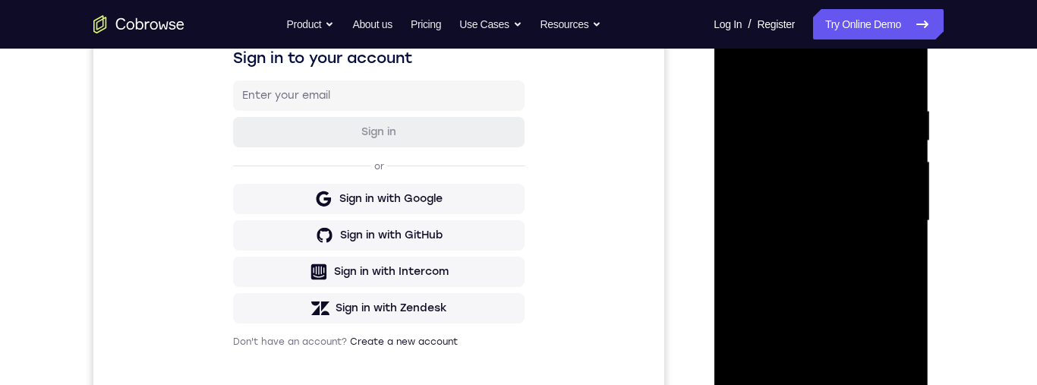
click at [748, 76] on div at bounding box center [820, 220] width 191 height 425
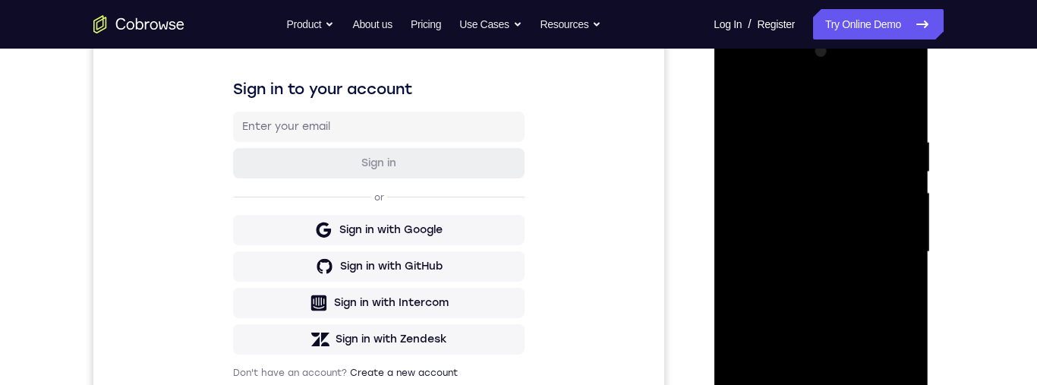
scroll to position [273, 0]
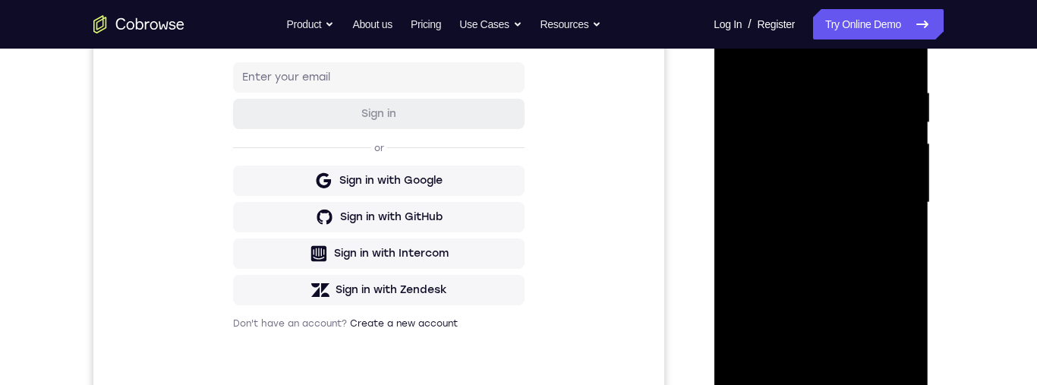
click at [871, 178] on div at bounding box center [820, 202] width 191 height 425
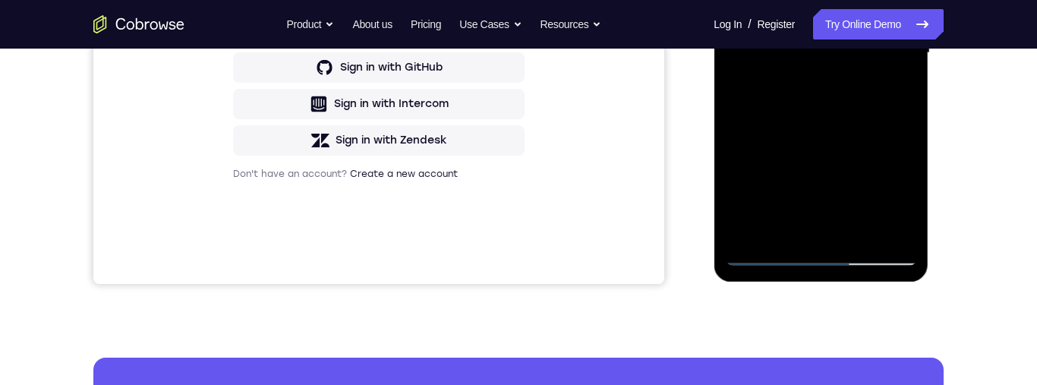
scroll to position [423, 0]
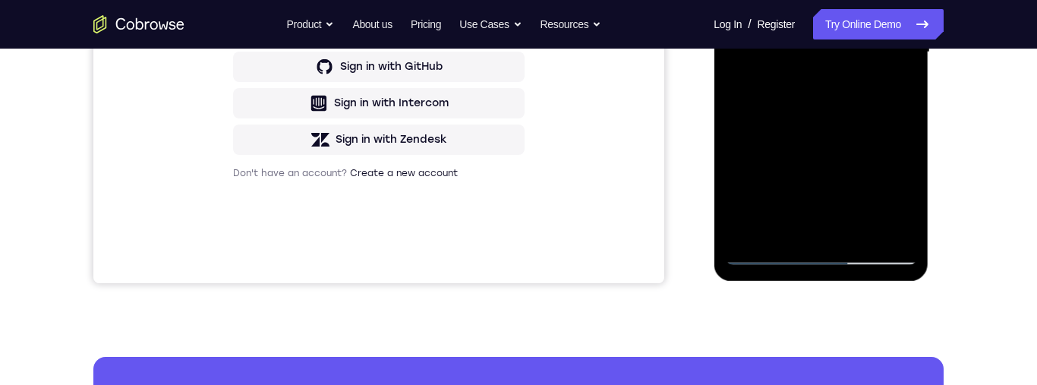
click at [909, 200] on div at bounding box center [820, 52] width 191 height 425
click at [875, 120] on div at bounding box center [820, 52] width 191 height 425
click at [894, 91] on div at bounding box center [820, 52] width 191 height 425
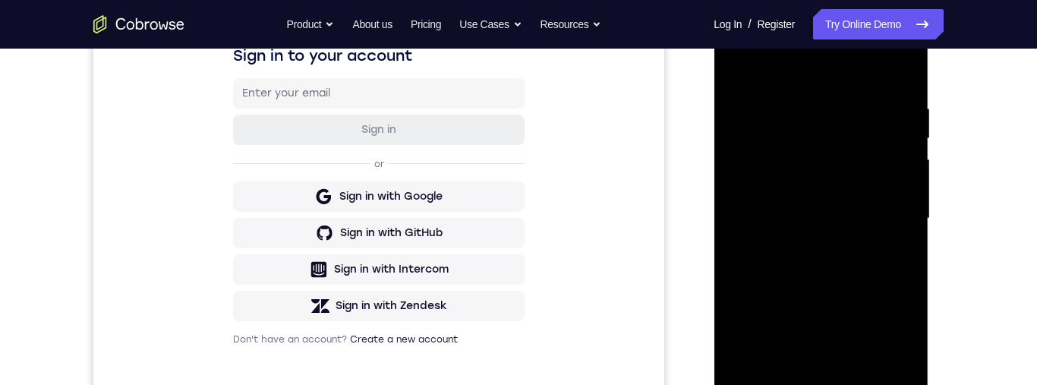
scroll to position [252, 0]
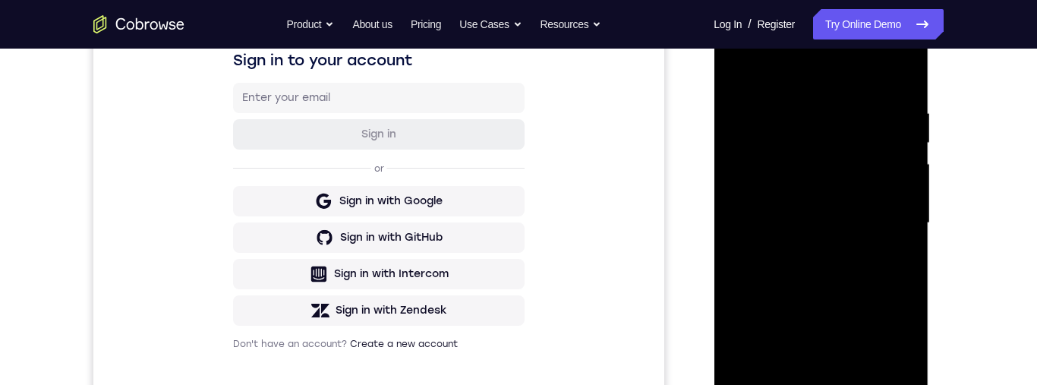
click at [735, 76] on div at bounding box center [820, 223] width 191 height 425
click at [904, 143] on div at bounding box center [820, 223] width 191 height 425
click at [767, 118] on div at bounding box center [820, 221] width 191 height 425
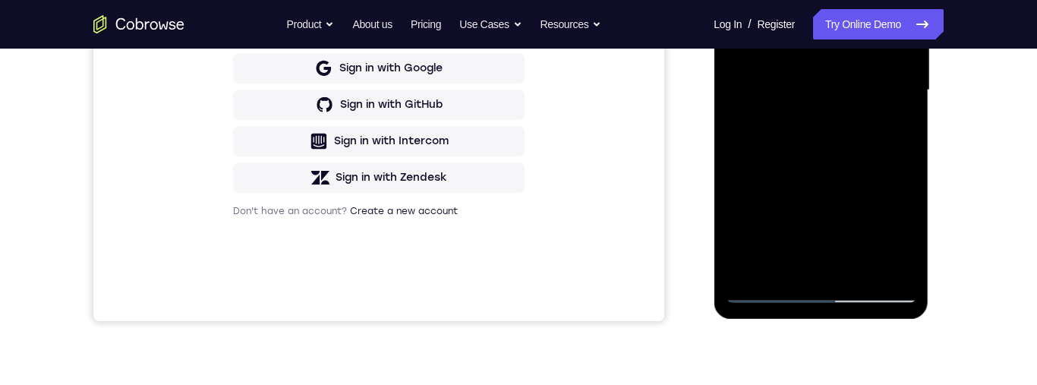
scroll to position [268, 0]
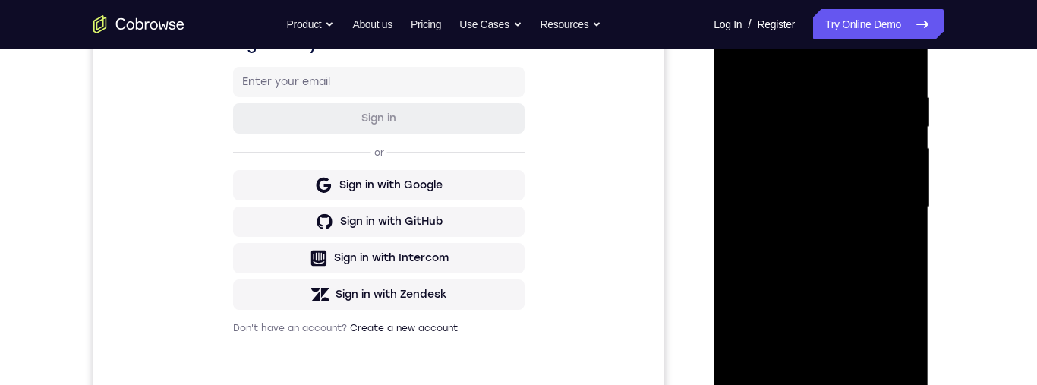
click at [872, 219] on div at bounding box center [820, 207] width 191 height 425
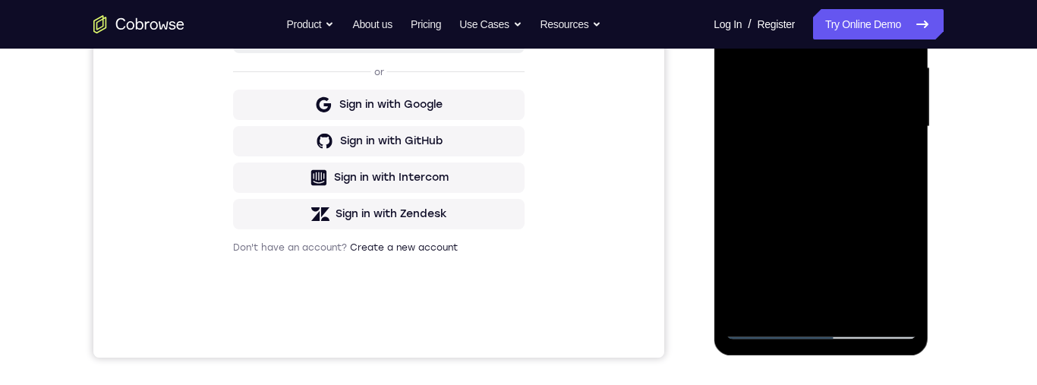
scroll to position [213, 0]
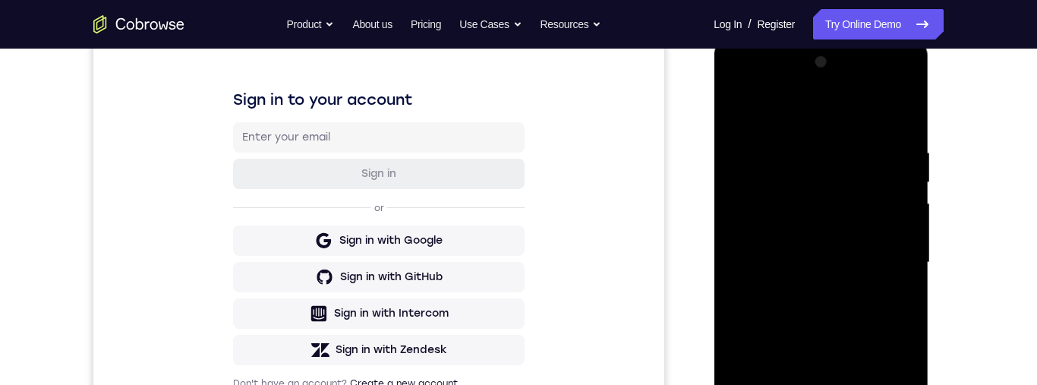
click at [745, 118] on div at bounding box center [820, 262] width 191 height 425
click at [982, 150] on div "Your Support Agent Your Customer Web iOS Android Next Steps We’d be happy to gi…" at bounding box center [519, 336] width 972 height 1001
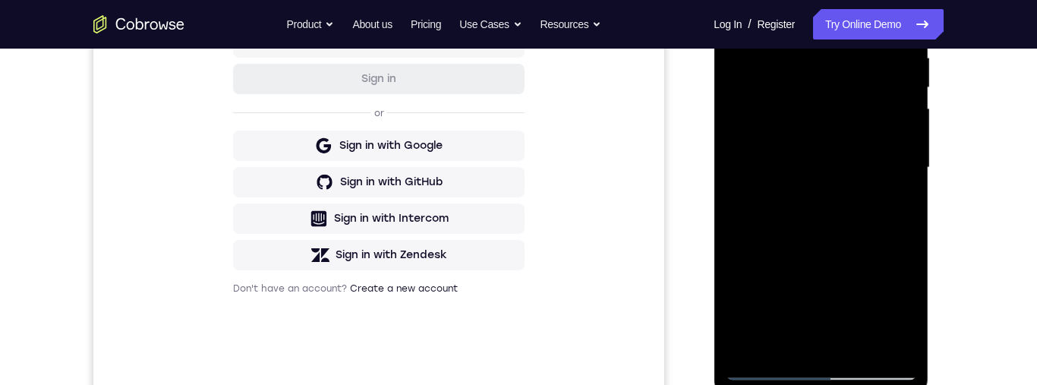
scroll to position [272, 0]
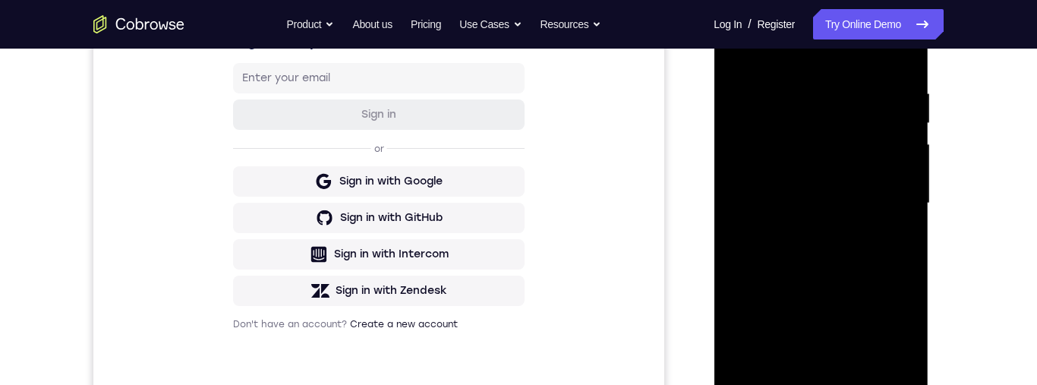
click at [911, 121] on div at bounding box center [820, 203] width 191 height 425
click at [915, 127] on div at bounding box center [820, 204] width 191 height 425
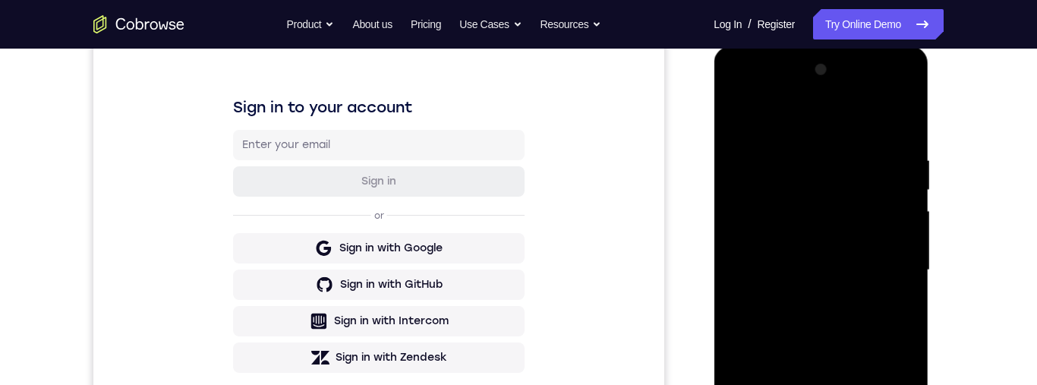
click at [891, 188] on div at bounding box center [820, 270] width 191 height 425
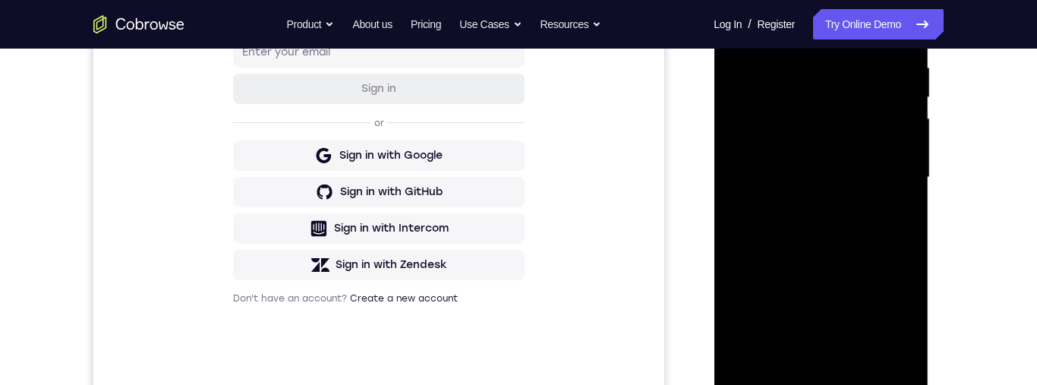
click at [763, 180] on div at bounding box center [820, 177] width 191 height 425
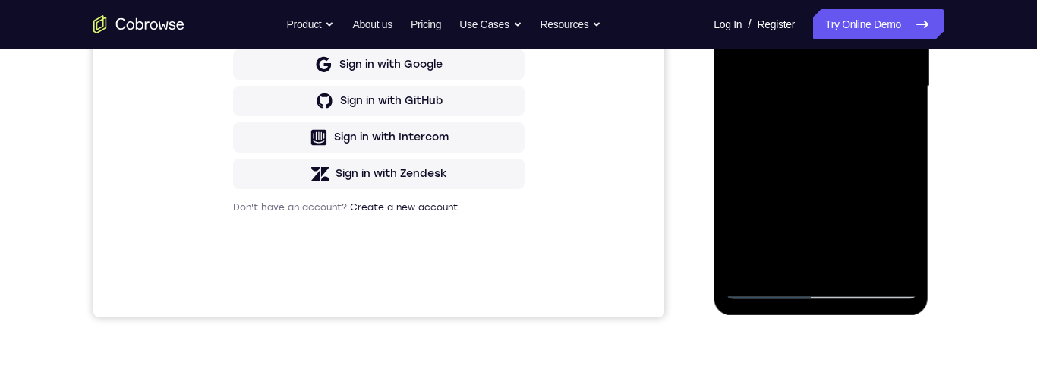
click at [888, 140] on div at bounding box center [820, 86] width 191 height 425
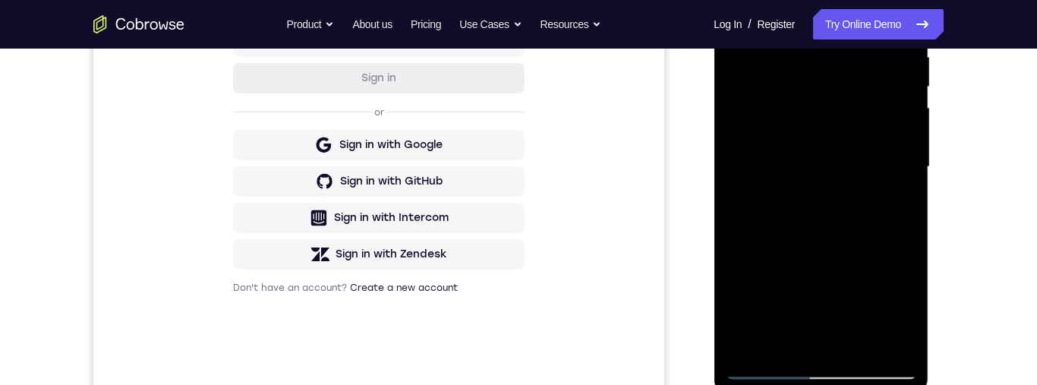
scroll to position [234, 0]
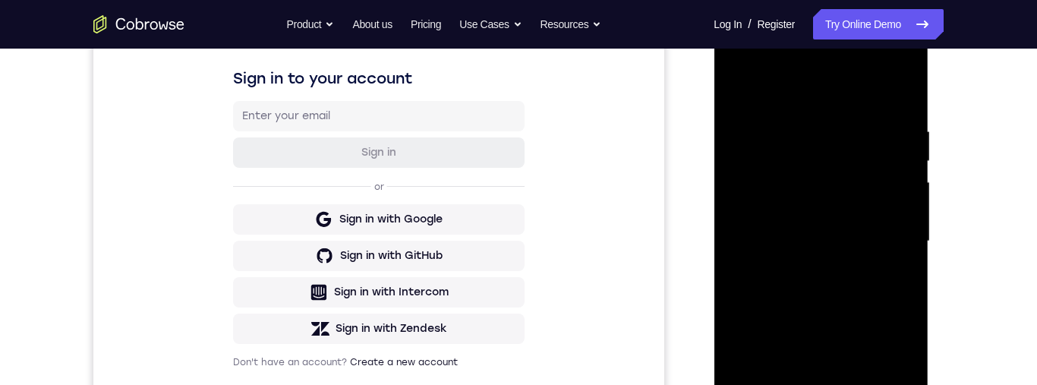
click at [752, 90] on div at bounding box center [820, 241] width 191 height 425
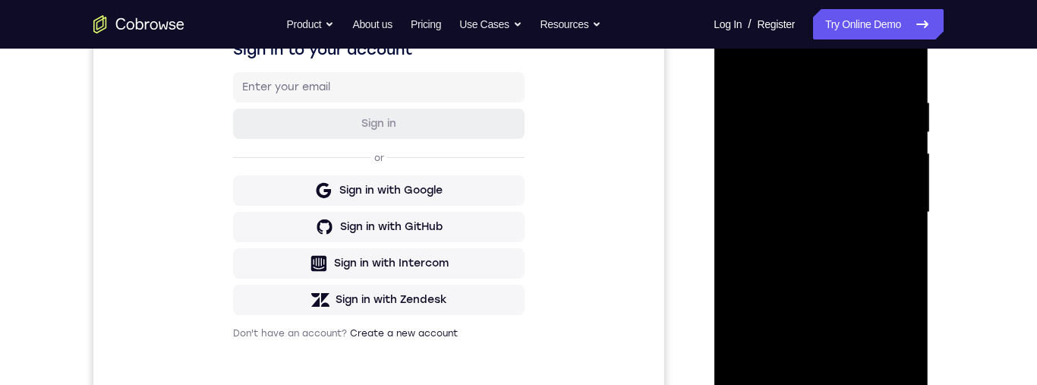
click at [750, 55] on div at bounding box center [820, 212] width 191 height 425
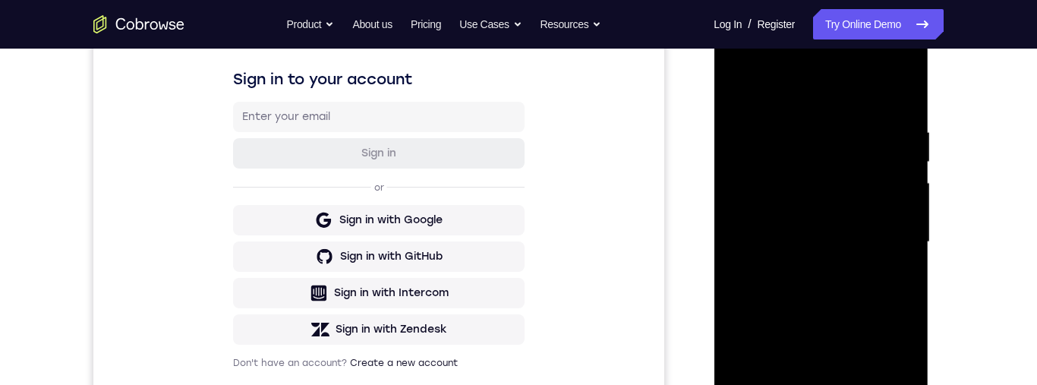
click at [804, 124] on div at bounding box center [820, 242] width 191 height 425
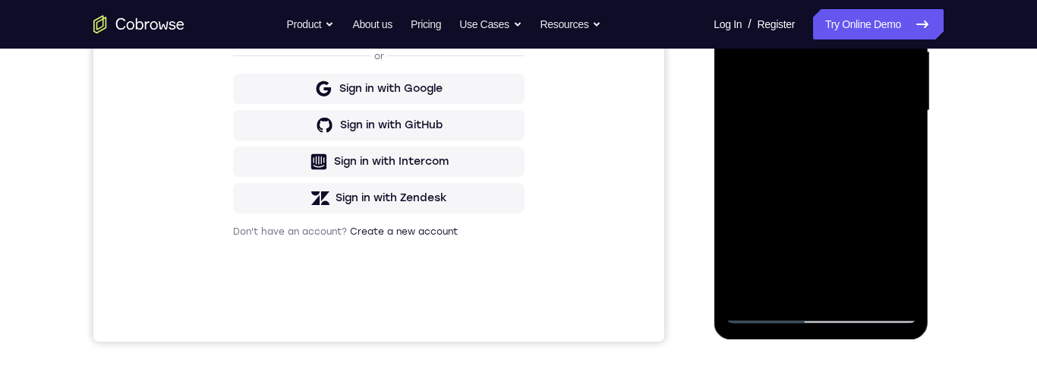
scroll to position [402, 0]
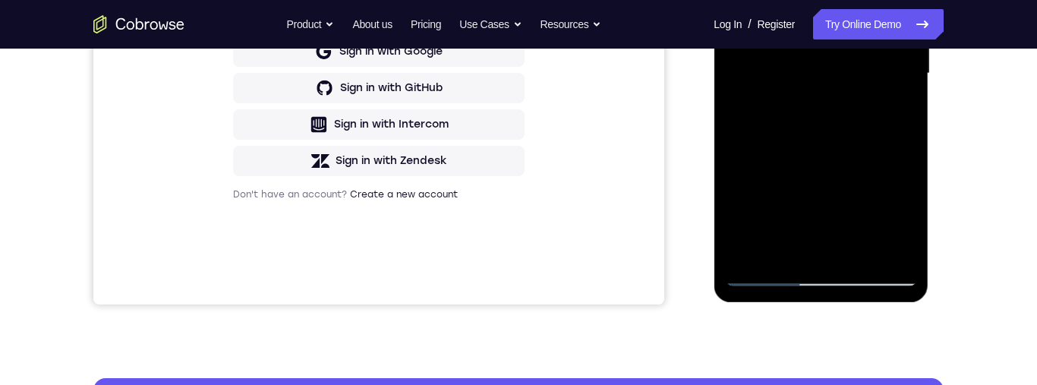
click at [884, 248] on div at bounding box center [820, 73] width 191 height 425
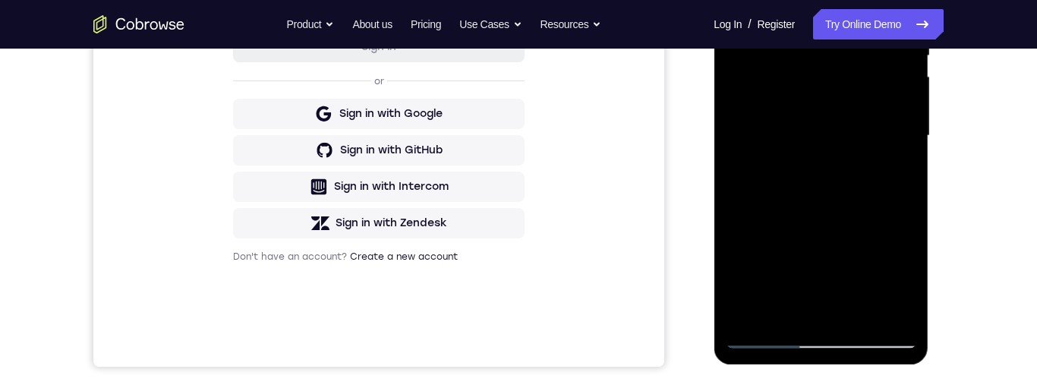
scroll to position [216, 0]
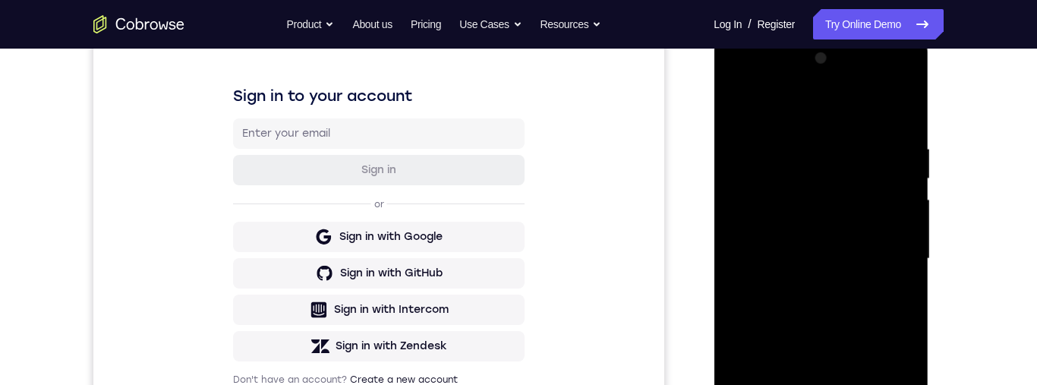
click at [902, 115] on div at bounding box center [820, 258] width 191 height 425
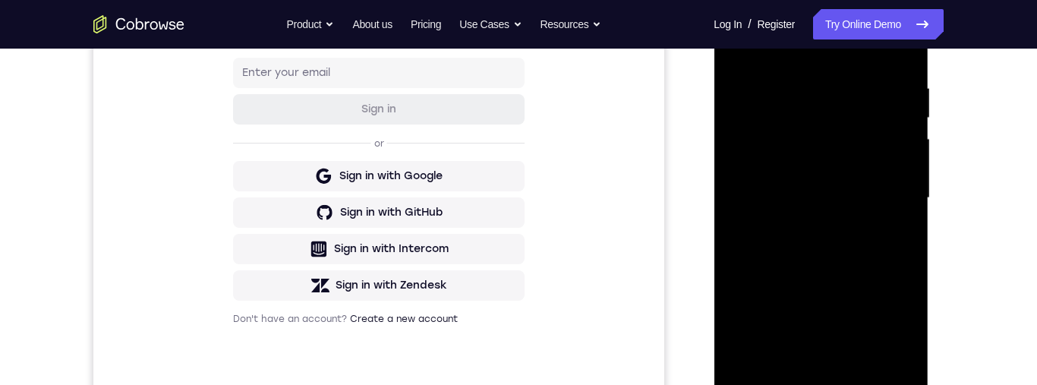
scroll to position [261, 0]
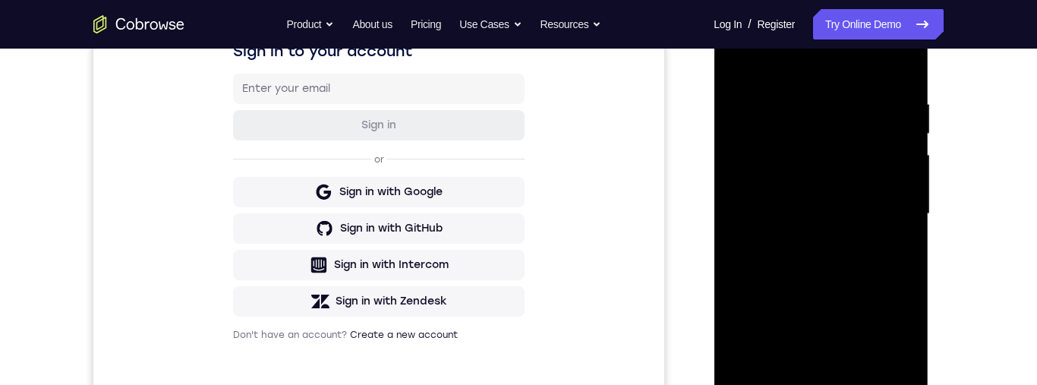
click at [874, 99] on div at bounding box center [820, 214] width 191 height 425
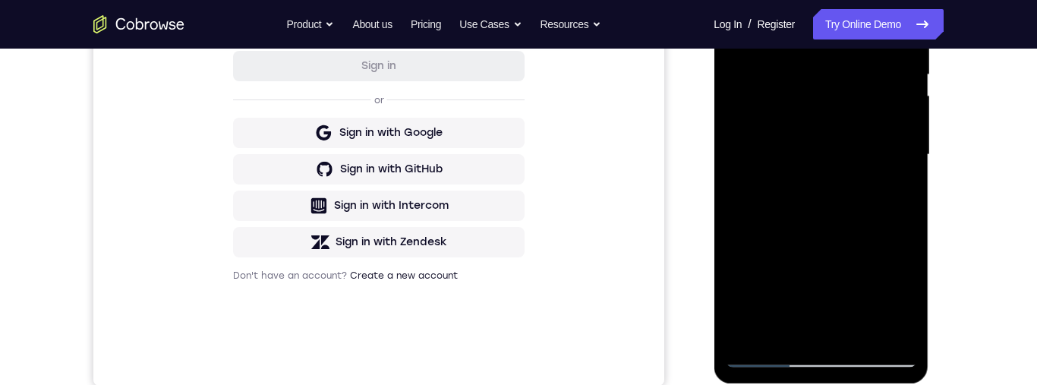
scroll to position [197, 0]
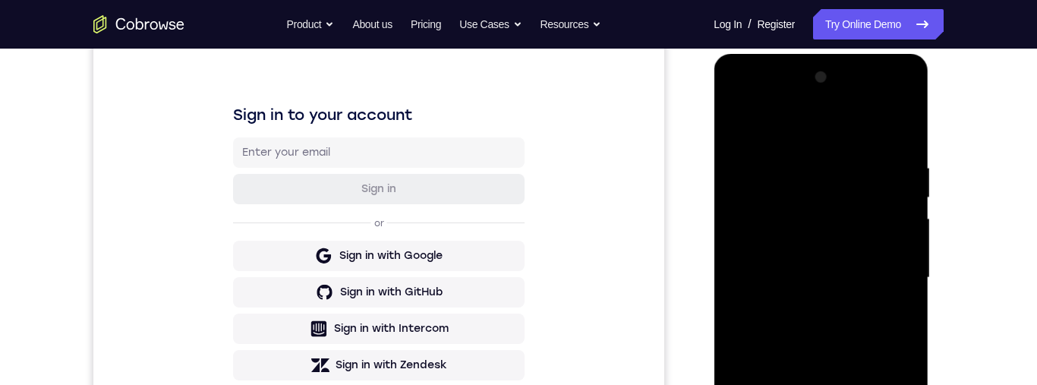
click at [903, 133] on div at bounding box center [820, 277] width 191 height 425
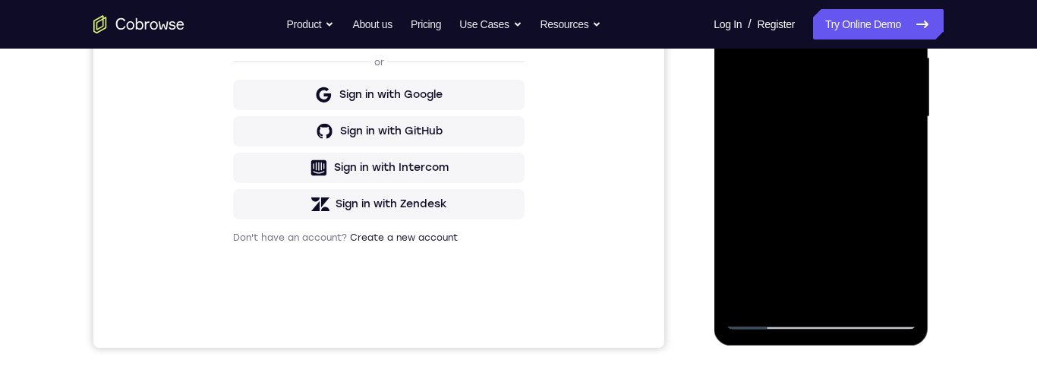
scroll to position [371, 0]
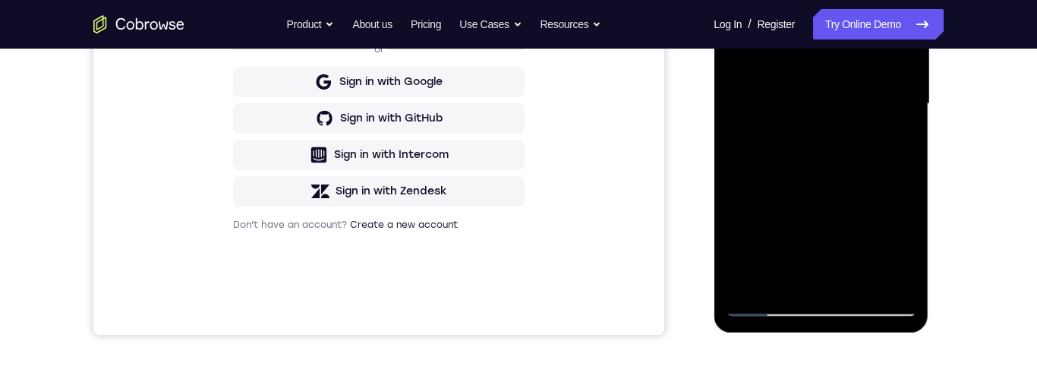
click at [966, 156] on div "Your Support Agent Your Customer Web iOS Android Next Steps We’d be happy to gi…" at bounding box center [519, 177] width 972 height 1001
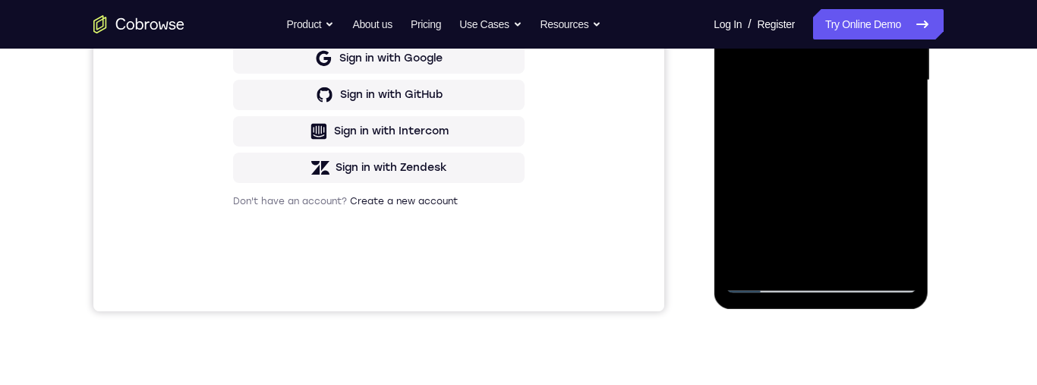
scroll to position [394, 0]
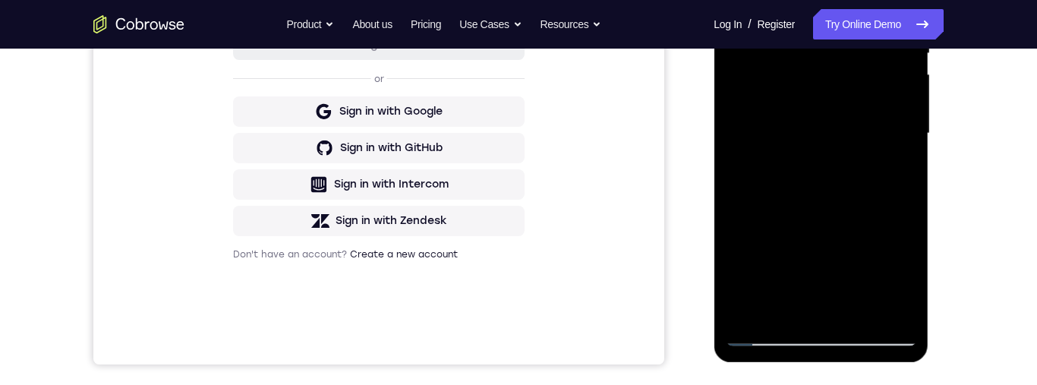
click at [908, 152] on div at bounding box center [820, 133] width 191 height 425
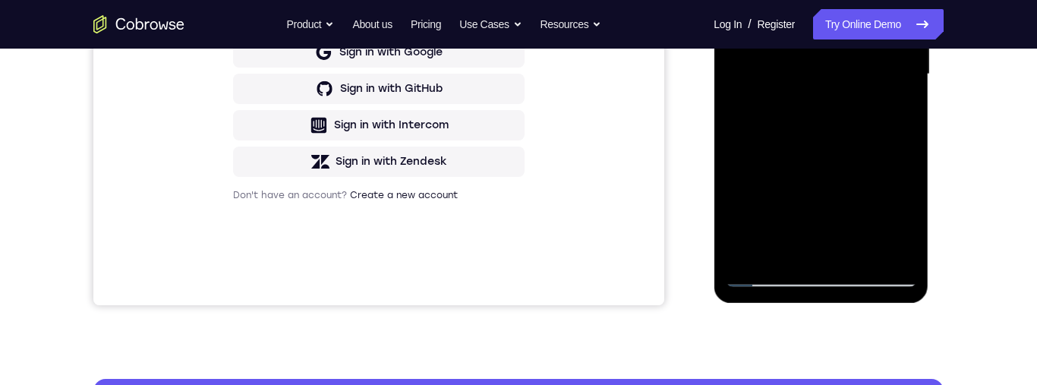
scroll to position [382, 0]
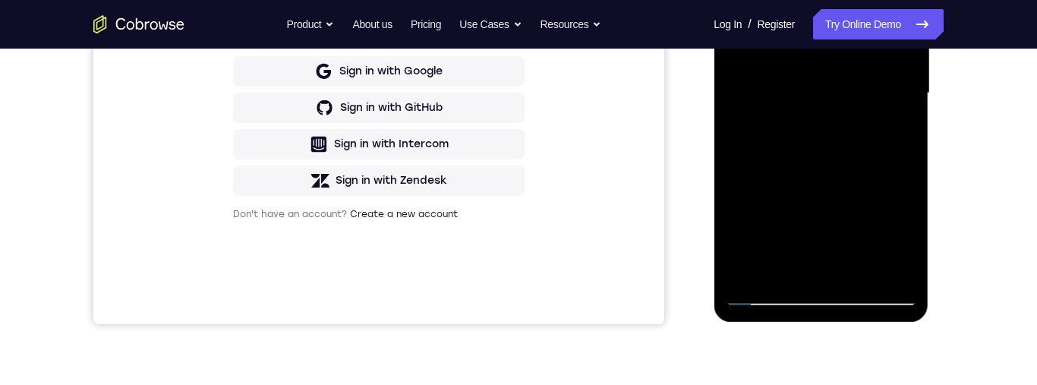
click at [906, 112] on div at bounding box center [820, 93] width 191 height 425
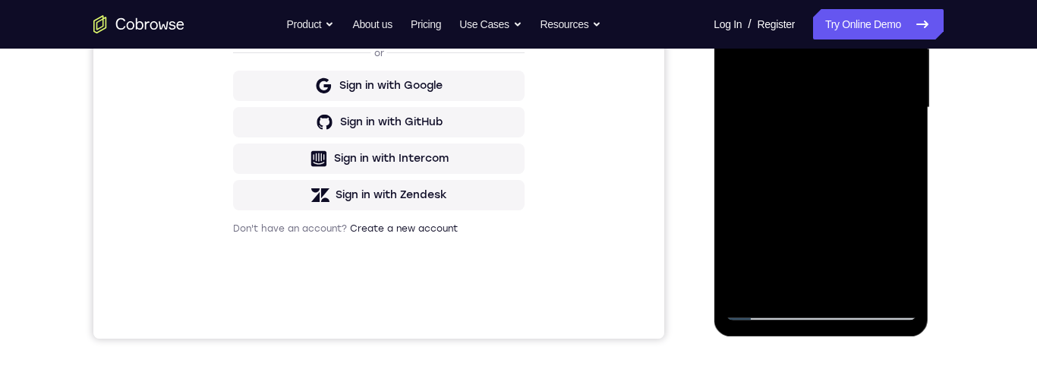
scroll to position [361, 0]
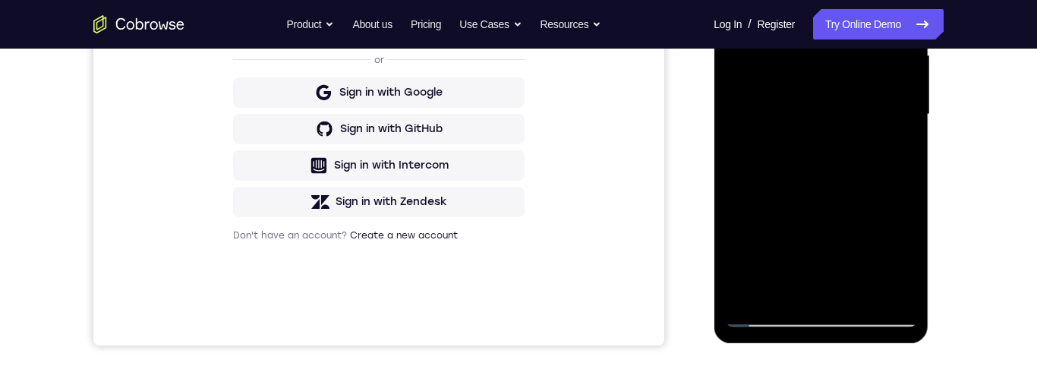
click at [907, 133] on div at bounding box center [820, 114] width 191 height 425
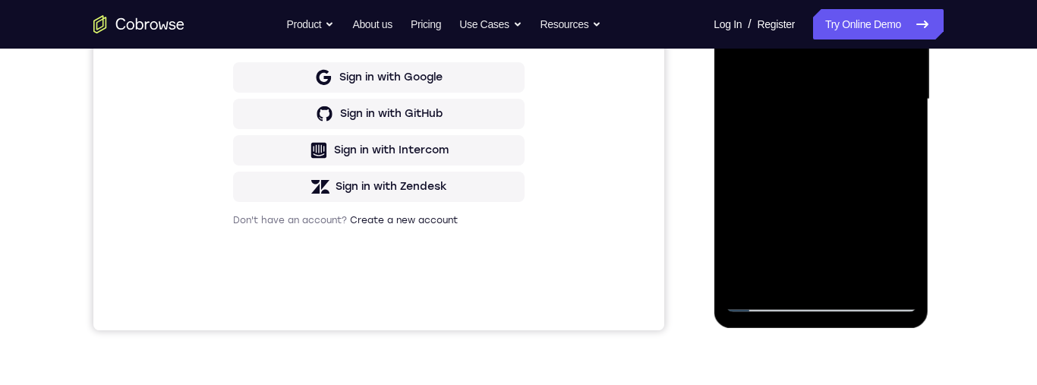
scroll to position [397, 0]
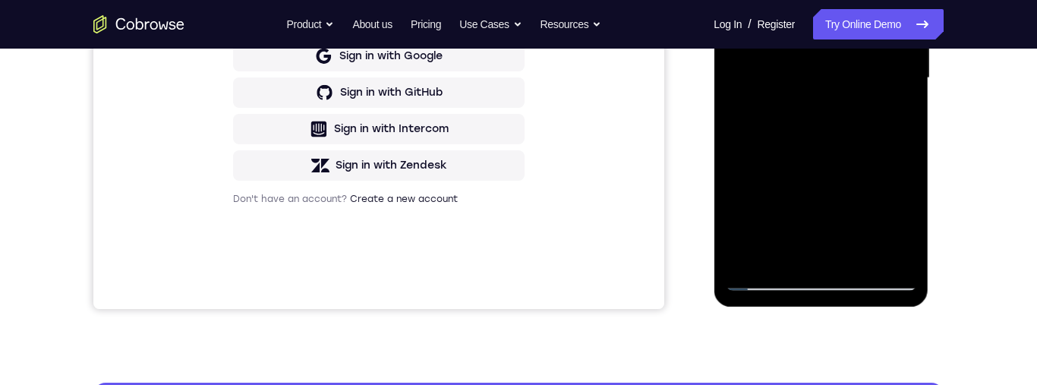
click at [742, 96] on div at bounding box center [820, 78] width 191 height 425
click at [743, 95] on div at bounding box center [820, 78] width 191 height 425
click at [742, 93] on div at bounding box center [820, 78] width 191 height 425
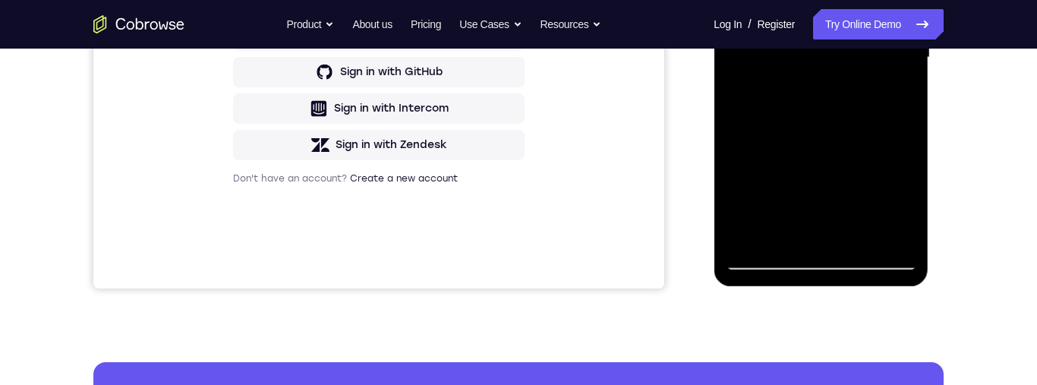
scroll to position [484, 0]
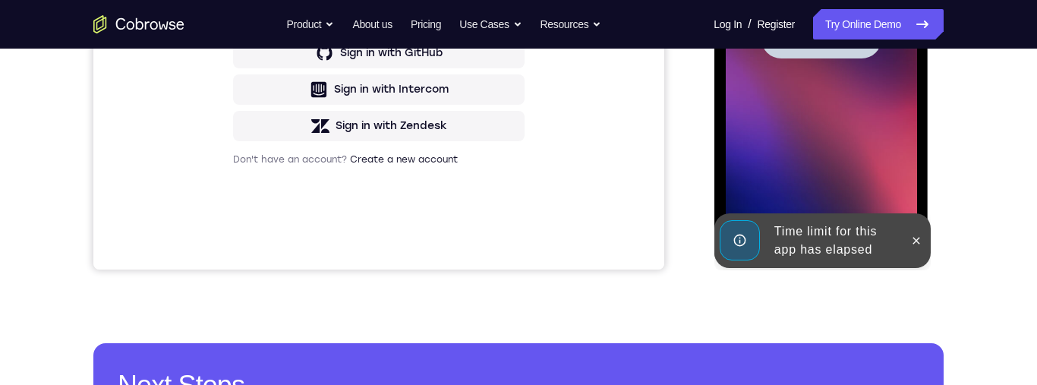
scroll to position [477, 0]
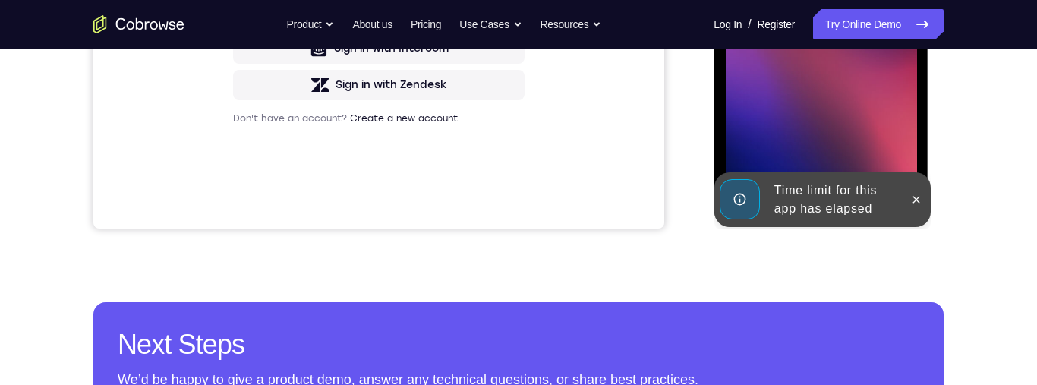
click at [928, 218] on div "Time limit for this app has elapsed" at bounding box center [822, 199] width 216 height 55
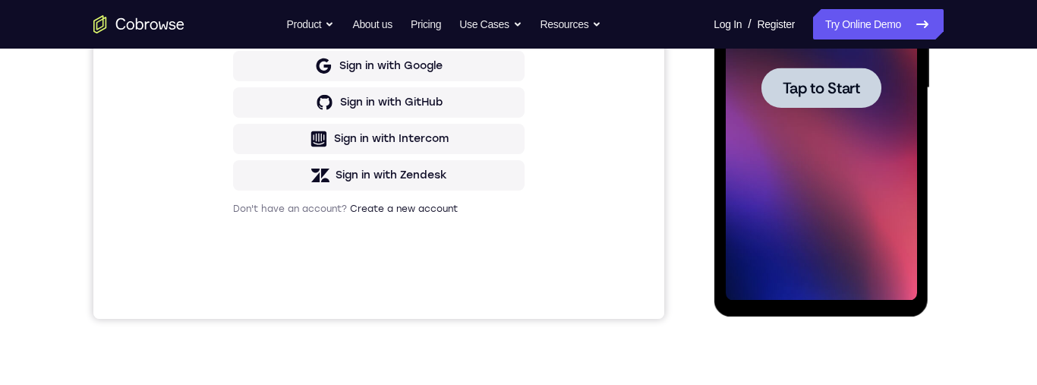
scroll to position [280, 0]
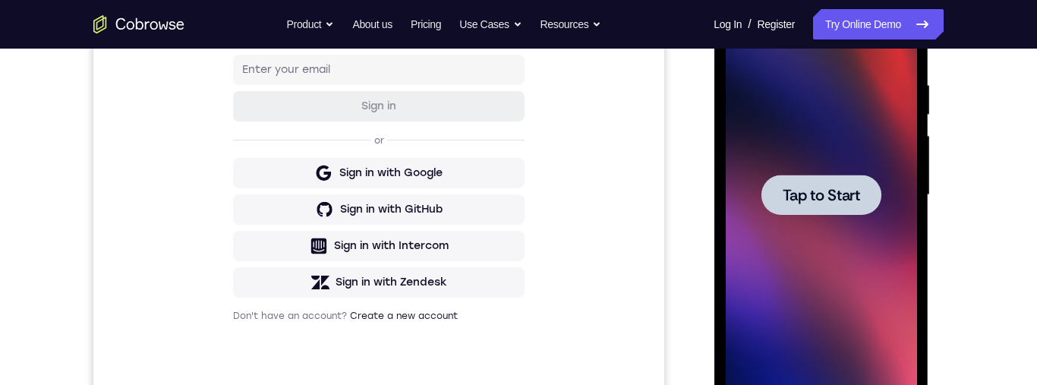
click at [834, 196] on span "Tap to Start" at bounding box center [820, 195] width 77 height 15
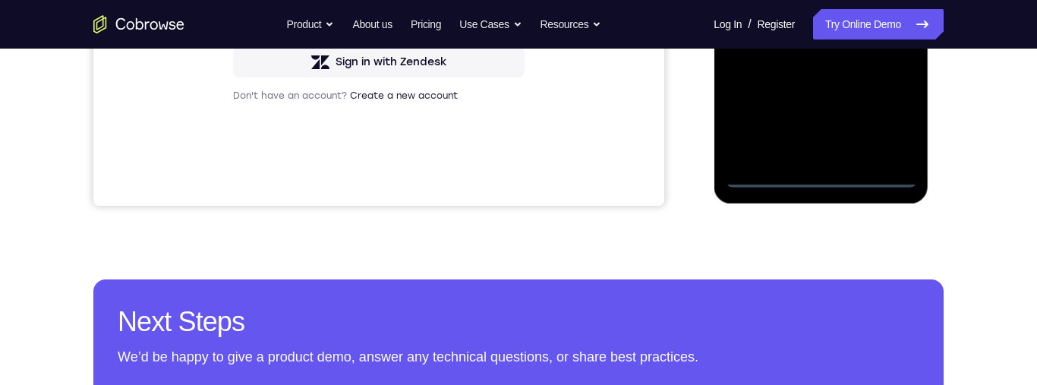
scroll to position [505, 0]
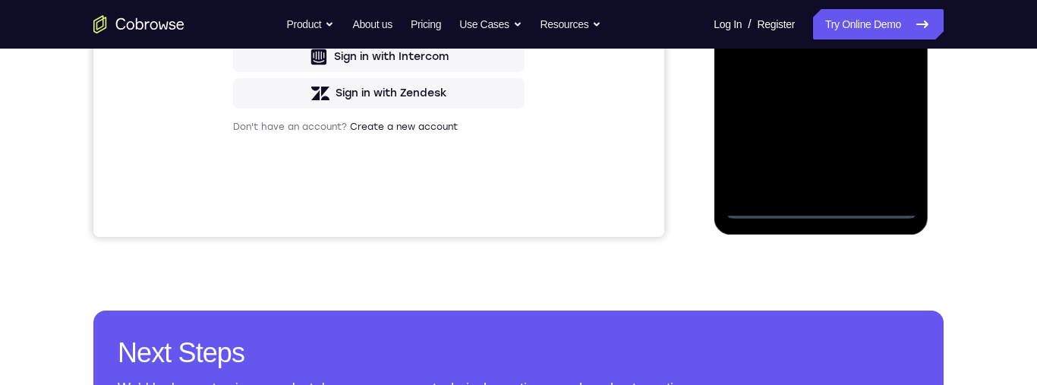
click at [893, 140] on div at bounding box center [820, 6] width 191 height 425
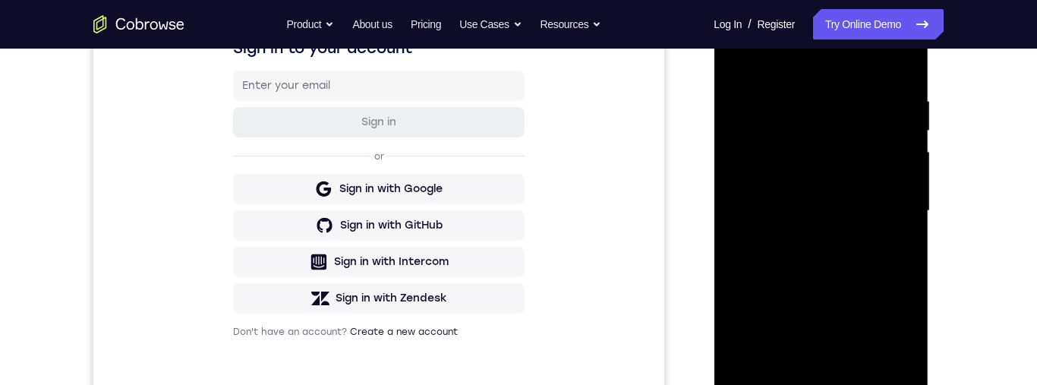
scroll to position [258, 0]
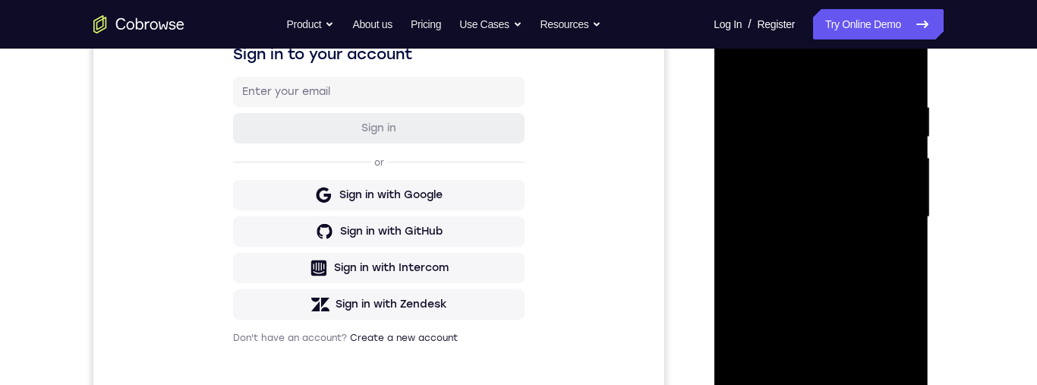
click at [858, 64] on div at bounding box center [820, 217] width 191 height 425
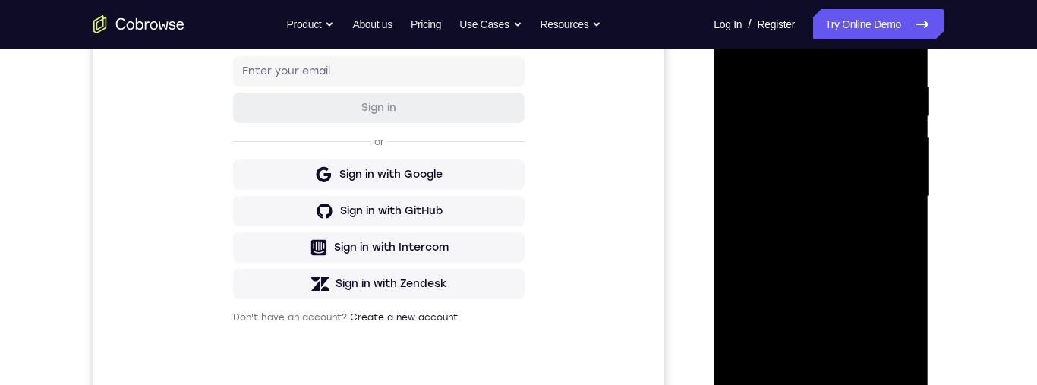
click at [892, 186] on div at bounding box center [820, 196] width 191 height 425
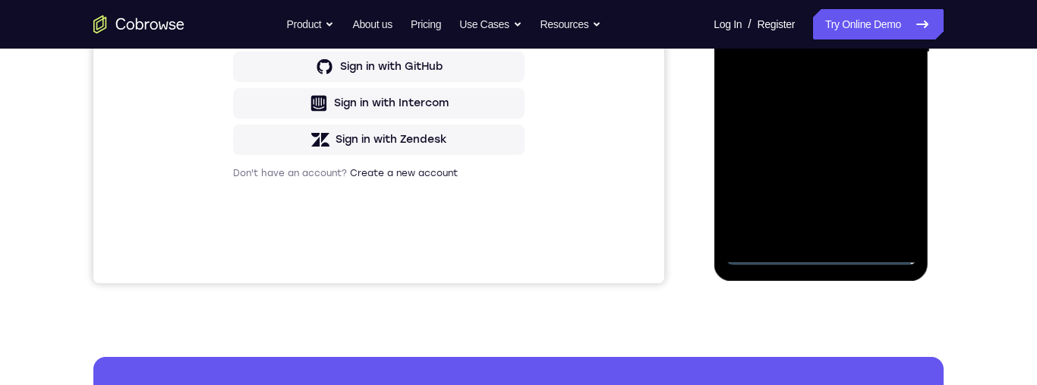
scroll to position [492, 0]
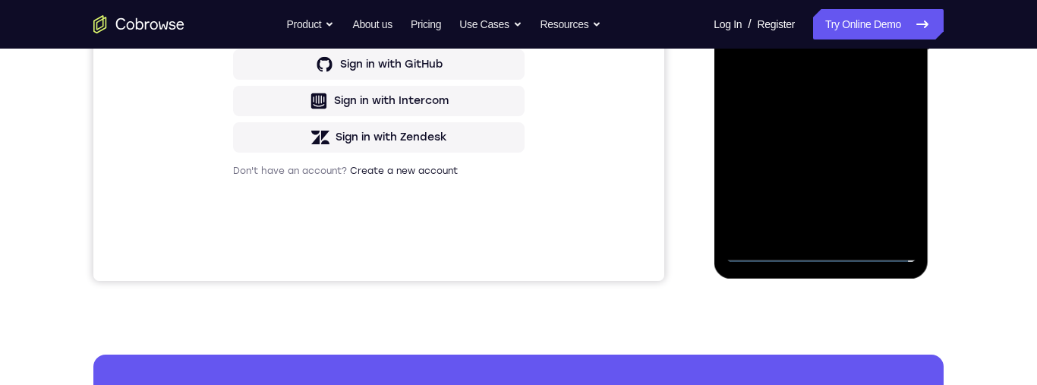
scroll to position [369, 0]
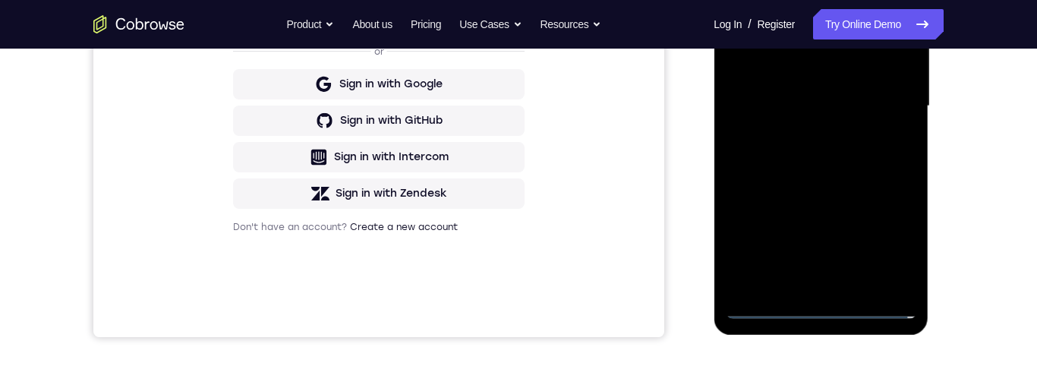
click at [882, 96] on div at bounding box center [820, 106] width 191 height 425
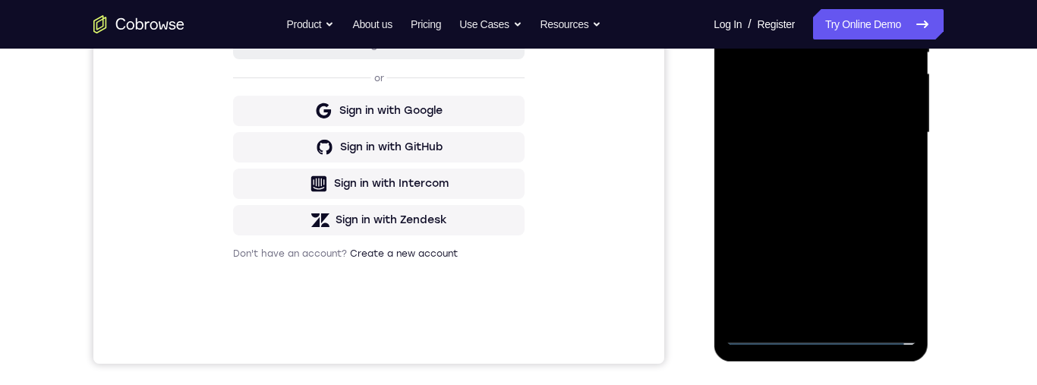
click at [883, 102] on div at bounding box center [820, 132] width 191 height 425
click at [867, 134] on div at bounding box center [820, 133] width 191 height 425
click at [865, 187] on div at bounding box center [820, 133] width 191 height 425
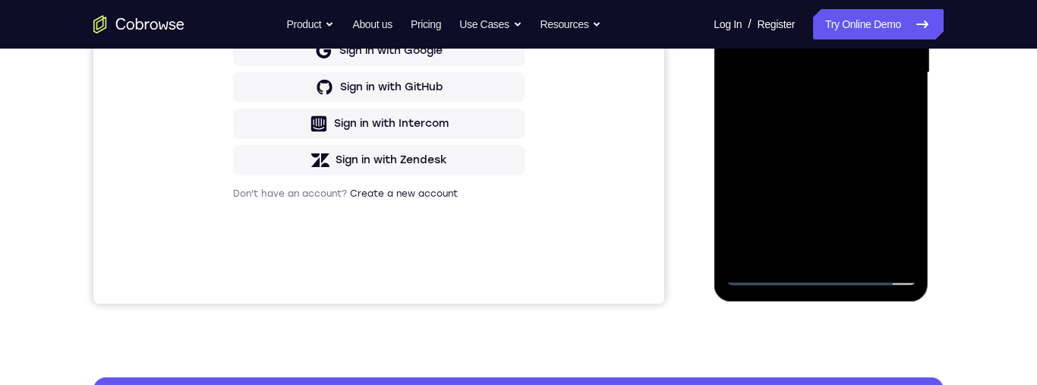
click at [890, 131] on div at bounding box center [820, 72] width 191 height 425
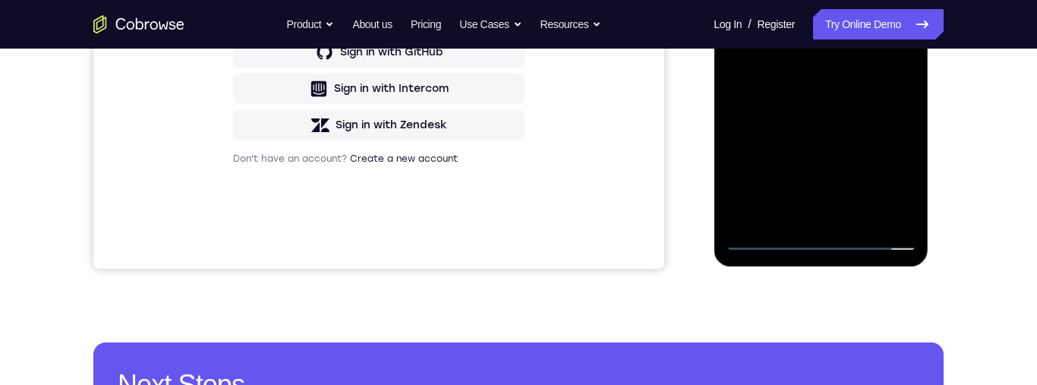
scroll to position [440, 0]
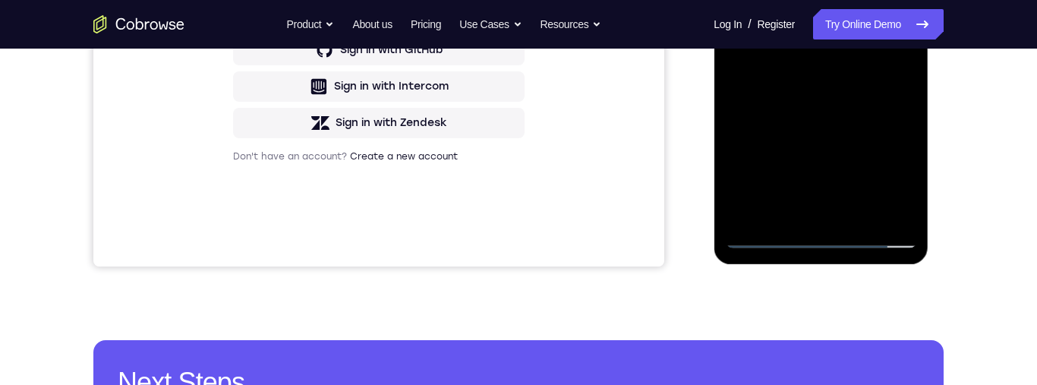
click at [867, 214] on div at bounding box center [820, 35] width 191 height 425
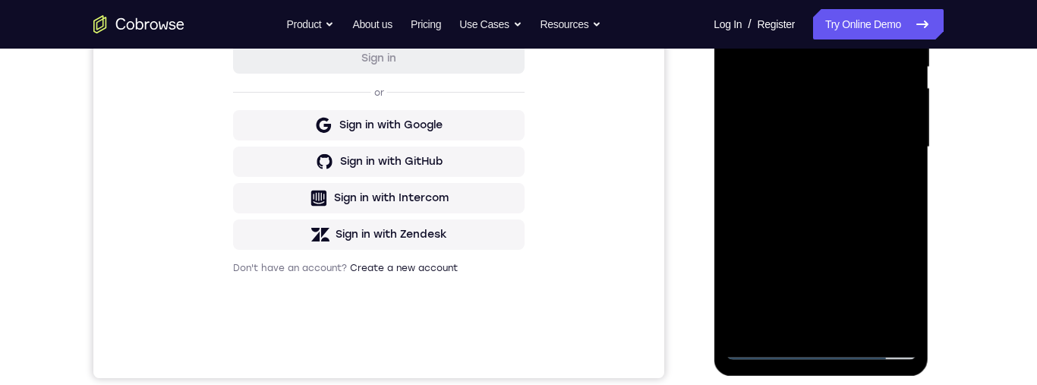
click at [870, 238] on div at bounding box center [820, 147] width 191 height 425
click at [875, 116] on div at bounding box center [820, 147] width 191 height 425
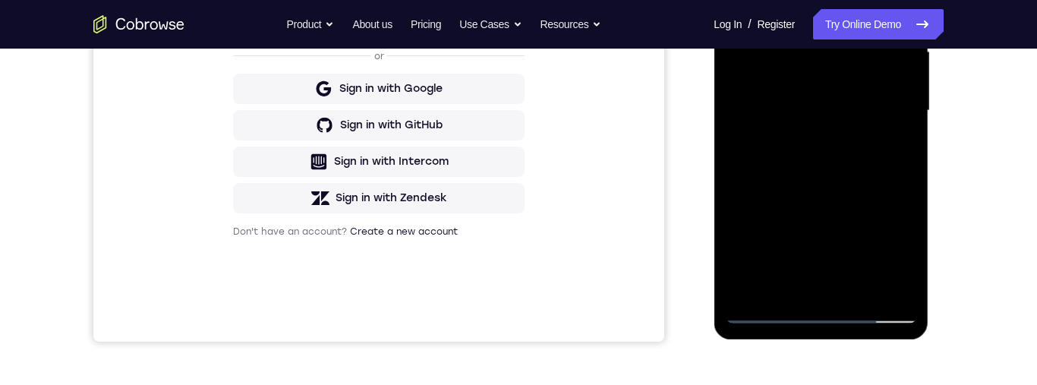
scroll to position [257, 0]
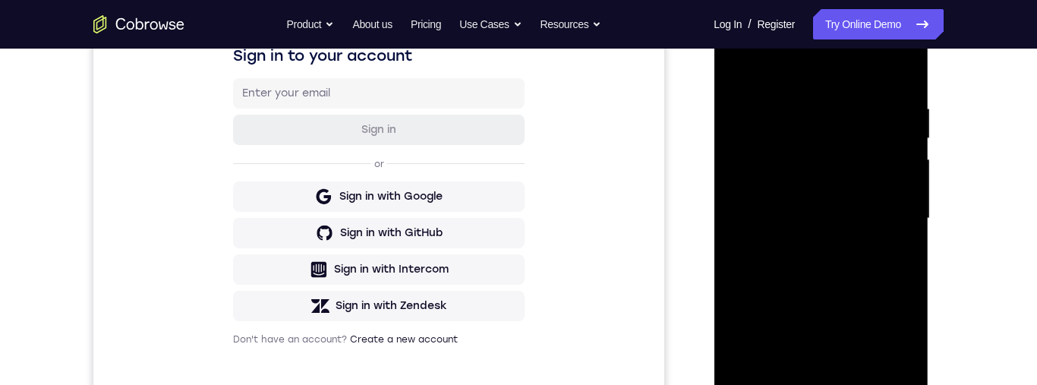
click at [745, 61] on div at bounding box center [820, 218] width 191 height 425
click at [747, 63] on div at bounding box center [820, 218] width 191 height 425
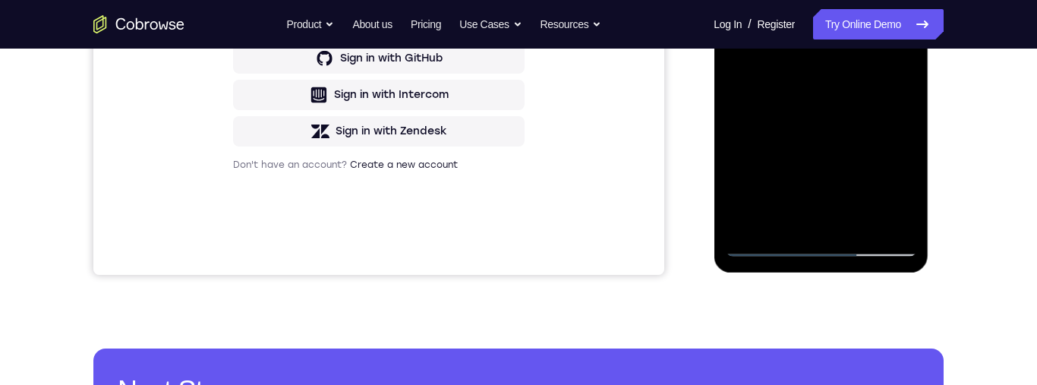
scroll to position [430, 0]
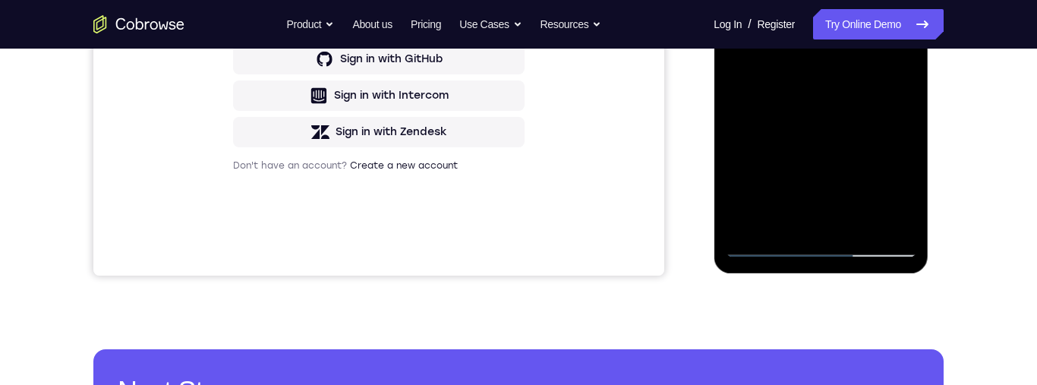
click at [910, 164] on div at bounding box center [820, 44] width 191 height 425
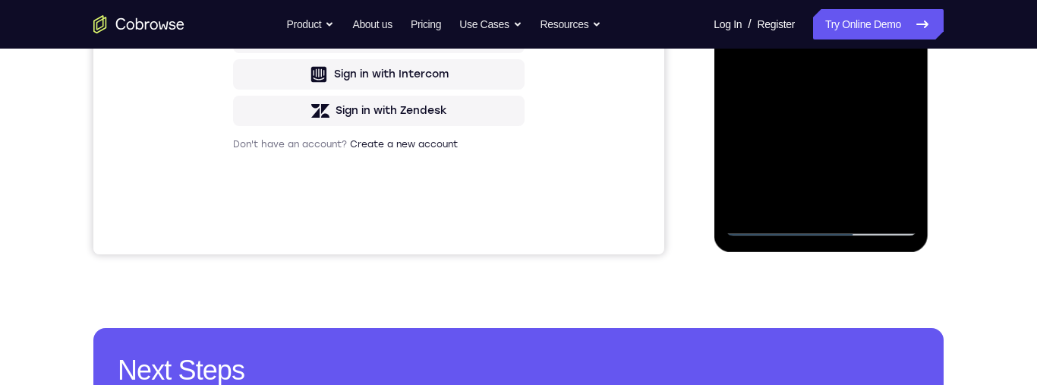
scroll to position [463, 0]
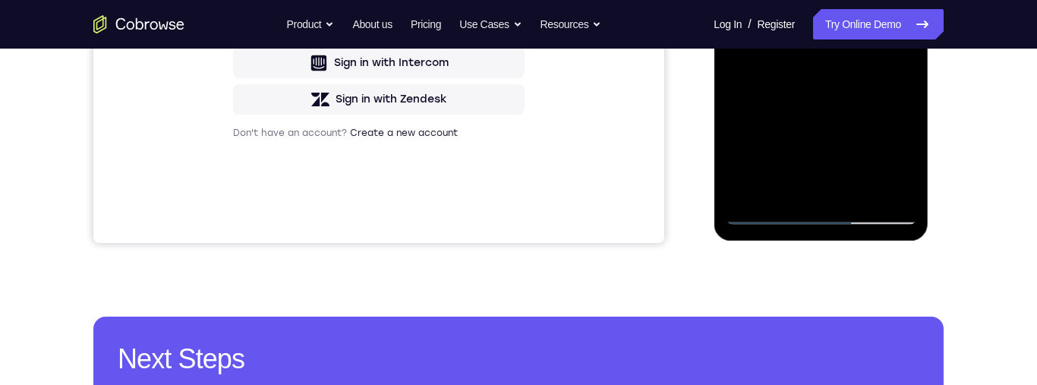
click at [908, 131] on div at bounding box center [820, 12] width 191 height 425
click at [910, 130] on div at bounding box center [820, 12] width 191 height 425
click at [912, 129] on div at bounding box center [820, 12] width 191 height 425
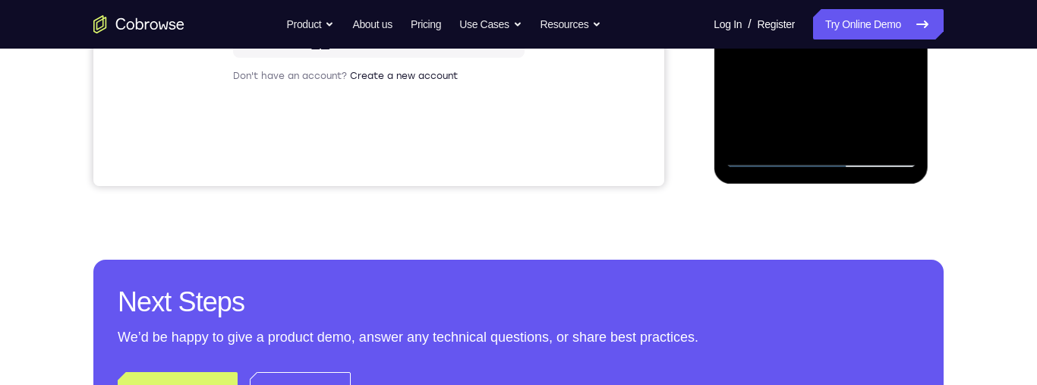
scroll to position [462, 0]
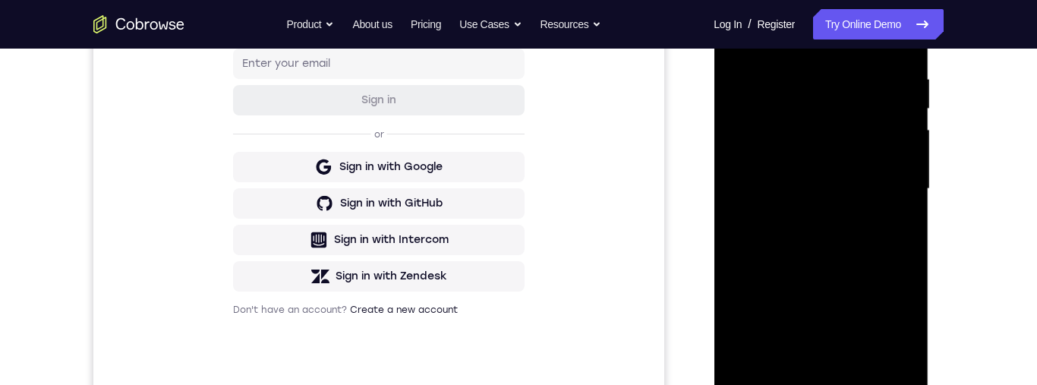
click at [736, 123] on div at bounding box center [820, 188] width 191 height 425
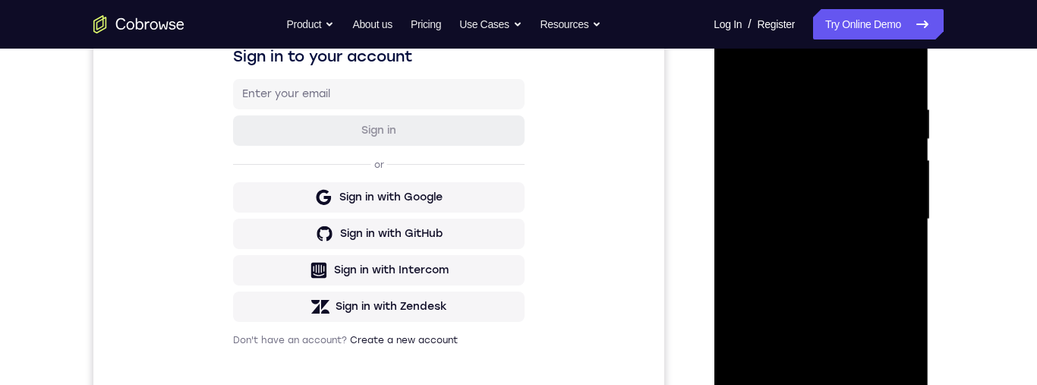
click at [736, 149] on div at bounding box center [820, 219] width 191 height 425
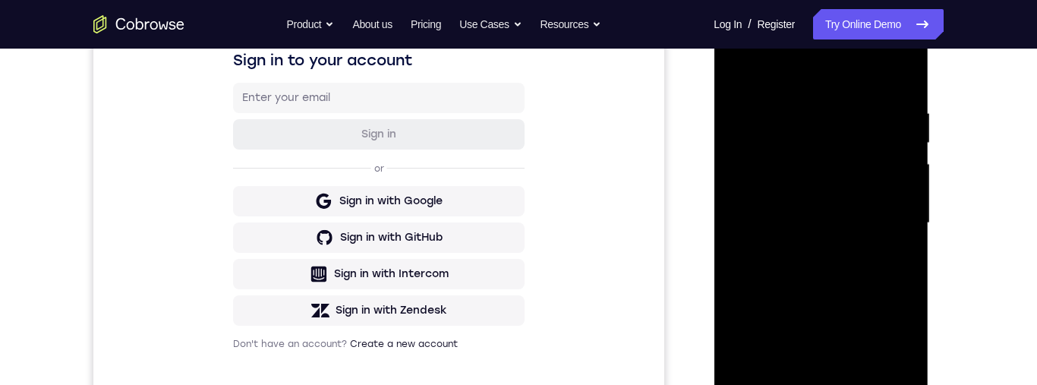
scroll to position [284, 0]
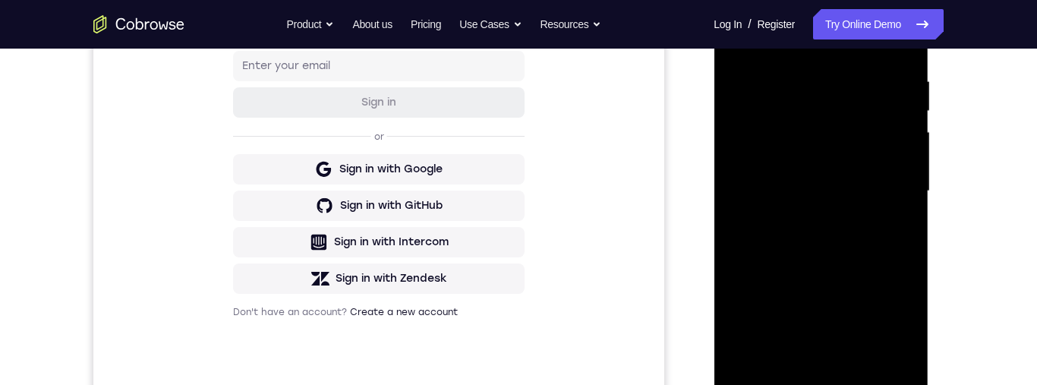
click at [915, 136] on div at bounding box center [821, 193] width 215 height 452
click at [913, 137] on div at bounding box center [820, 191] width 191 height 425
click at [909, 135] on div at bounding box center [820, 191] width 191 height 425
click at [909, 136] on div at bounding box center [820, 191] width 191 height 425
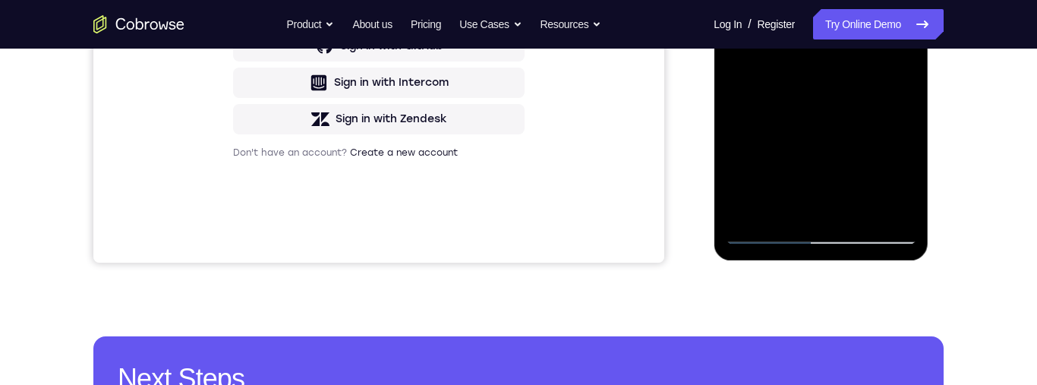
scroll to position [493, 0]
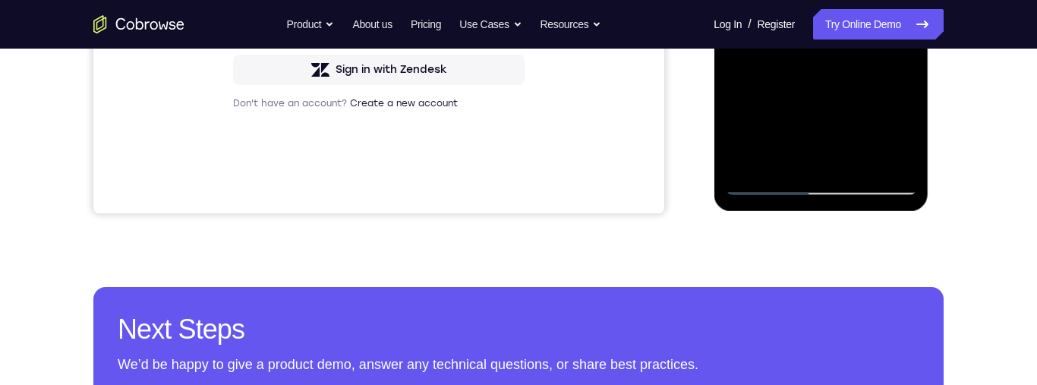
click at [955, 83] on div "Your Support Agent Your Customer Web iOS Android Next Steps We’d be happy to gi…" at bounding box center [519, 56] width 972 height 1001
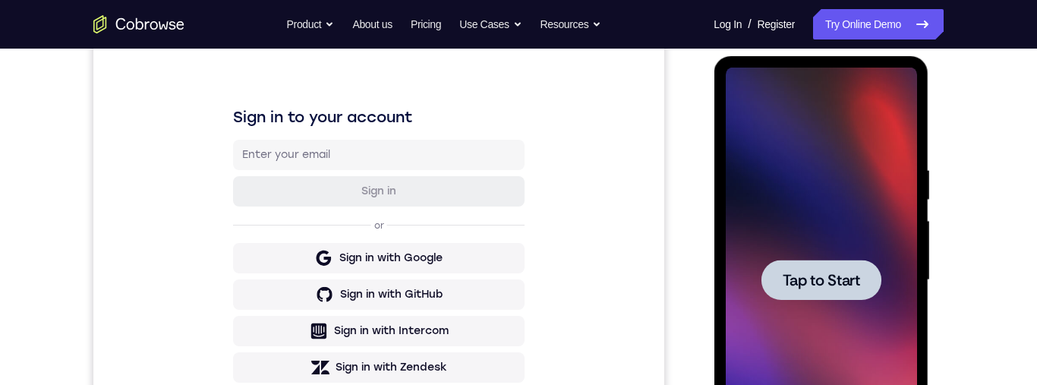
scroll to position [262, 0]
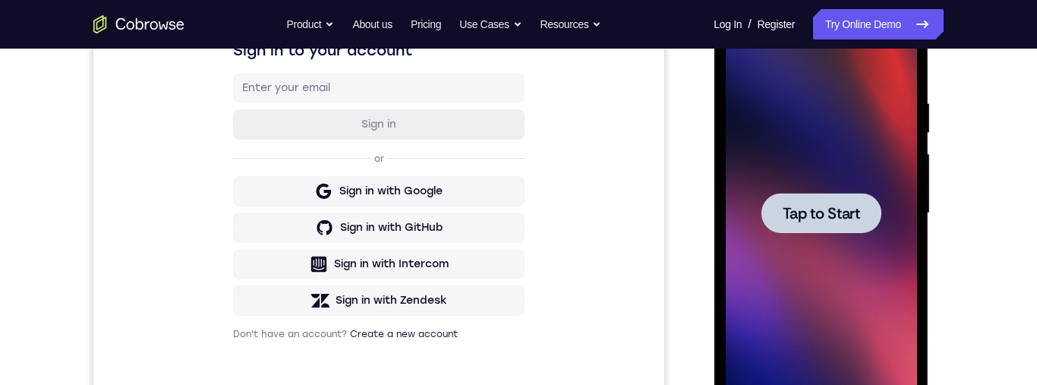
click at [852, 211] on span "Tap to Start" at bounding box center [820, 213] width 77 height 15
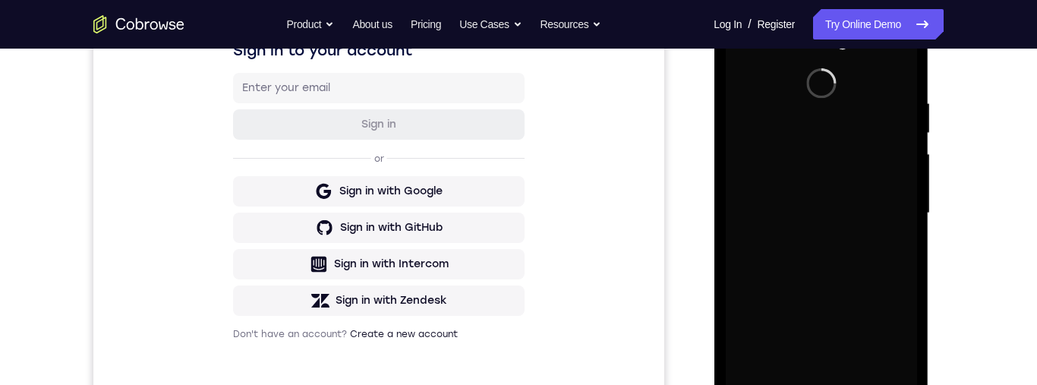
scroll to position [337, 0]
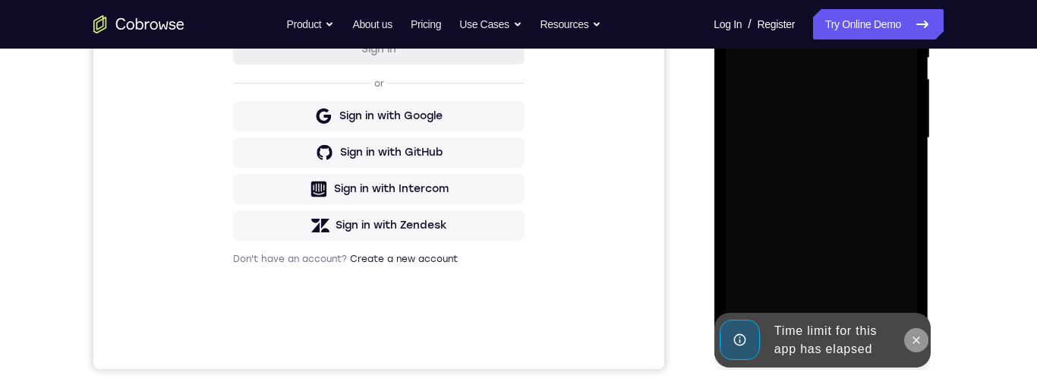
click at [917, 337] on icon at bounding box center [915, 340] width 12 height 12
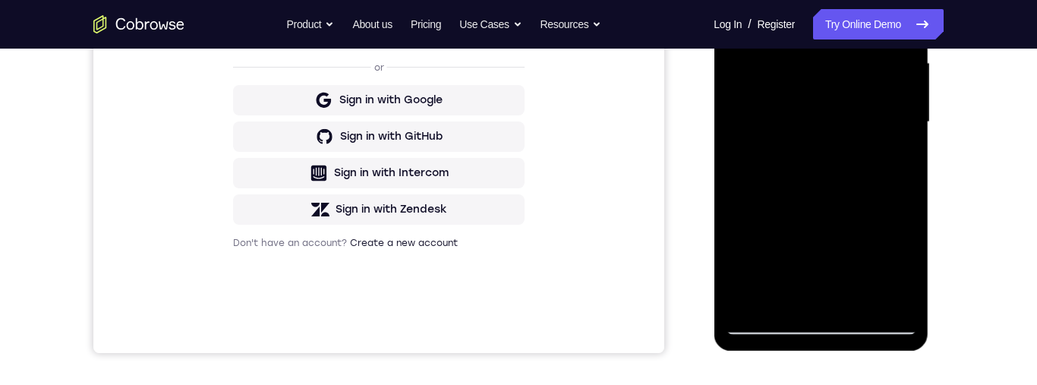
scroll to position [386, 0]
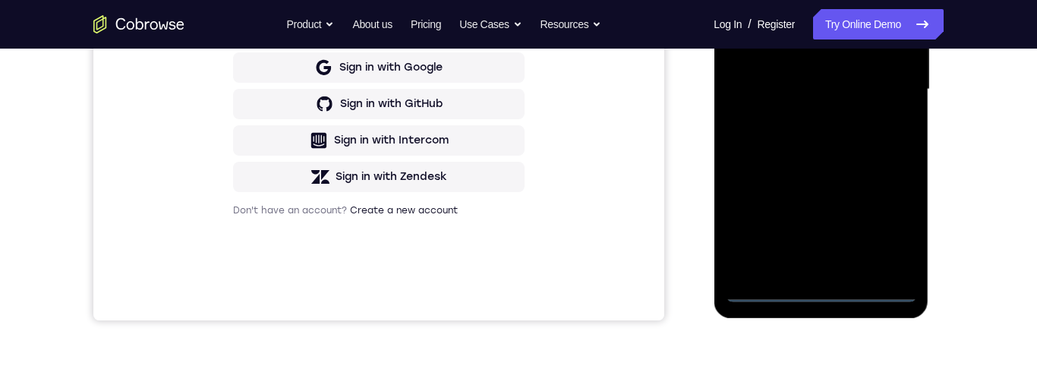
click at [831, 296] on div at bounding box center [820, 89] width 191 height 425
click at [894, 235] on div at bounding box center [820, 89] width 191 height 425
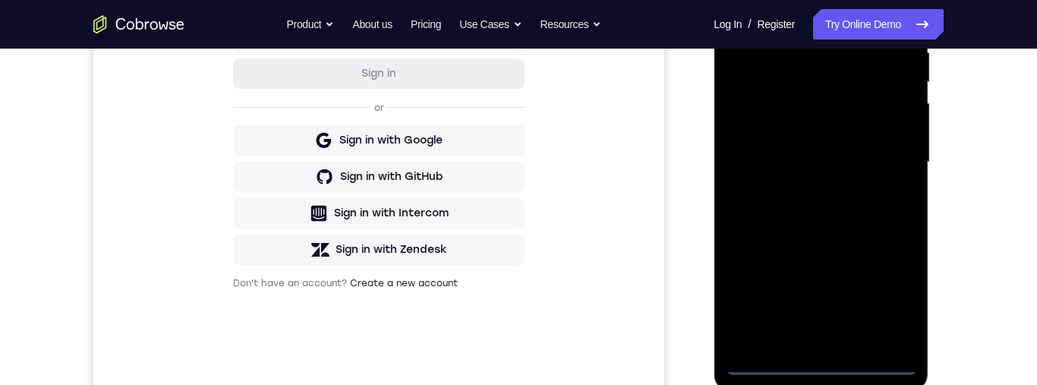
scroll to position [276, 0]
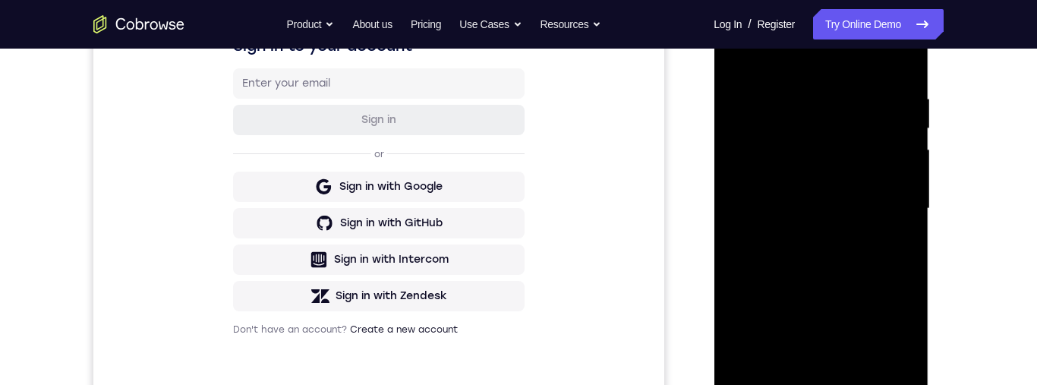
click at [854, 48] on div at bounding box center [820, 208] width 191 height 425
click at [892, 196] on div at bounding box center [820, 210] width 191 height 425
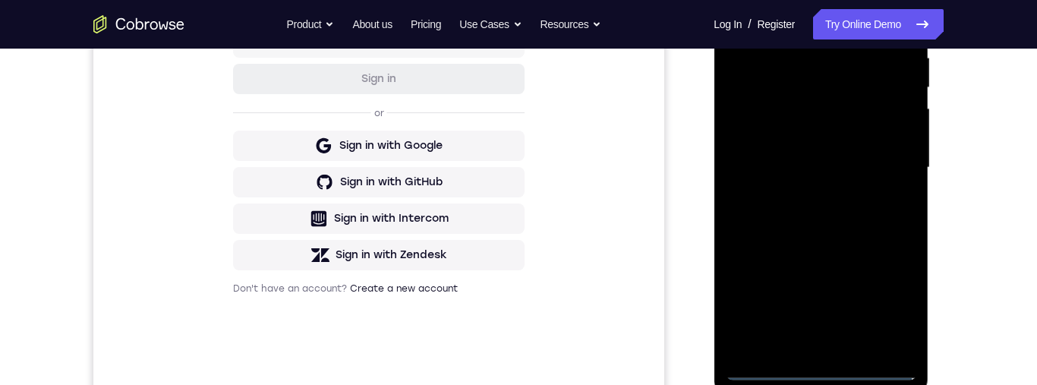
scroll to position [358, 0]
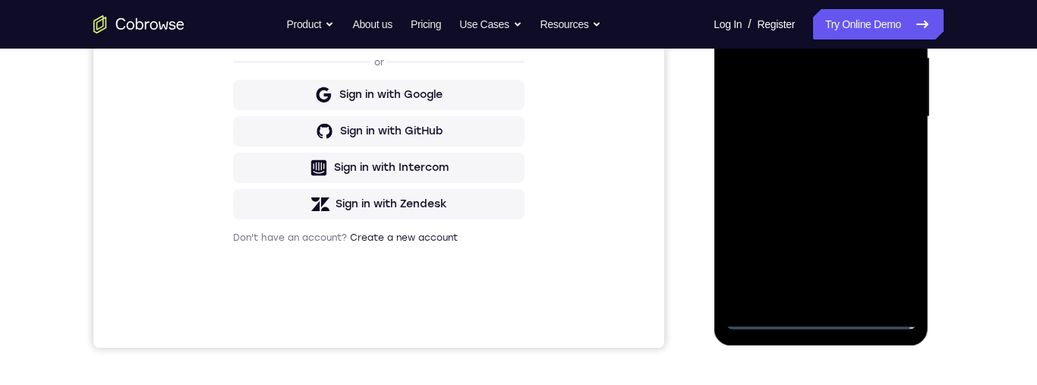
click at [813, 295] on div at bounding box center [820, 116] width 191 height 425
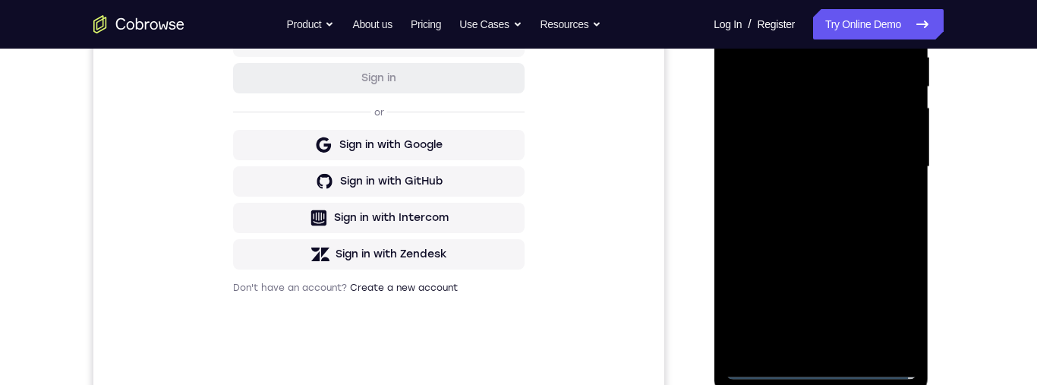
click at [856, 141] on div at bounding box center [820, 166] width 191 height 425
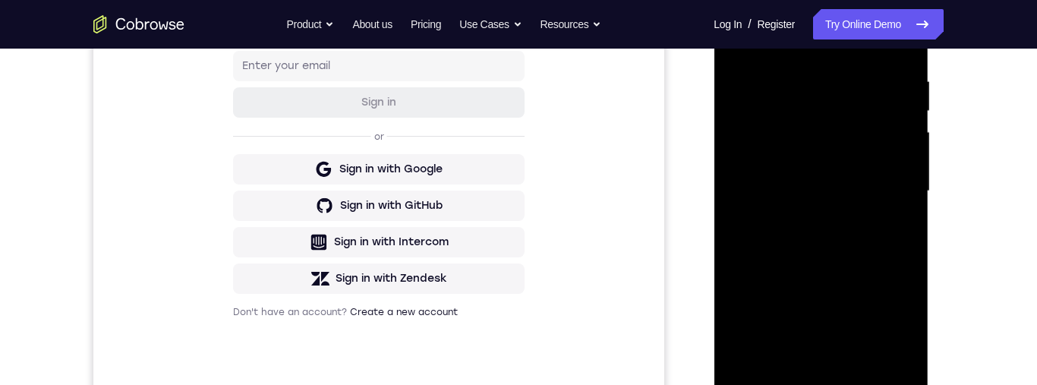
click at [850, 159] on div at bounding box center [820, 191] width 191 height 425
click at [897, 159] on div at bounding box center [820, 191] width 191 height 425
click at [883, 198] on div at bounding box center [820, 191] width 191 height 425
click at [870, 240] on div at bounding box center [820, 191] width 191 height 425
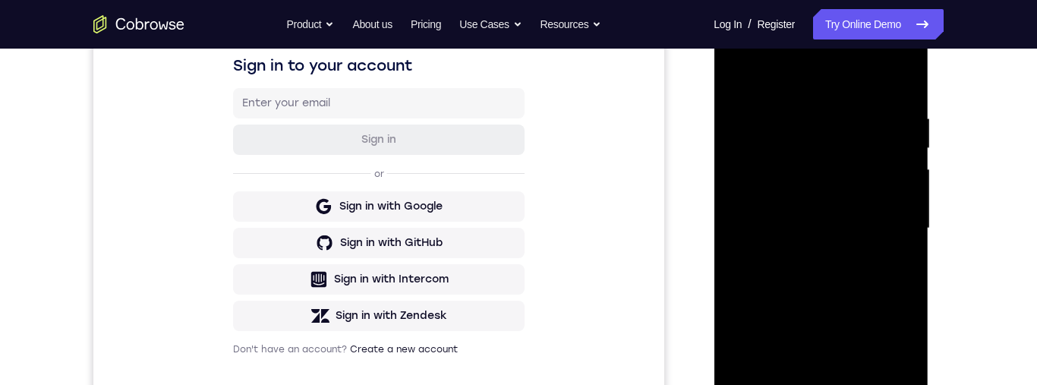
click at [897, 76] on div at bounding box center [820, 228] width 191 height 425
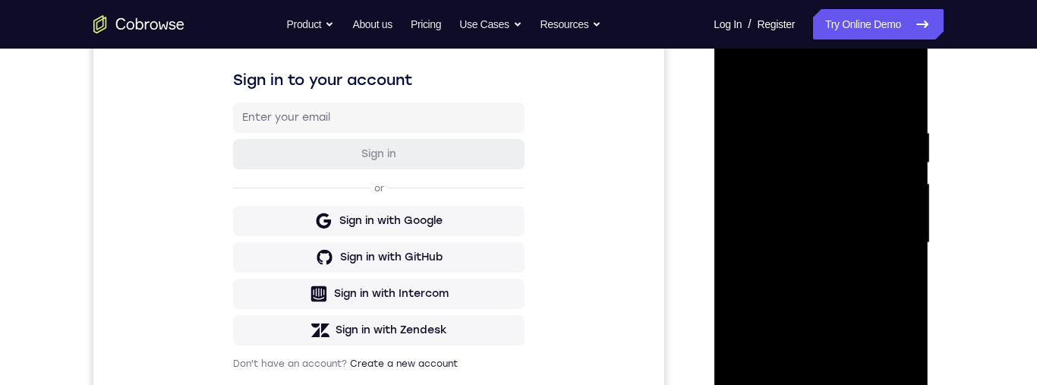
click at [820, 285] on div at bounding box center [820, 242] width 191 height 425
click at [841, 295] on div at bounding box center [820, 242] width 191 height 425
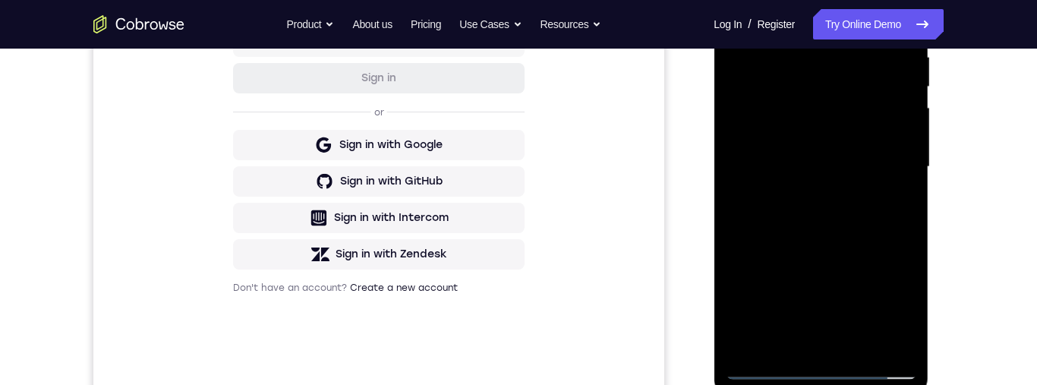
scroll to position [376, 0]
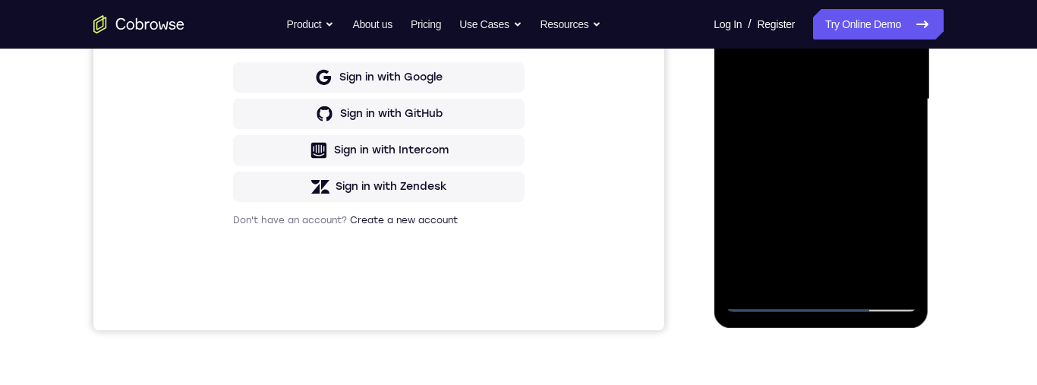
click at [828, 169] on div at bounding box center [820, 99] width 191 height 425
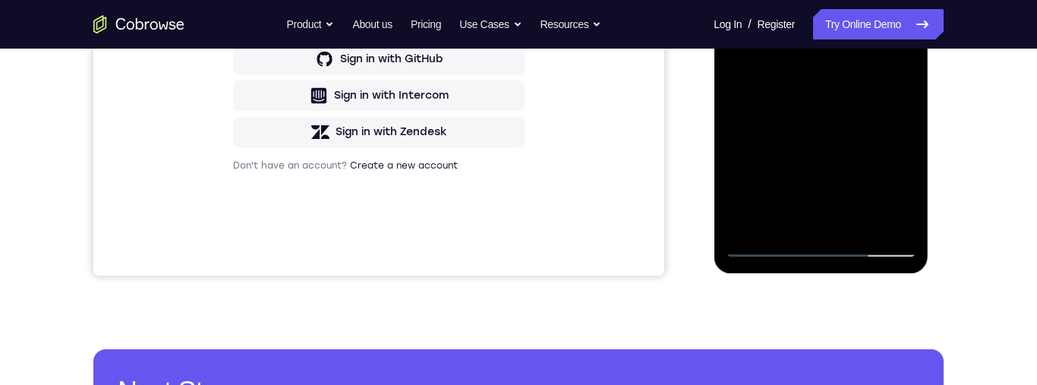
click at [865, 222] on div at bounding box center [820, 44] width 191 height 425
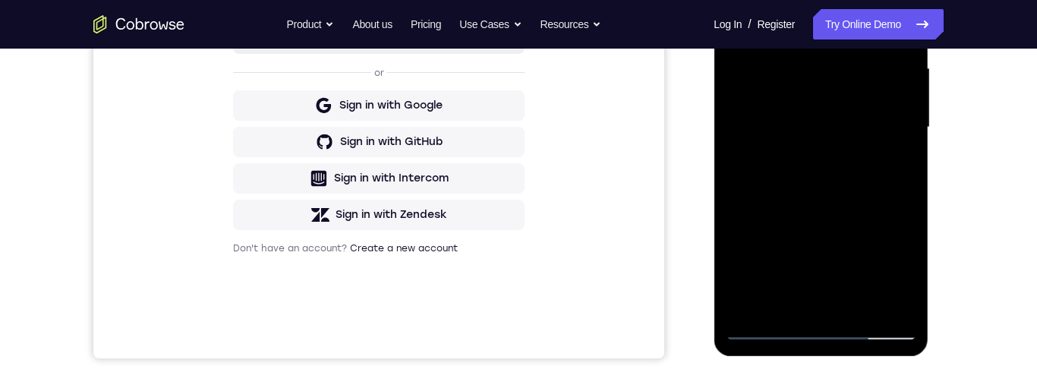
scroll to position [436, 0]
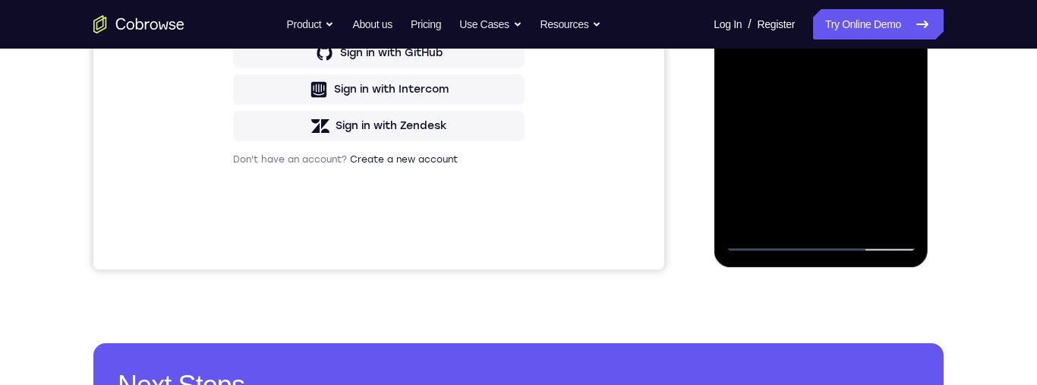
click at [862, 213] on div at bounding box center [820, 38] width 191 height 425
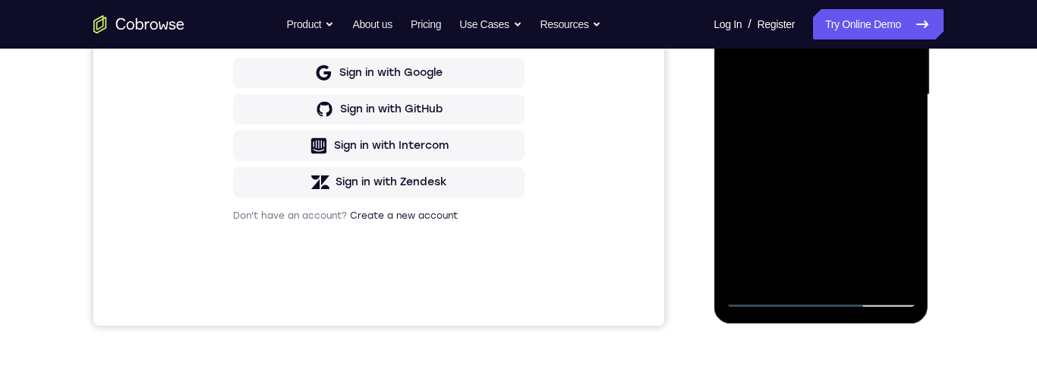
click at [863, 181] on div at bounding box center [820, 94] width 191 height 425
click at [827, 175] on div at bounding box center [820, 94] width 191 height 425
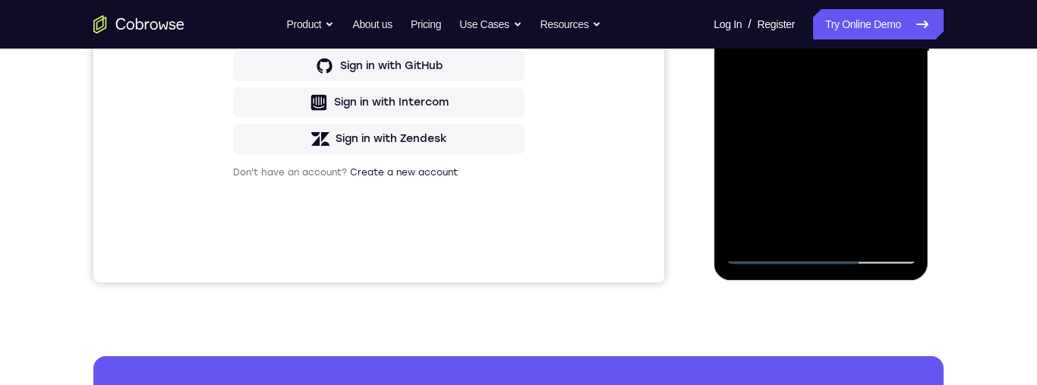
click at [906, 194] on div at bounding box center [820, 51] width 191 height 425
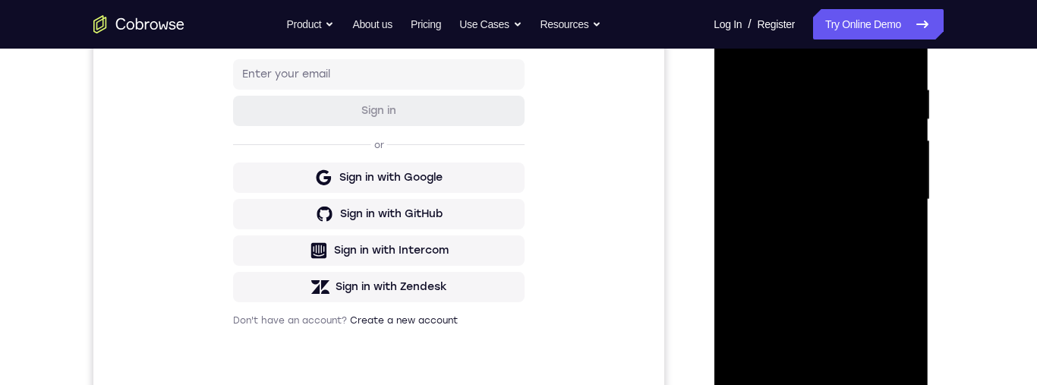
scroll to position [253, 0]
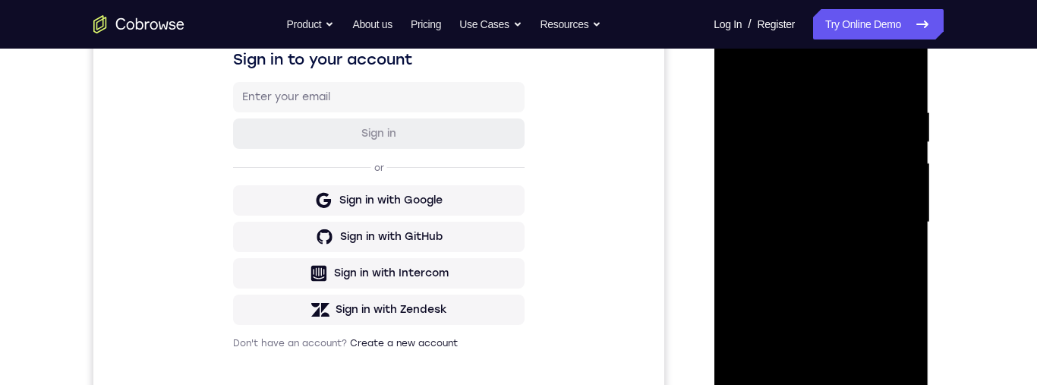
click at [744, 71] on div at bounding box center [820, 222] width 191 height 425
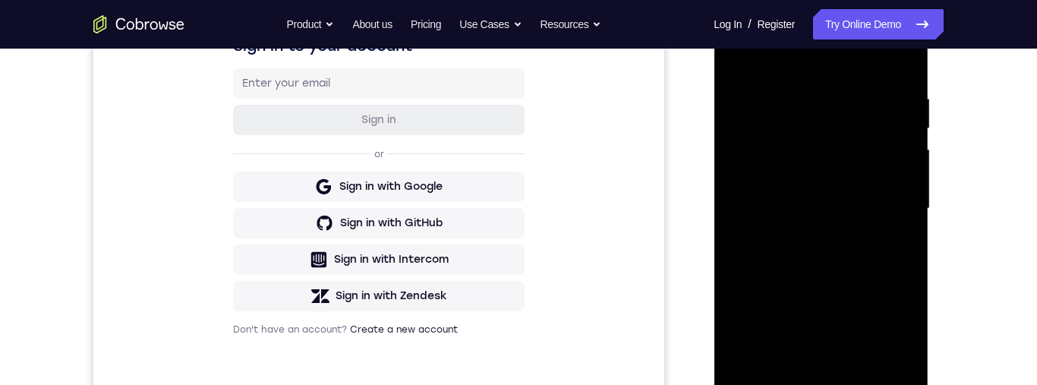
scroll to position [316, 0]
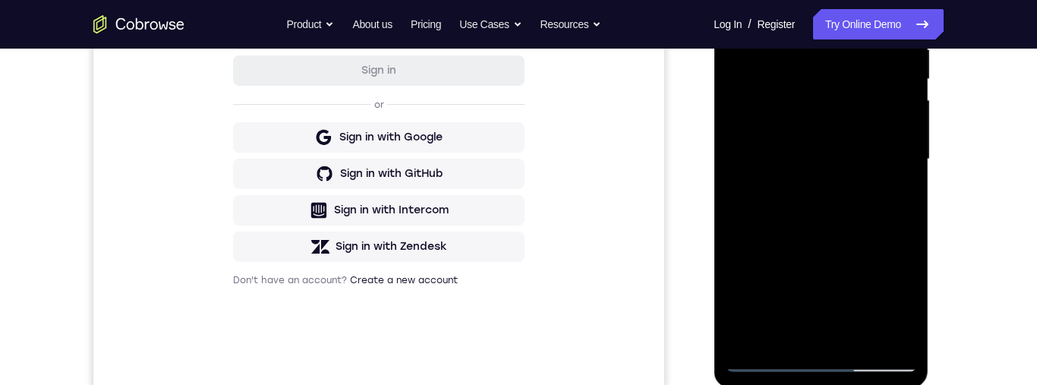
click at [877, 172] on div at bounding box center [820, 159] width 191 height 425
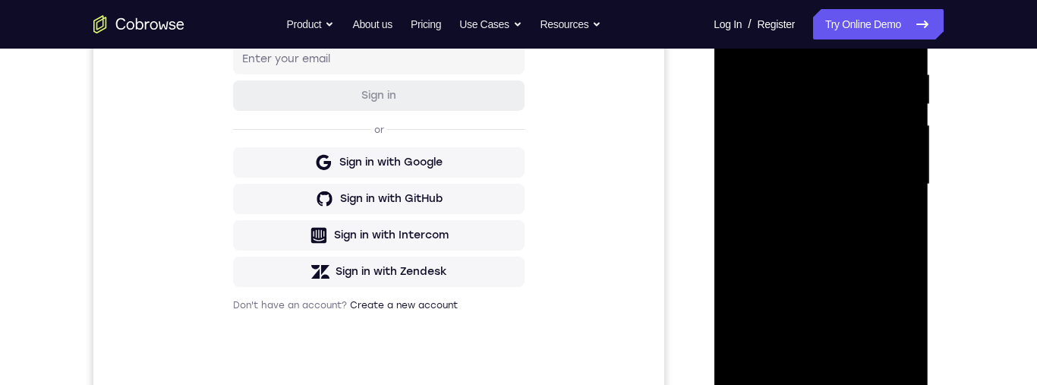
scroll to position [195, 0]
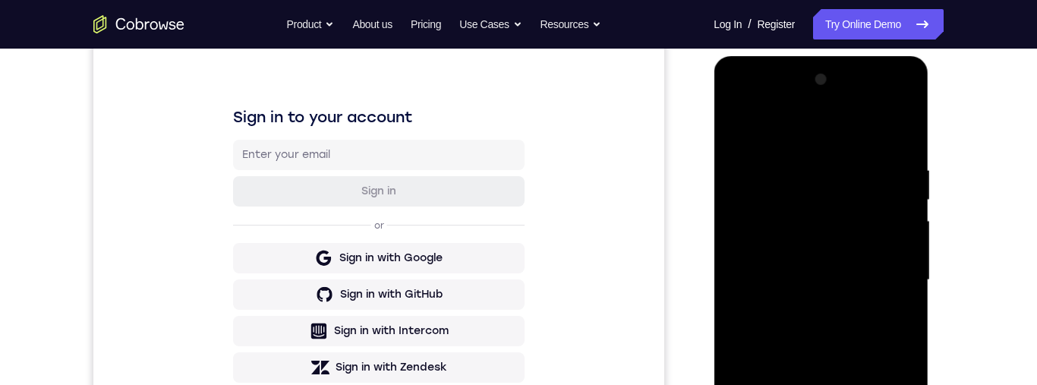
click at [745, 128] on div at bounding box center [820, 280] width 191 height 425
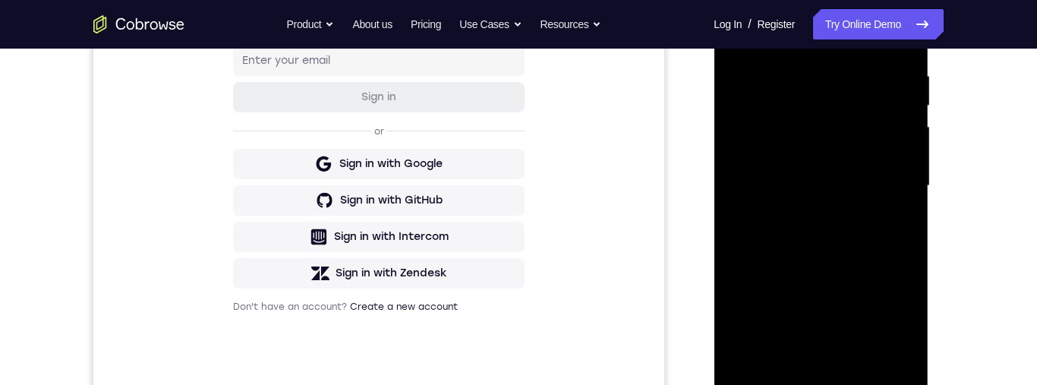
click at [778, 235] on div at bounding box center [820, 185] width 191 height 425
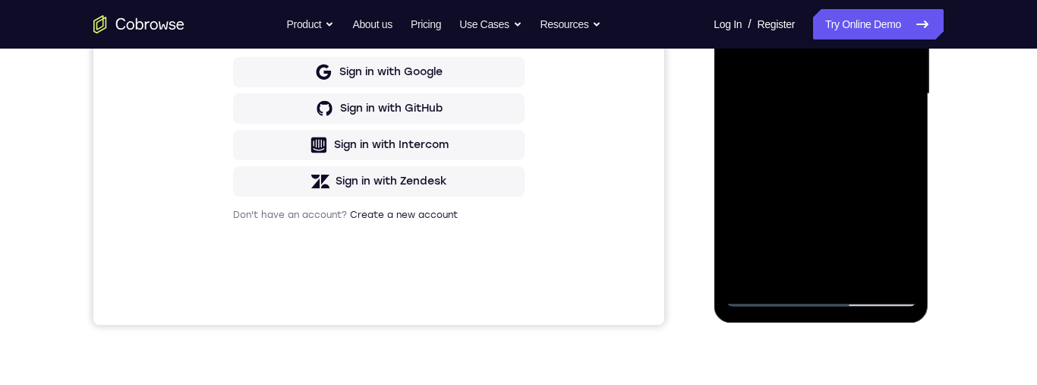
scroll to position [209, 0]
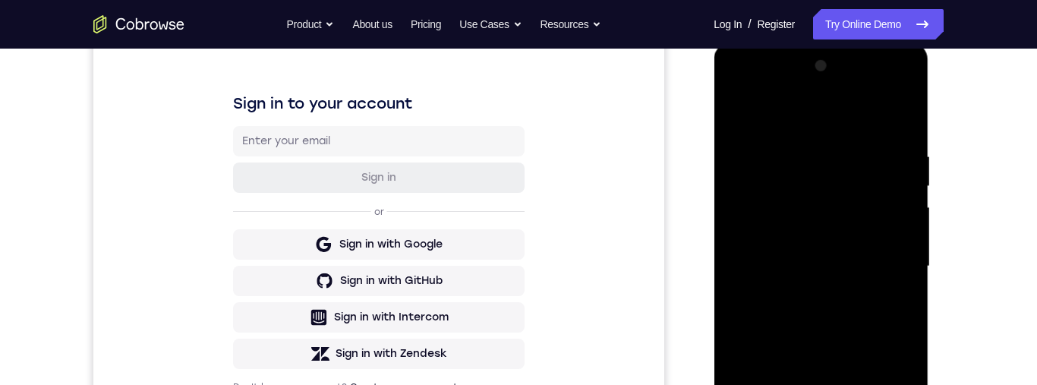
click at [745, 114] on div at bounding box center [820, 266] width 191 height 425
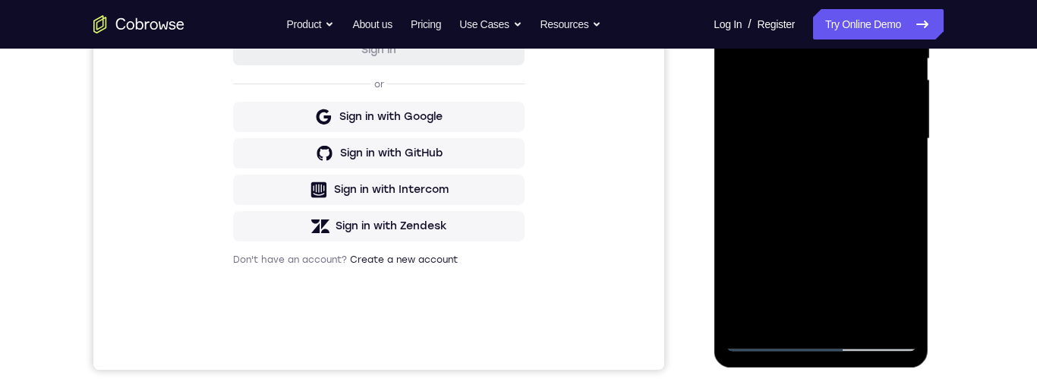
scroll to position [257, 0]
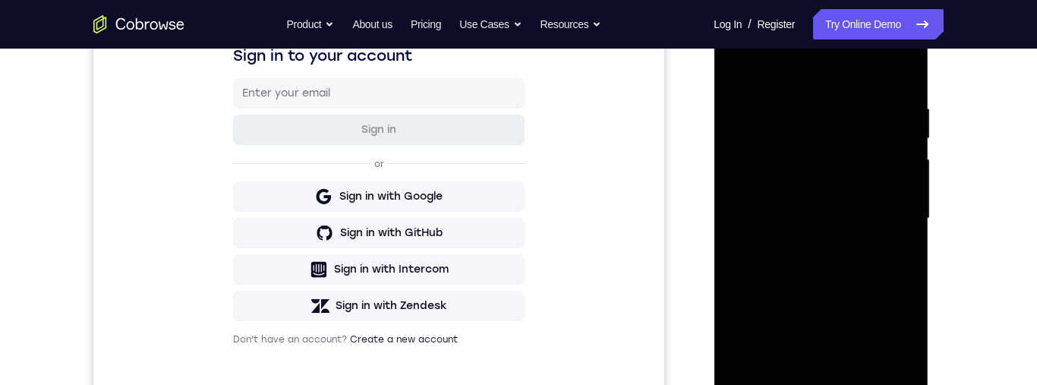
click at [743, 65] on div at bounding box center [820, 218] width 191 height 425
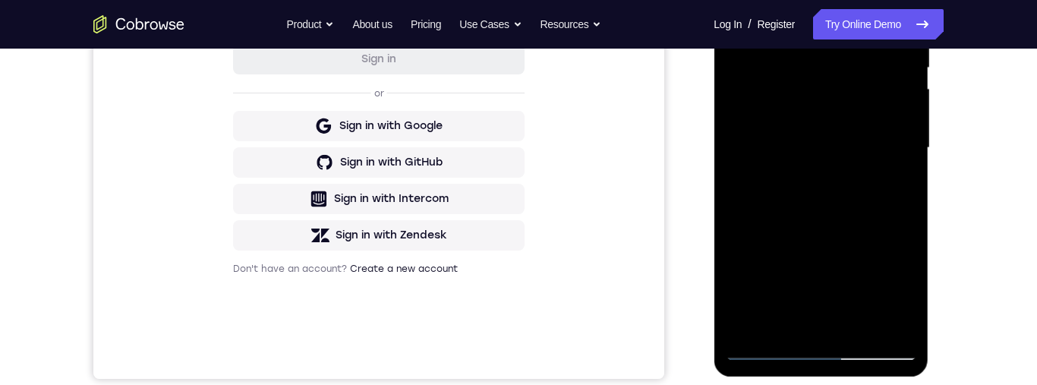
scroll to position [365, 0]
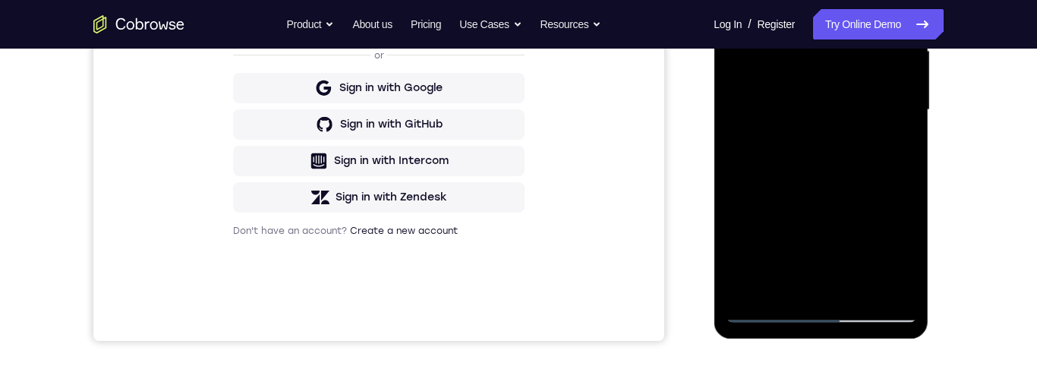
click at [866, 285] on div at bounding box center [820, 110] width 191 height 425
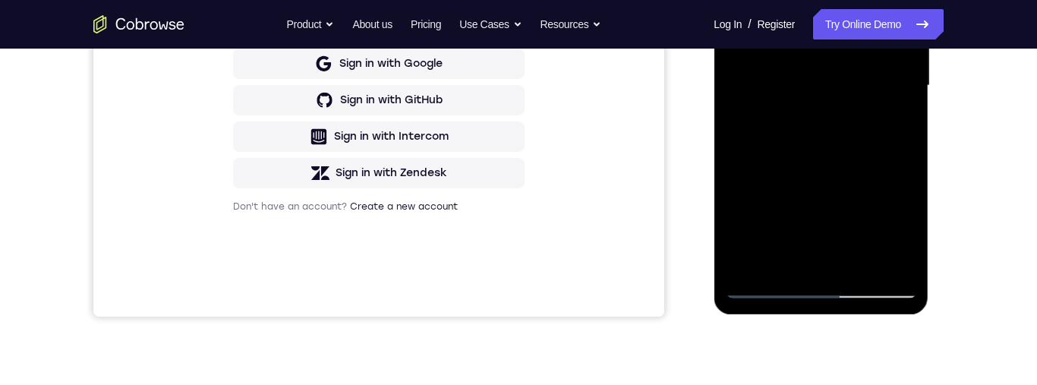
scroll to position [437, 0]
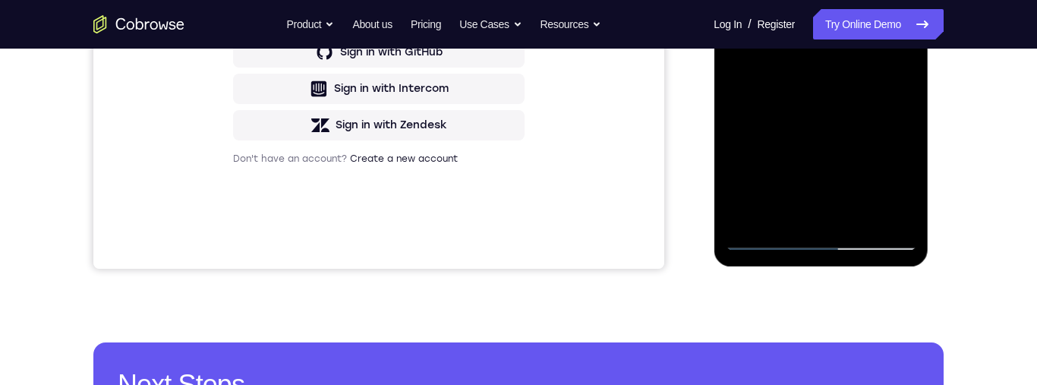
click at [884, 116] on div at bounding box center [820, 37] width 191 height 425
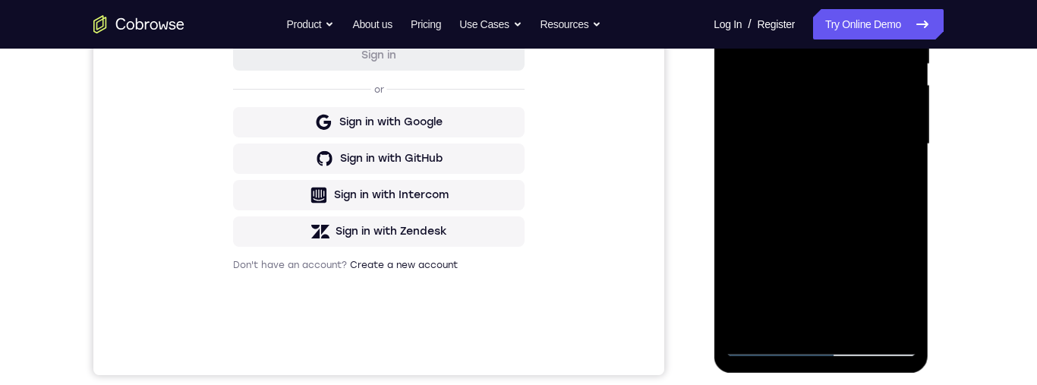
scroll to position [235, 0]
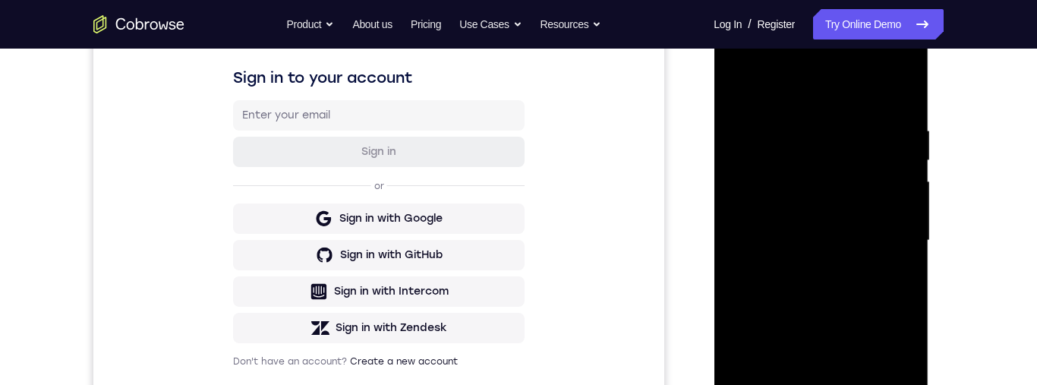
click at [736, 93] on div at bounding box center [820, 240] width 191 height 425
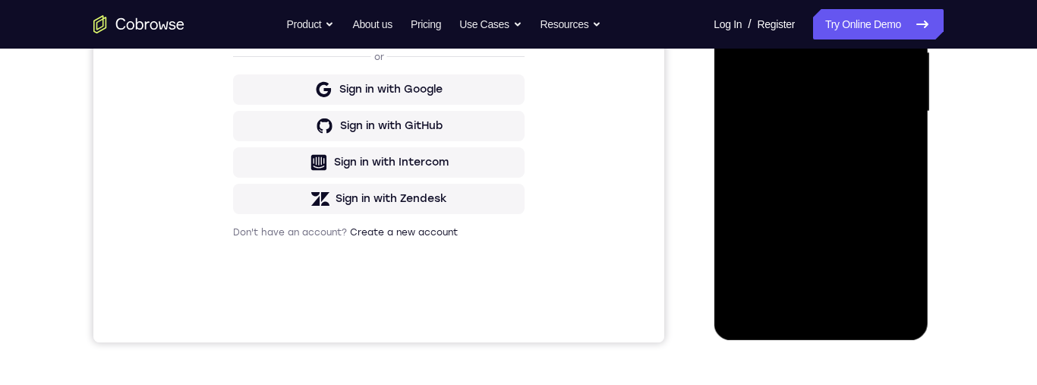
scroll to position [362, 0]
